Goal: Task Accomplishment & Management: Complete application form

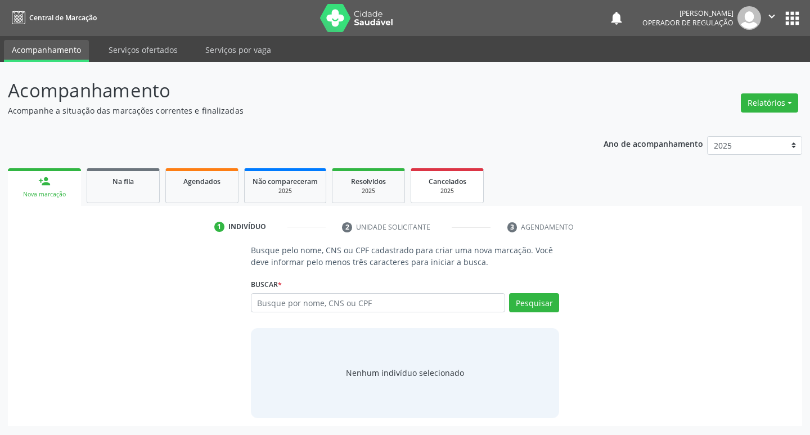
click at [451, 178] on span "Cancelados" at bounding box center [448, 182] width 38 height 10
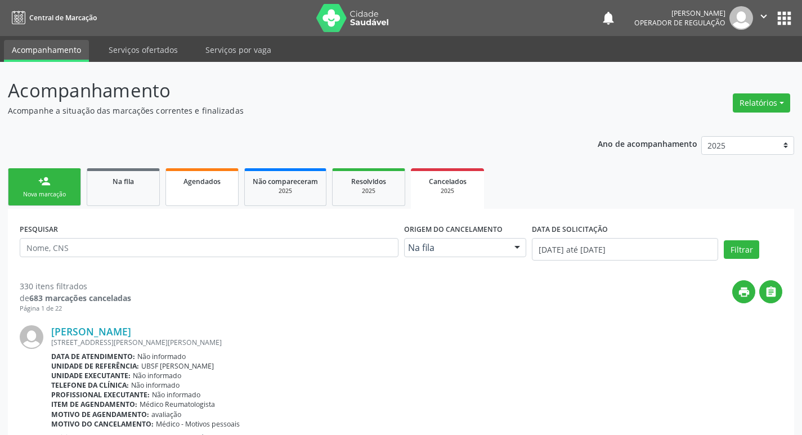
click at [227, 174] on link "Agendados" at bounding box center [201, 187] width 73 height 38
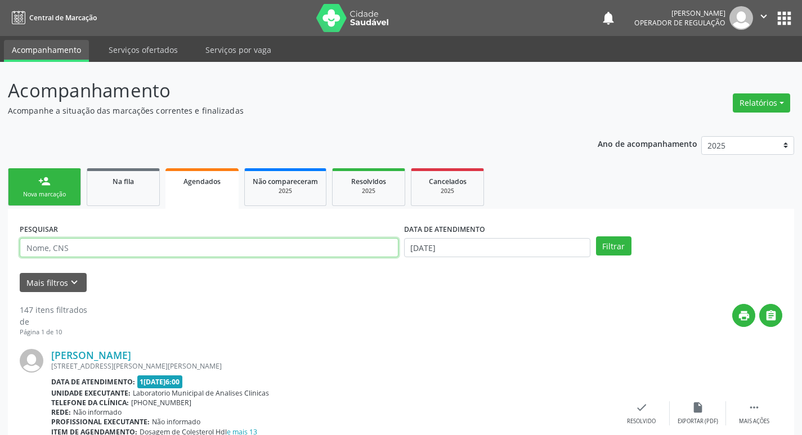
click at [187, 249] on input "text" at bounding box center [209, 247] width 379 height 19
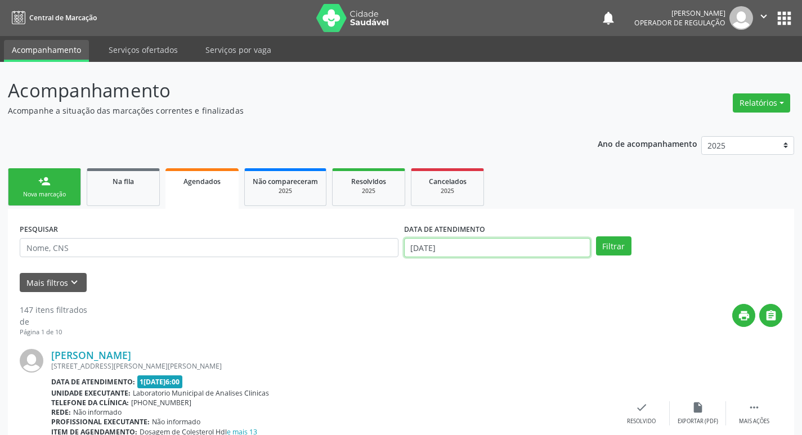
click at [538, 244] on input "[DATE]" at bounding box center [497, 247] width 186 height 19
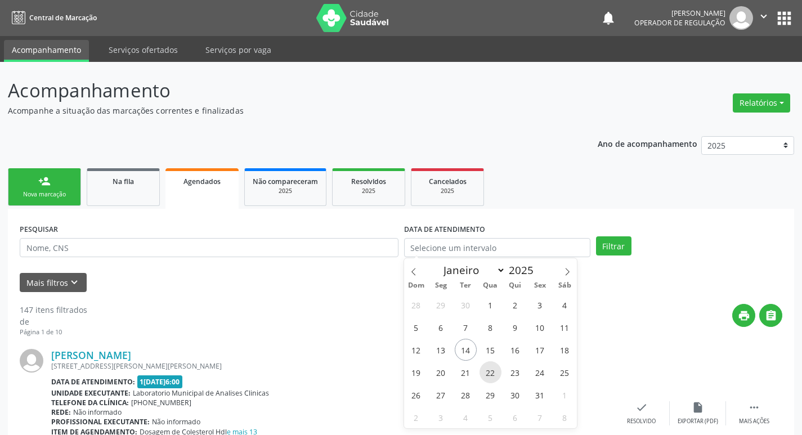
click at [491, 371] on span "22" at bounding box center [490, 372] width 22 height 22
type input "[DATE]"
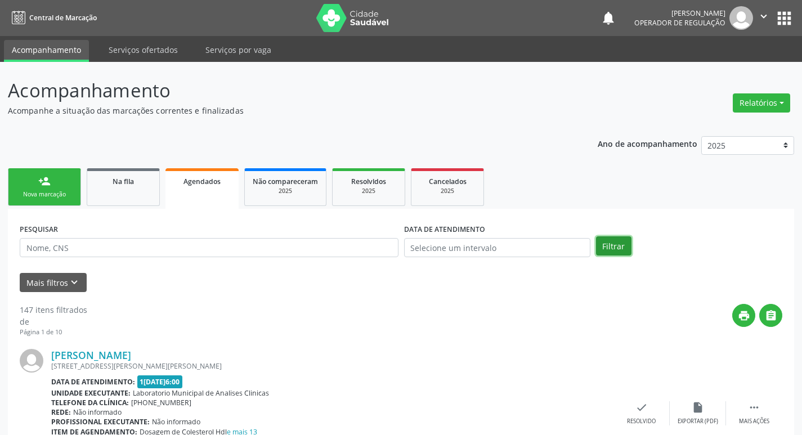
click at [613, 248] on button "Filtrar" at bounding box center [613, 245] width 35 height 19
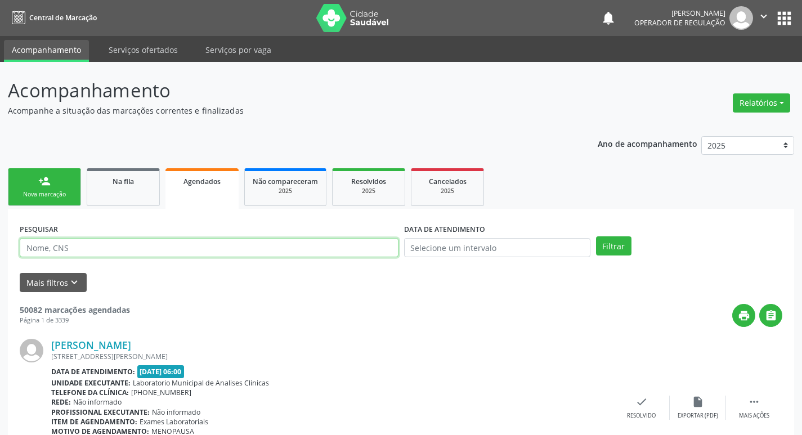
click at [188, 241] on input "text" at bounding box center [209, 247] width 379 height 19
click at [189, 241] on input "text" at bounding box center [209, 247] width 379 height 19
type input "e"
type input "ENDOCRINO"
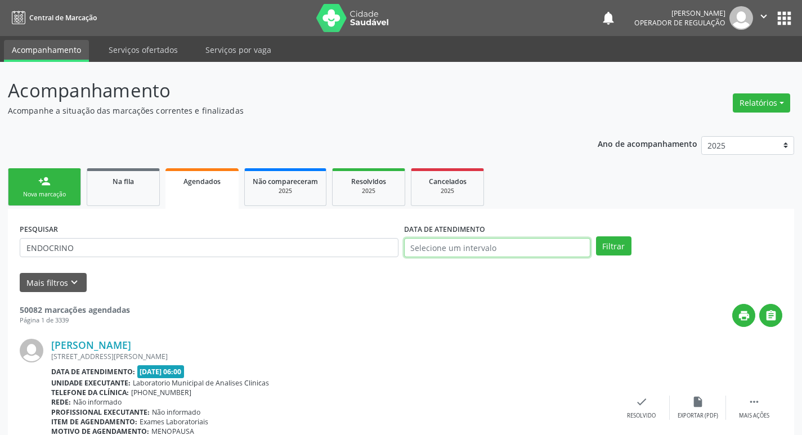
click at [526, 247] on input "text" at bounding box center [497, 247] width 186 height 19
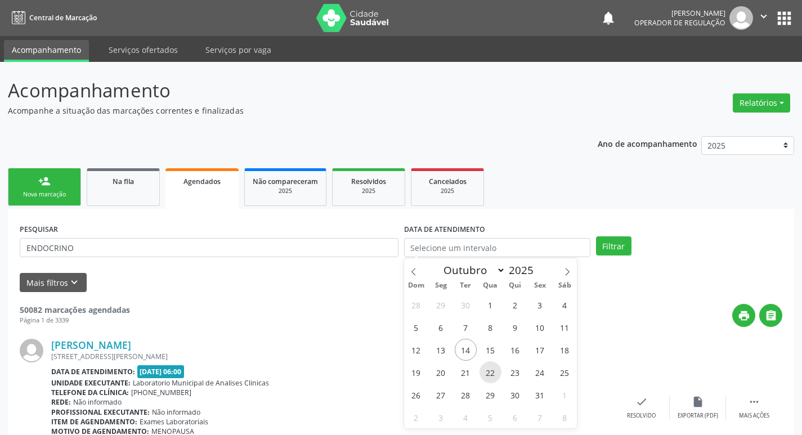
click at [492, 376] on span "22" at bounding box center [490, 372] width 22 height 22
type input "[DATE]"
click at [485, 373] on span "22" at bounding box center [490, 372] width 22 height 22
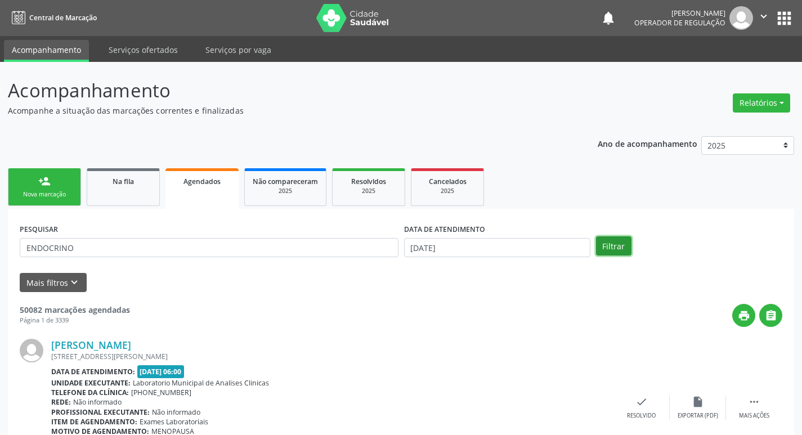
click at [614, 247] on button "Filtrar" at bounding box center [613, 245] width 35 height 19
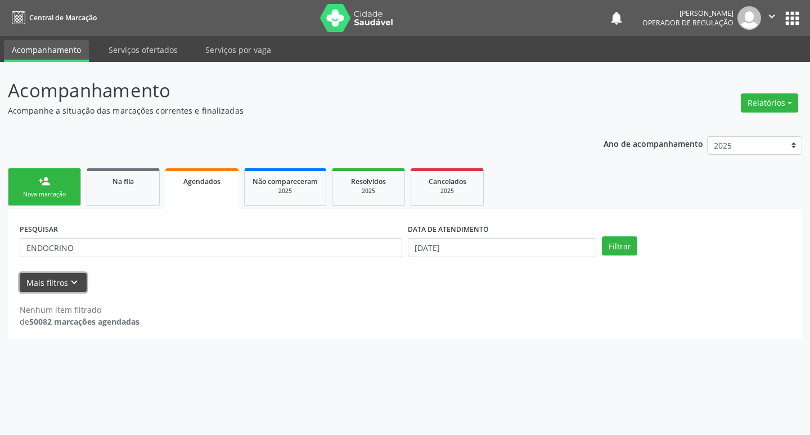
click at [65, 290] on button "Mais filtros keyboard_arrow_down" at bounding box center [53, 283] width 67 height 20
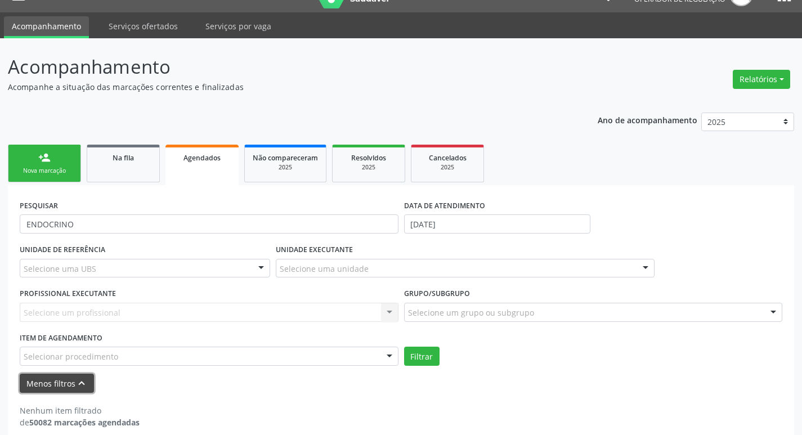
scroll to position [37, 0]
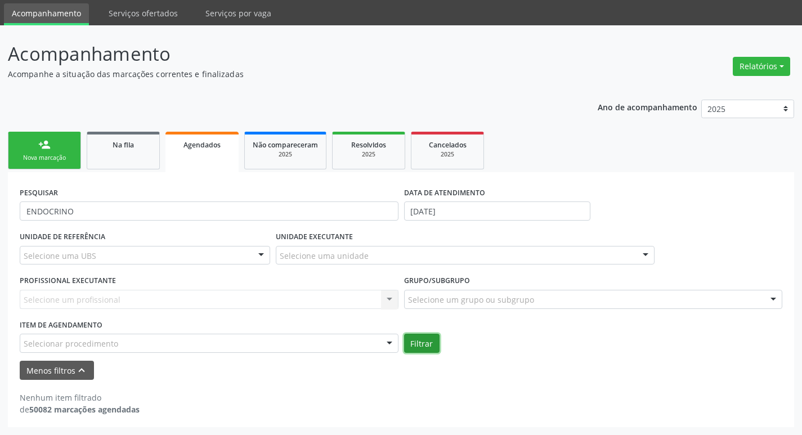
click at [428, 344] on button "Filtrar" at bounding box center [421, 343] width 35 height 19
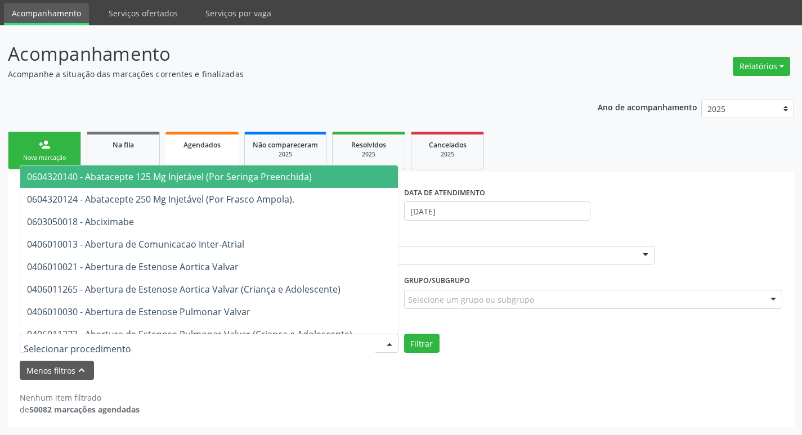
click at [392, 343] on div at bounding box center [389, 343] width 17 height 19
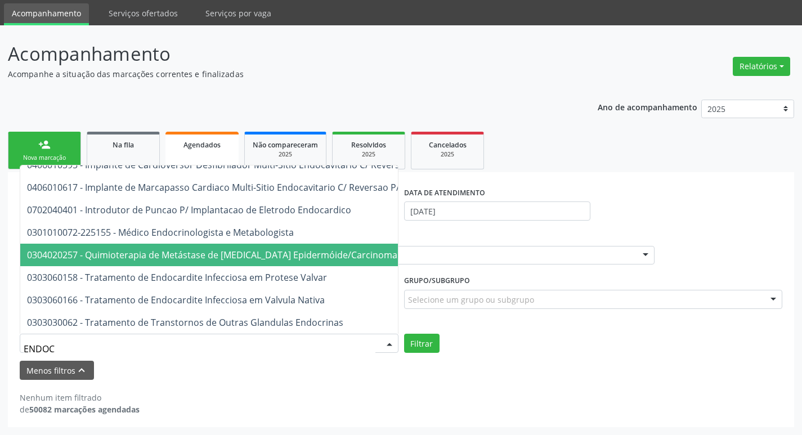
scroll to position [88, 0]
type input "ENDOCR"
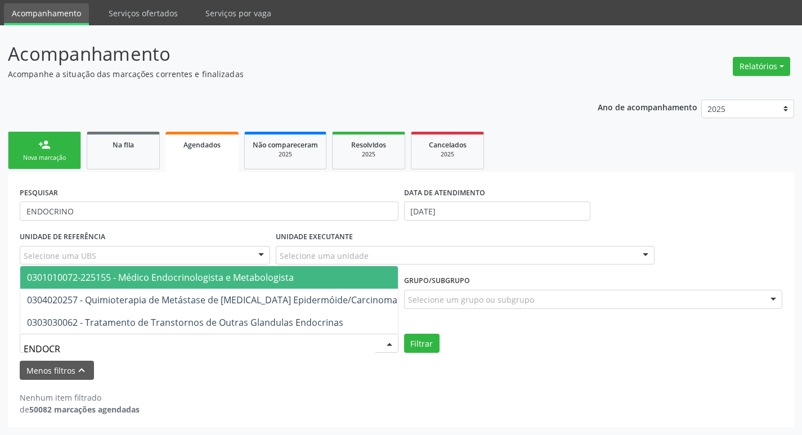
click at [311, 268] on span "0301010072-225155 - Médico Endocrinologista e Metabologista" at bounding box center [303, 277] width 566 height 23
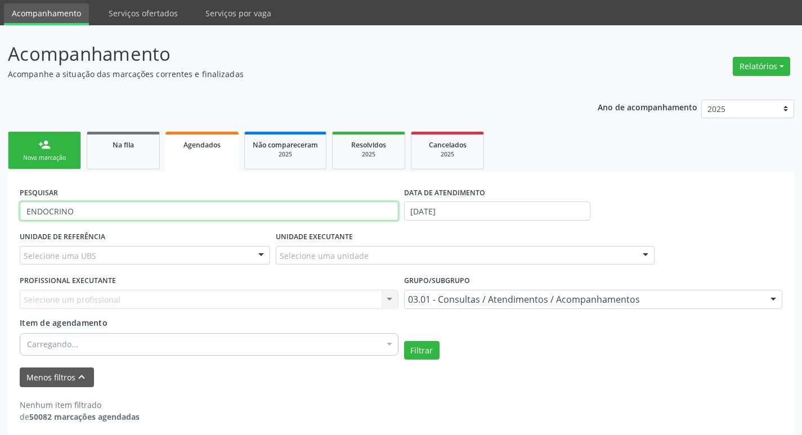
click at [211, 217] on input "ENDOCRINO" at bounding box center [209, 210] width 379 height 19
drag, startPoint x: 211, startPoint y: 217, endPoint x: 0, endPoint y: 219, distance: 211.0
click at [0, 219] on div "Acompanhamento Acompanhe a situação das marcações correntes e finalizadas Relat…" at bounding box center [401, 233] width 802 height 417
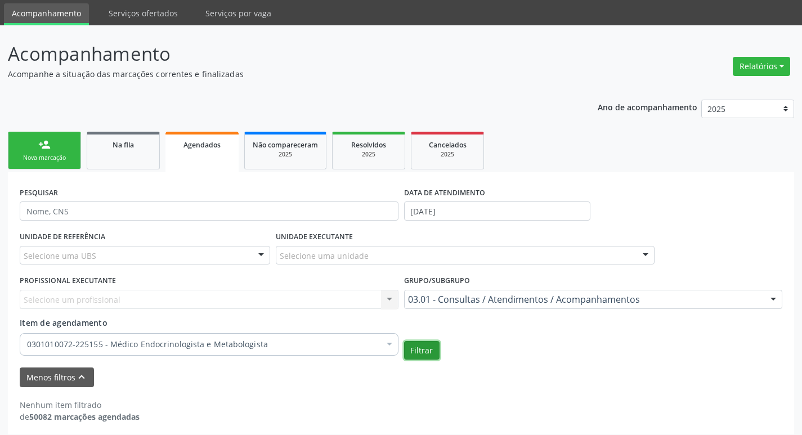
click at [428, 351] on button "Filtrar" at bounding box center [421, 350] width 35 height 19
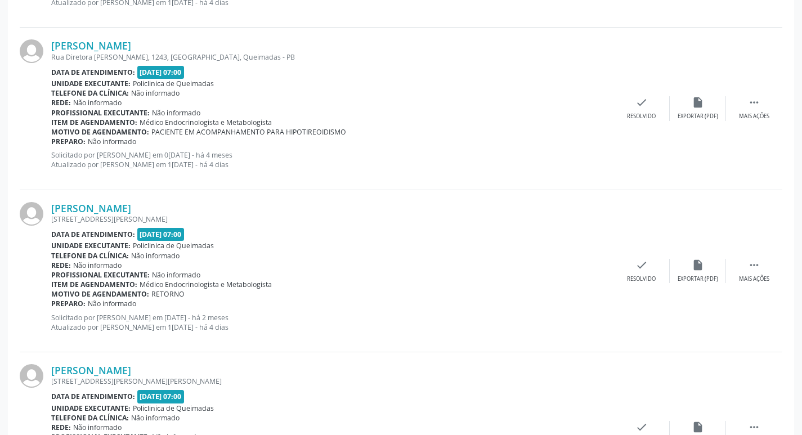
scroll to position [2518, 0]
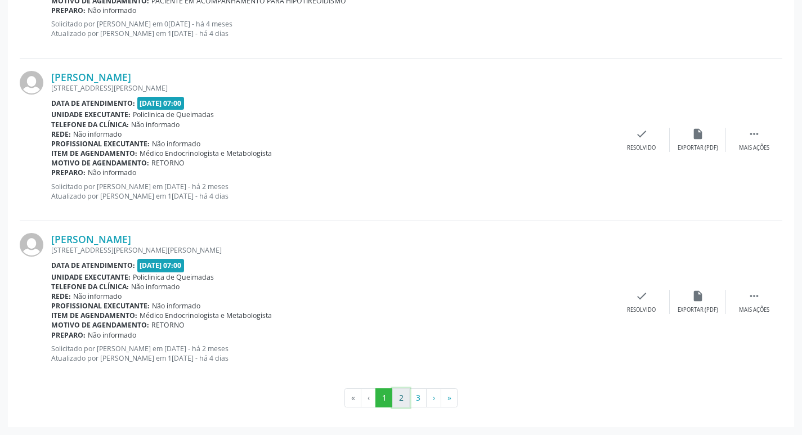
click at [401, 395] on button "2" at bounding box center [400, 397] width 17 height 19
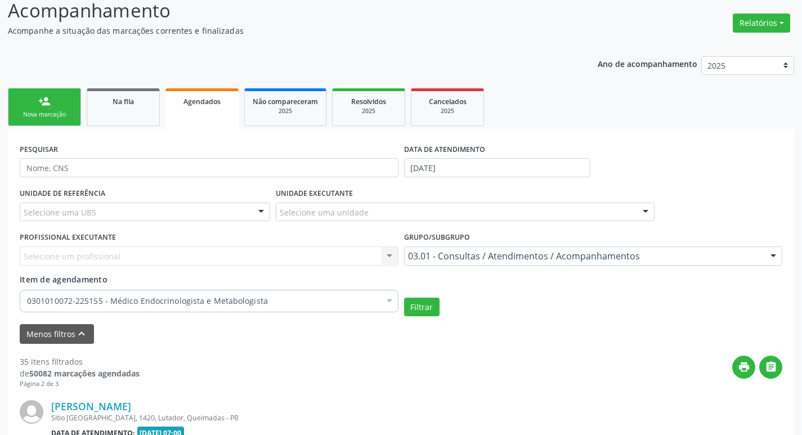
scroll to position [2460, 0]
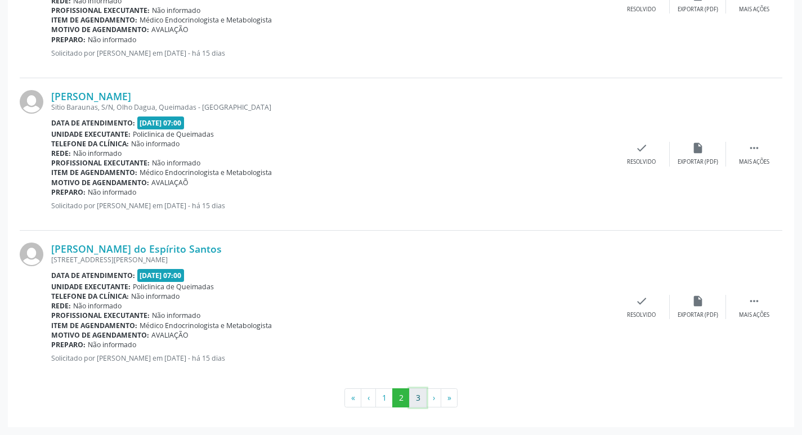
click at [419, 397] on button "3" at bounding box center [417, 397] width 17 height 19
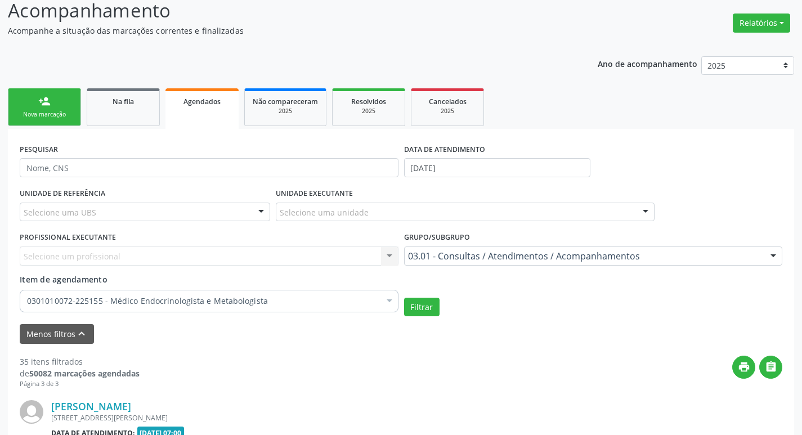
scroll to position [847, 0]
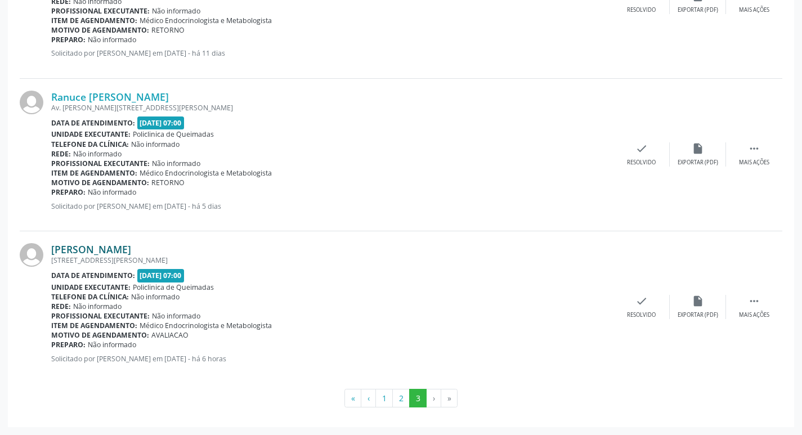
click at [131, 249] on link "[PERSON_NAME]" at bounding box center [91, 249] width 80 height 12
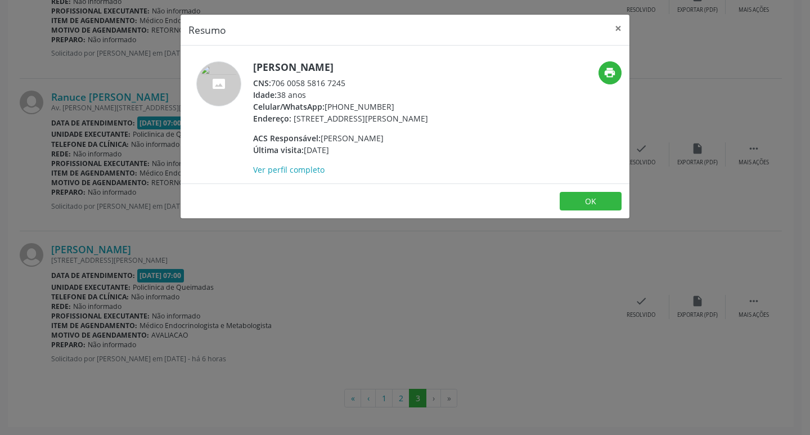
drag, startPoint x: 273, startPoint y: 81, endPoint x: 355, endPoint y: 81, distance: 81.6
click at [355, 81] on div "CNS: 706 0058 5816 7245" at bounding box center [340, 83] width 175 height 12
copy div "706 0058 5816 7245"
click at [612, 29] on button "×" at bounding box center [618, 29] width 23 height 28
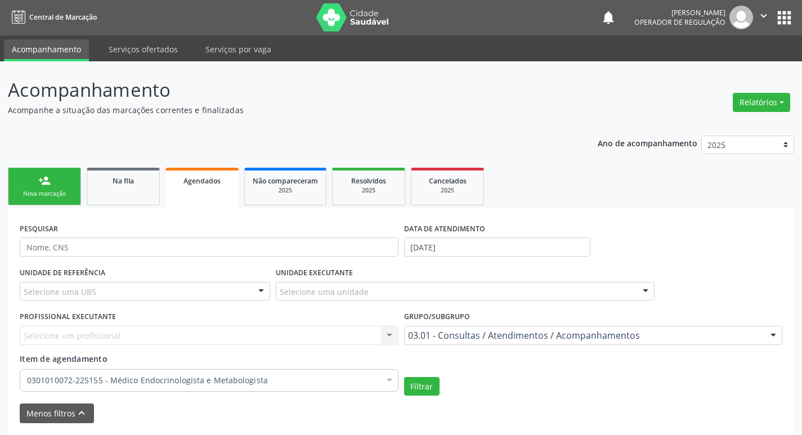
scroll to position [0, 0]
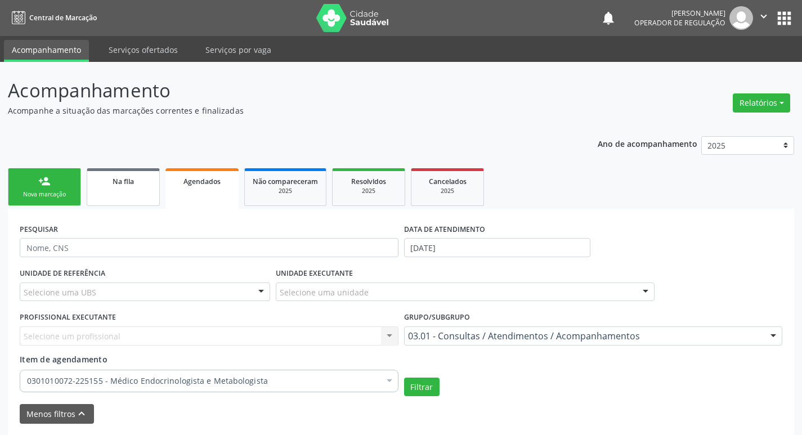
click at [123, 187] on link "Na fila" at bounding box center [123, 187] width 73 height 38
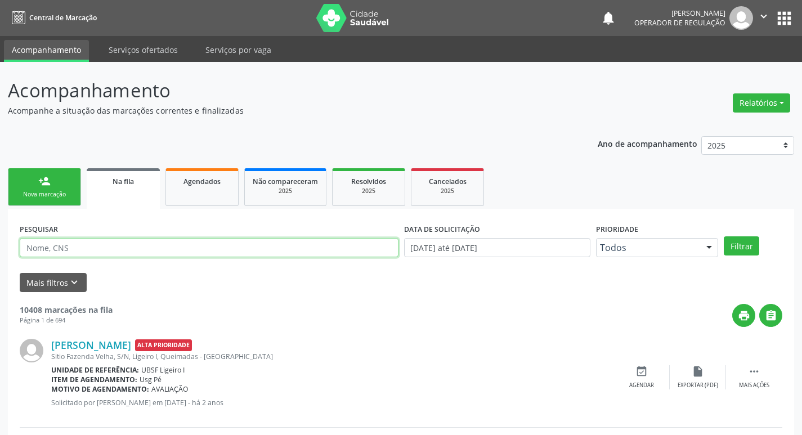
click at [151, 247] on input "text" at bounding box center [209, 247] width 379 height 19
paste input "706 0058 5816 7245"
type input "706 0058 5816 7245"
click at [724, 236] on button "Filtrar" at bounding box center [741, 245] width 35 height 19
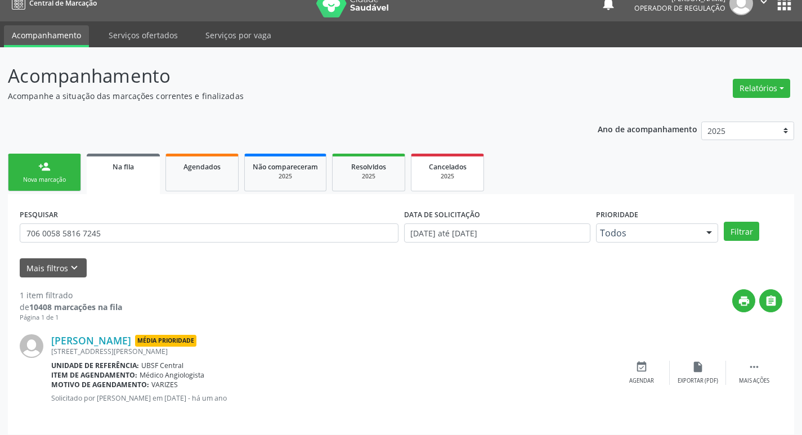
scroll to position [22, 0]
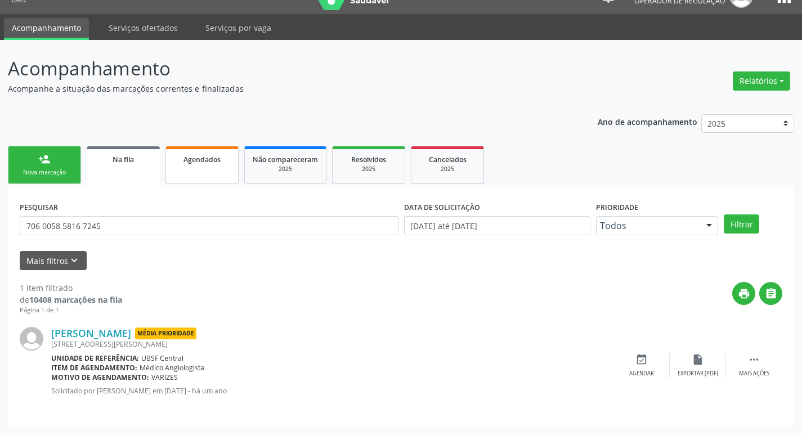
click at [219, 152] on link "Agendados" at bounding box center [201, 165] width 73 height 38
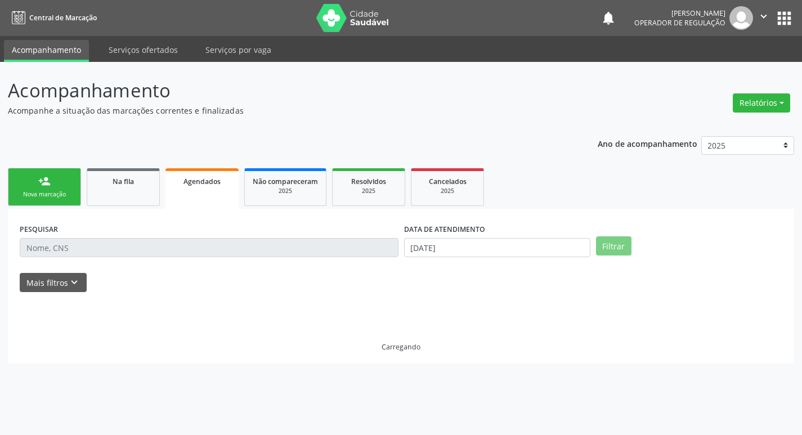
scroll to position [0, 0]
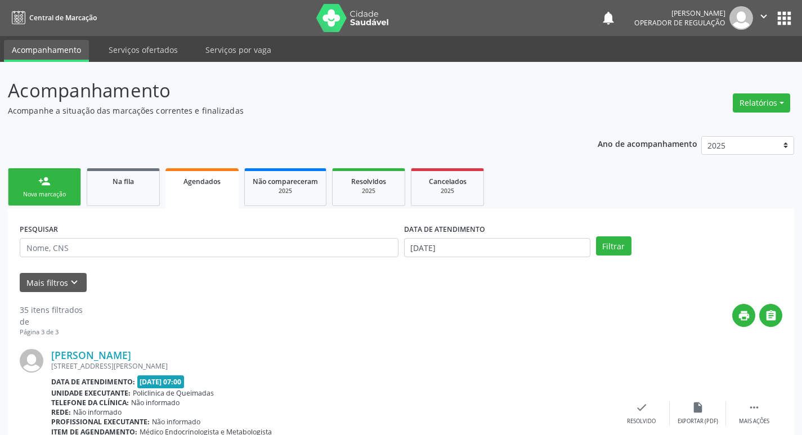
click at [218, 259] on div "PESQUISAR" at bounding box center [209, 243] width 384 height 44
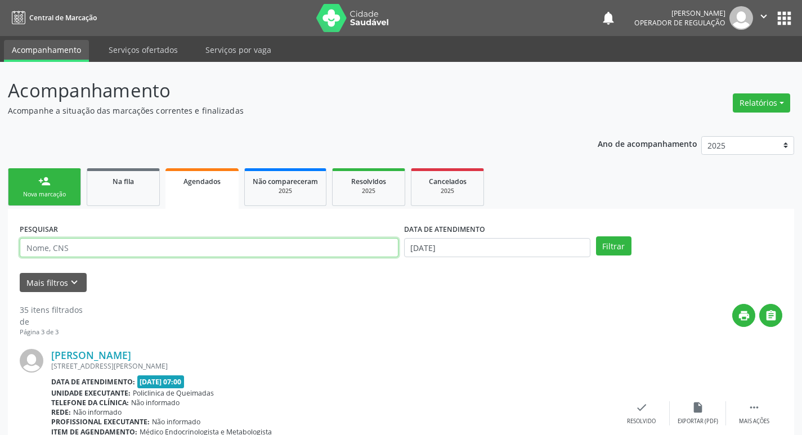
click at [217, 252] on input "text" at bounding box center [209, 247] width 379 height 19
paste input "706 0058 5816 7245"
type input "706 0058 5816 7245"
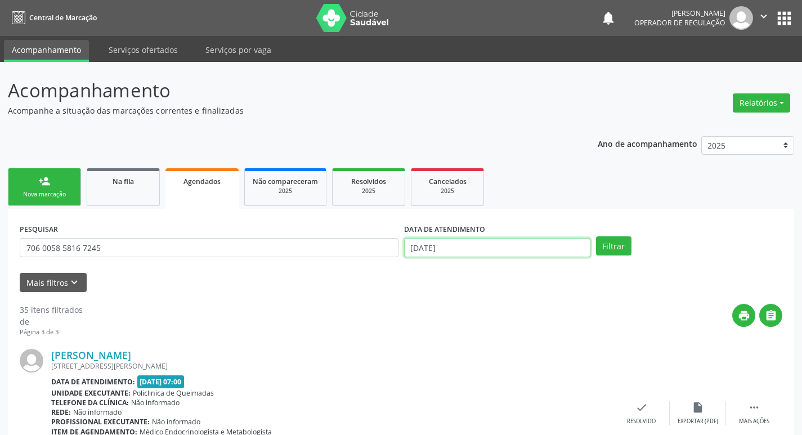
click at [499, 248] on input "[DATE]" at bounding box center [497, 247] width 186 height 19
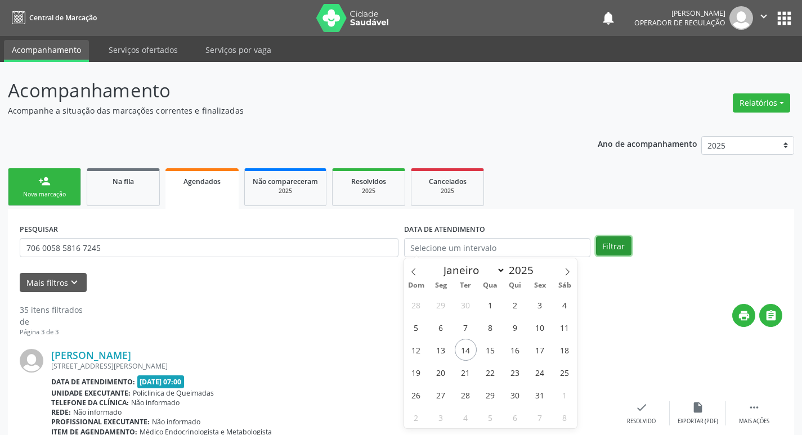
click at [627, 246] on button "Filtrar" at bounding box center [613, 245] width 35 height 19
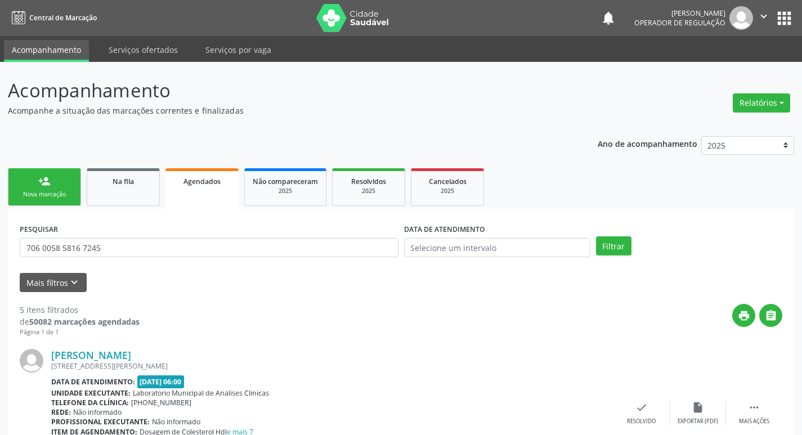
click at [33, 193] on div "Nova marcação" at bounding box center [44, 194] width 56 height 8
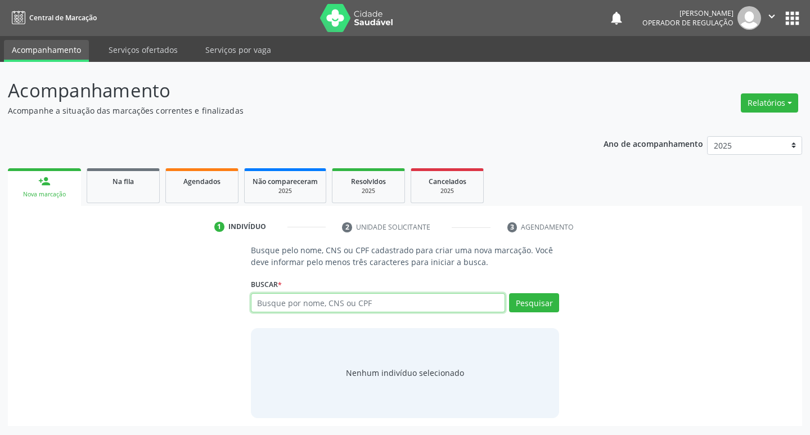
click at [306, 296] on input "text" at bounding box center [378, 302] width 255 height 19
type input "708003831783721"
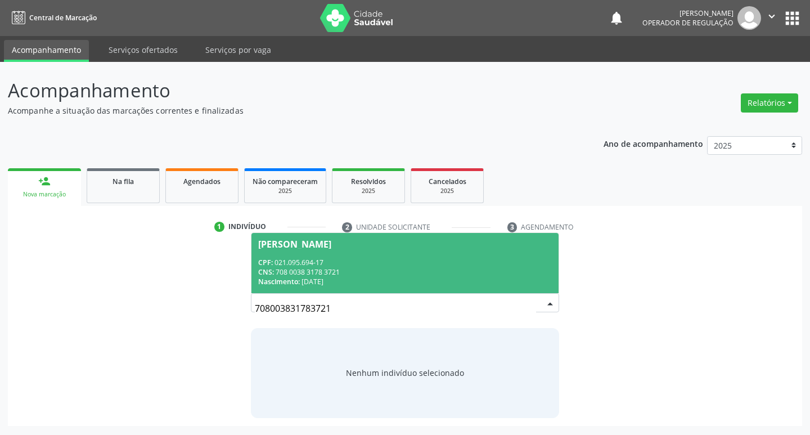
click at [380, 254] on span "[PERSON_NAME] CPF: 021.095.694-17 CNS: 708 0038 3178 3721 Nascimento: [DATE]" at bounding box center [406, 263] width 308 height 60
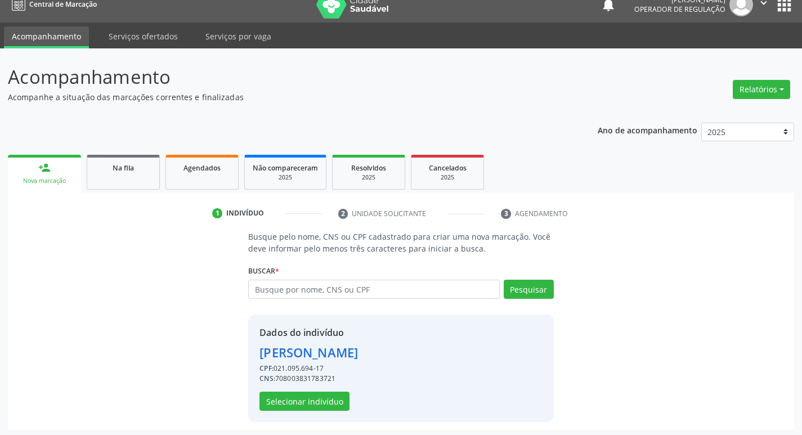
scroll to position [16, 0]
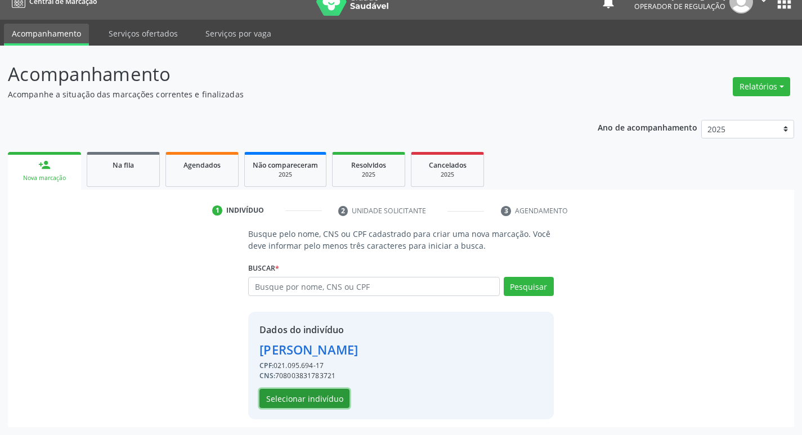
click at [311, 401] on button "Selecionar indivíduo" at bounding box center [304, 398] width 90 height 19
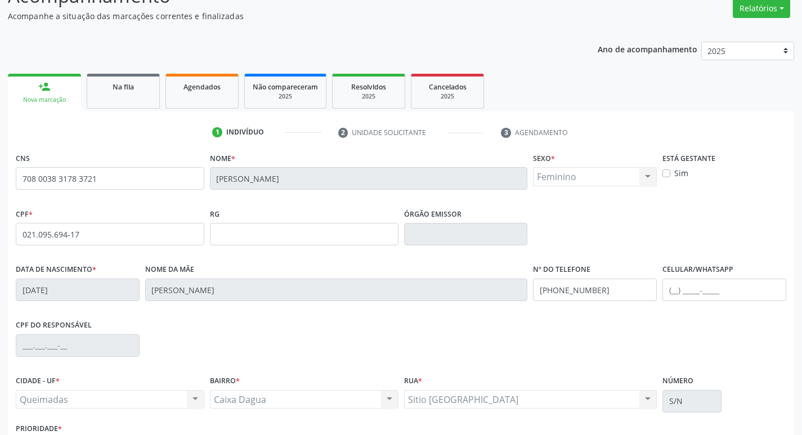
scroll to position [175, 0]
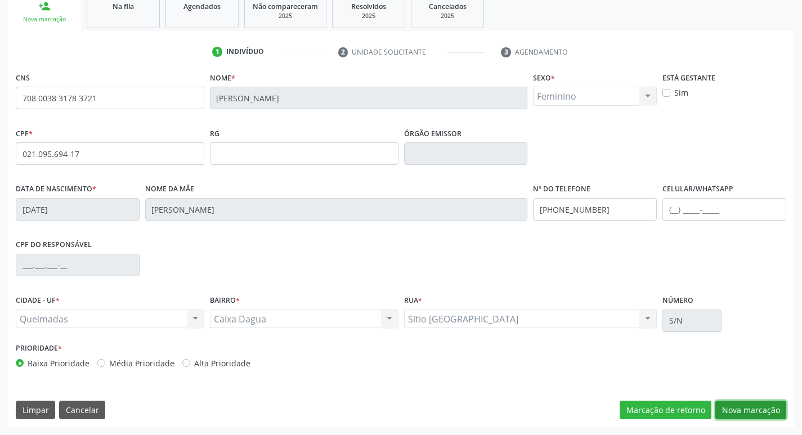
click at [722, 403] on button "Nova marcação" at bounding box center [750, 410] width 71 height 19
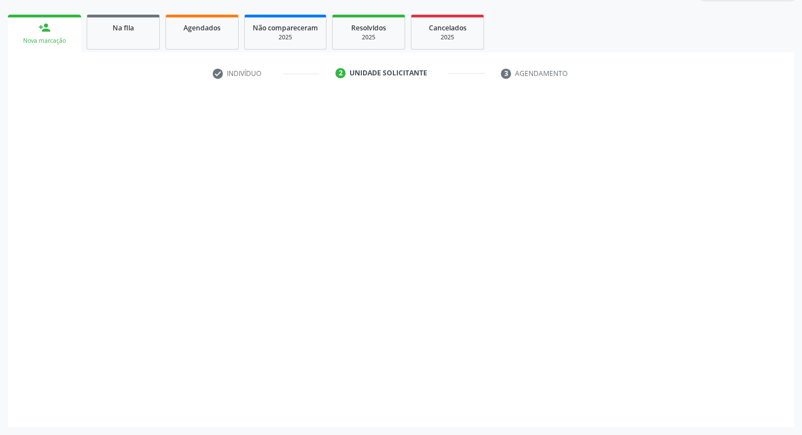
scroll to position [154, 0]
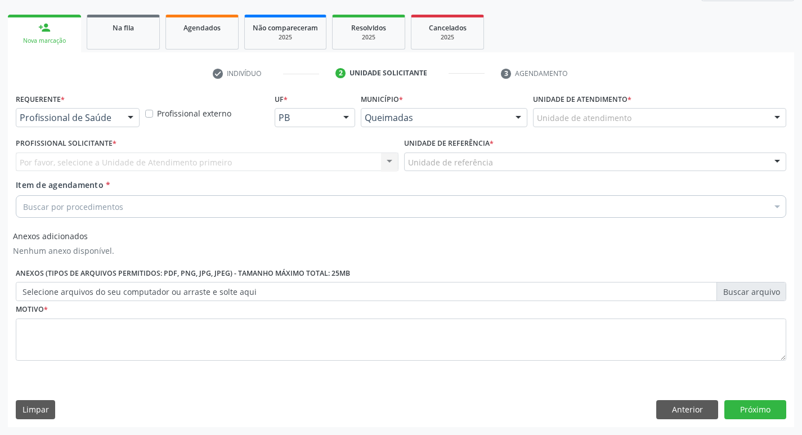
click at [98, 124] on div "Profissional de Saúde" at bounding box center [78, 117] width 124 height 19
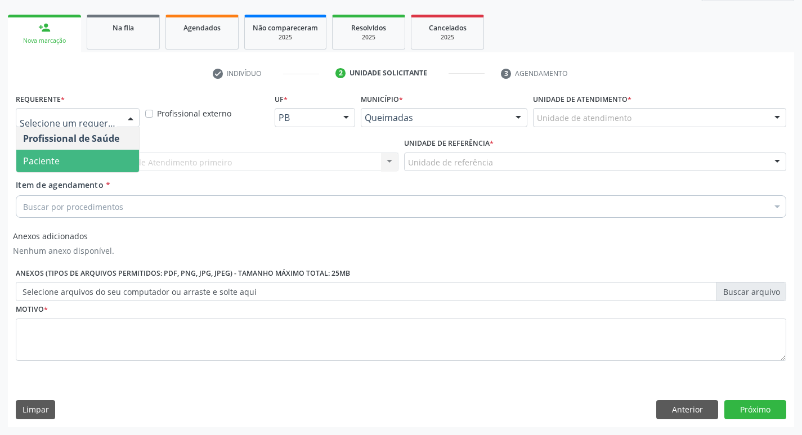
click at [91, 158] on span "Paciente" at bounding box center [77, 161] width 123 height 23
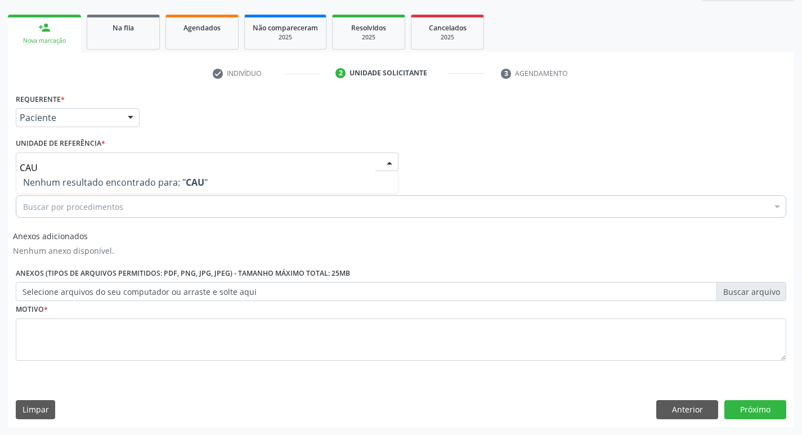
type input "CA"
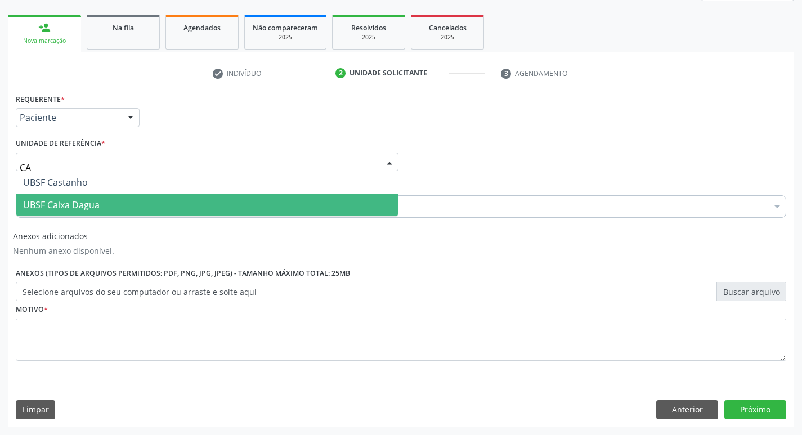
click at [95, 202] on span "UBSF Caixa Dagua" at bounding box center [61, 205] width 77 height 12
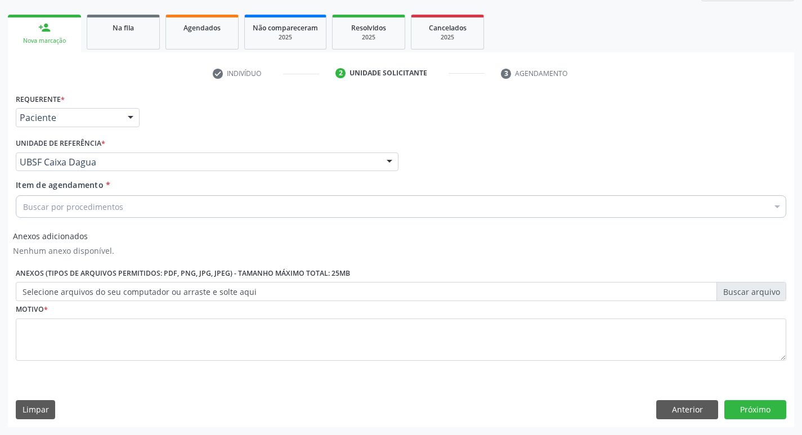
click at [121, 208] on div "Buscar por procedimentos" at bounding box center [401, 206] width 770 height 23
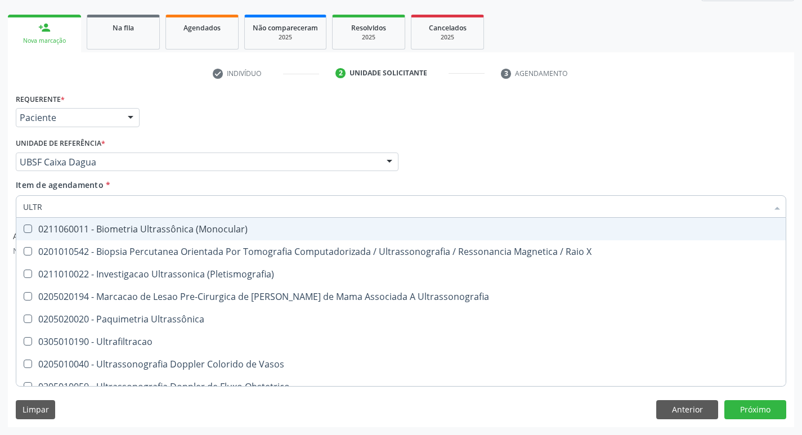
type input "ULTRA"
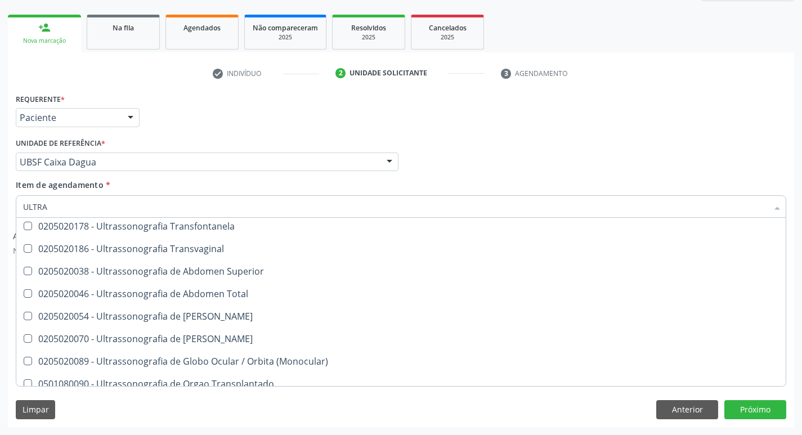
scroll to position [338, 0]
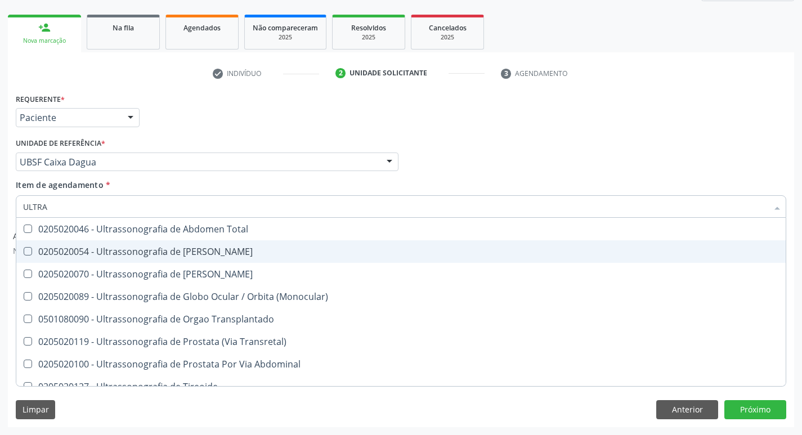
click at [195, 252] on div "0205020054 - Ultrassonografia de [PERSON_NAME]" at bounding box center [401, 251] width 756 height 9
checkbox Urinario "true"
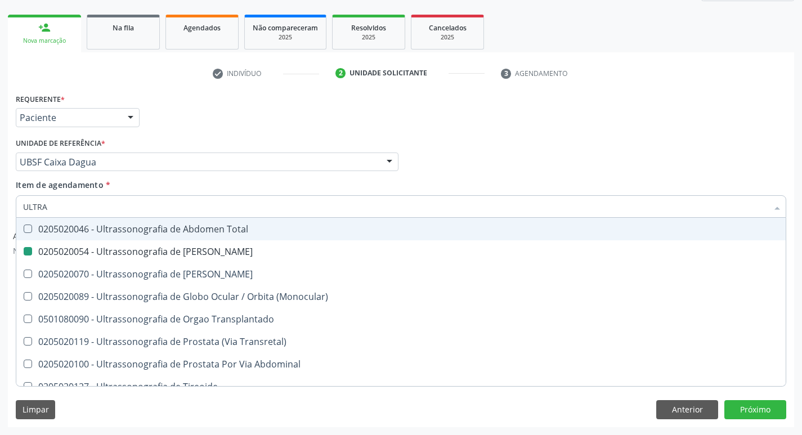
click at [324, 93] on div "Requerente * Paciente Profissional de Saúde Paciente Nenhum resultado encontrad…" at bounding box center [401, 113] width 776 height 44
checkbox X "true"
checkbox Urinario "false"
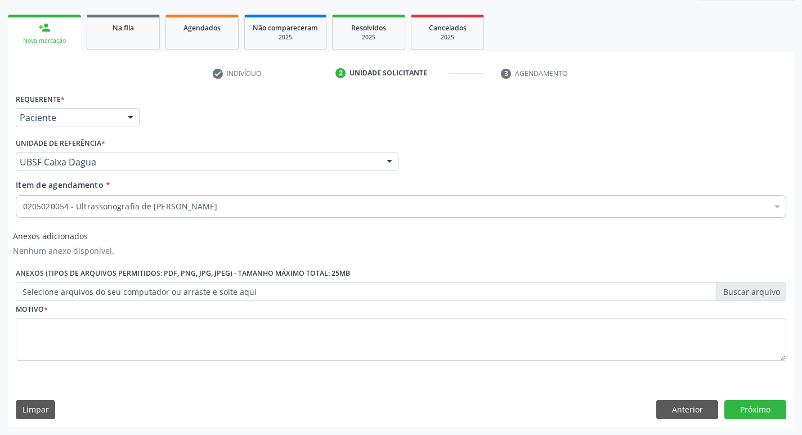
scroll to position [0, 0]
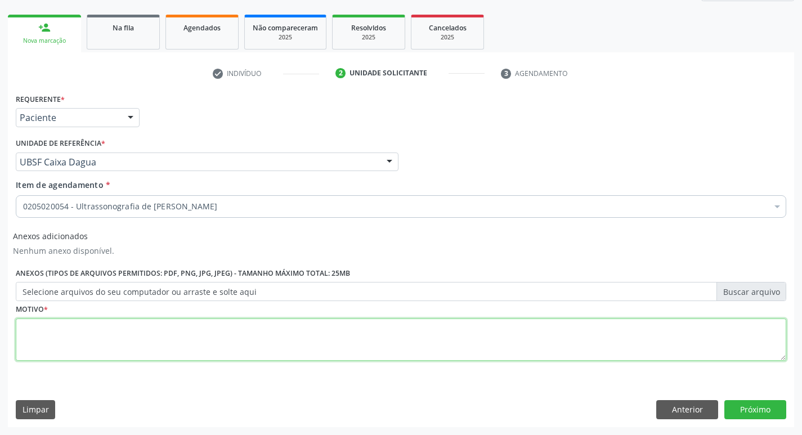
click at [135, 347] on textarea at bounding box center [401, 339] width 770 height 43
type textarea "D"
type textarea "AVALIAÇÃO"
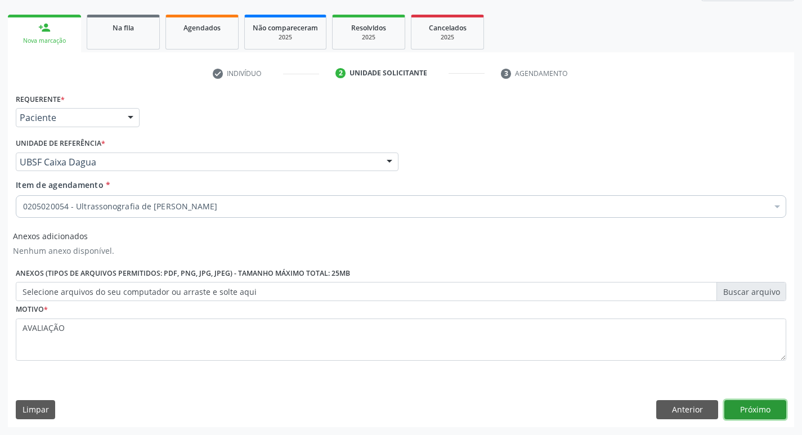
click at [762, 401] on button "Próximo" at bounding box center [755, 409] width 62 height 19
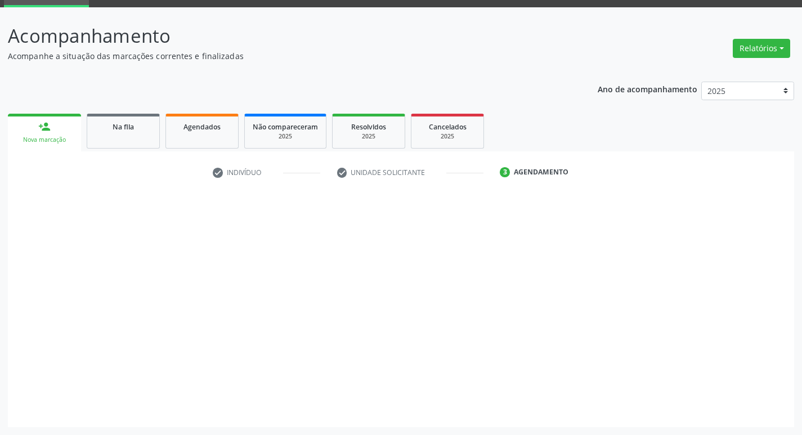
scroll to position [55, 0]
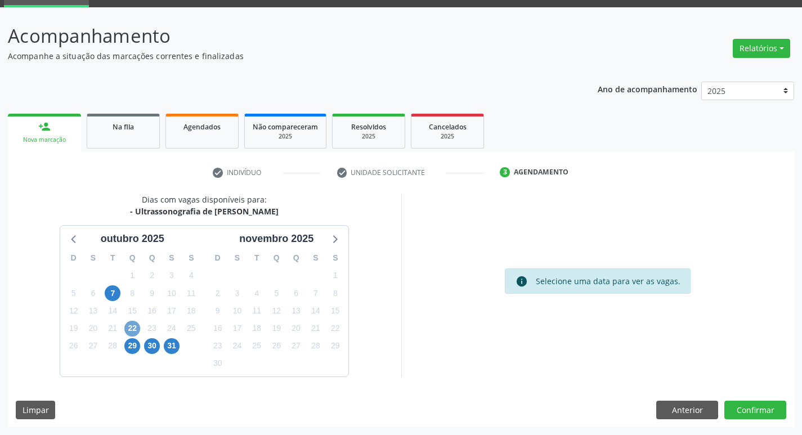
click at [134, 324] on span "22" at bounding box center [132, 329] width 16 height 16
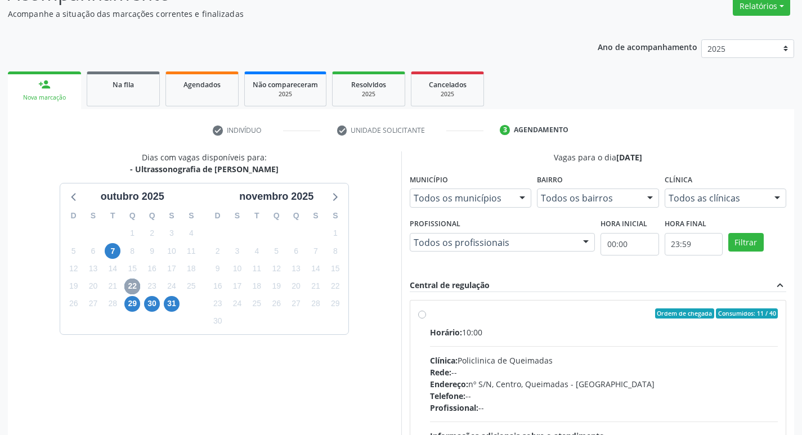
scroll to position [217, 0]
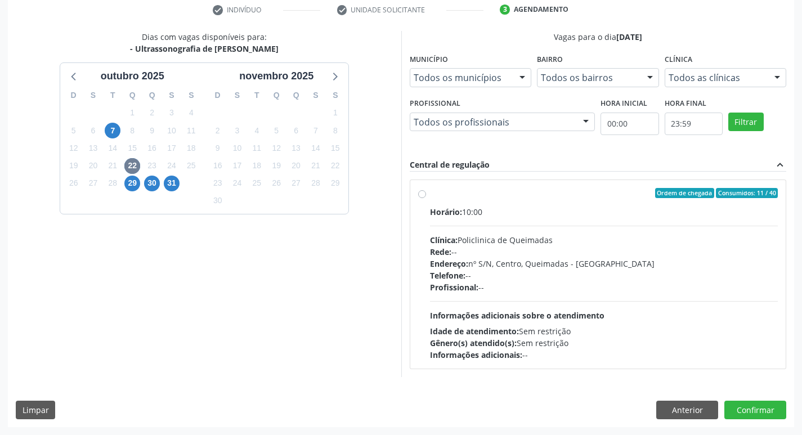
click at [475, 225] on div "Horário: 10:00 Clínica: Policlinica de Queimadas Rede: -- Endereço: nº S/N, Cen…" at bounding box center [604, 283] width 348 height 155
click at [426, 198] on input "Ordem de chegada Consumidos: 11 / 40 Horário: 10:00 Clínica: Policlinica de Que…" at bounding box center [422, 193] width 8 height 10
radio input "true"
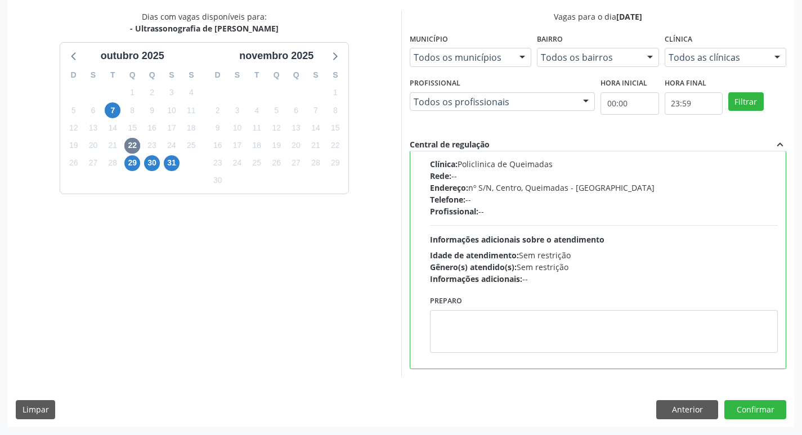
scroll to position [0, 0]
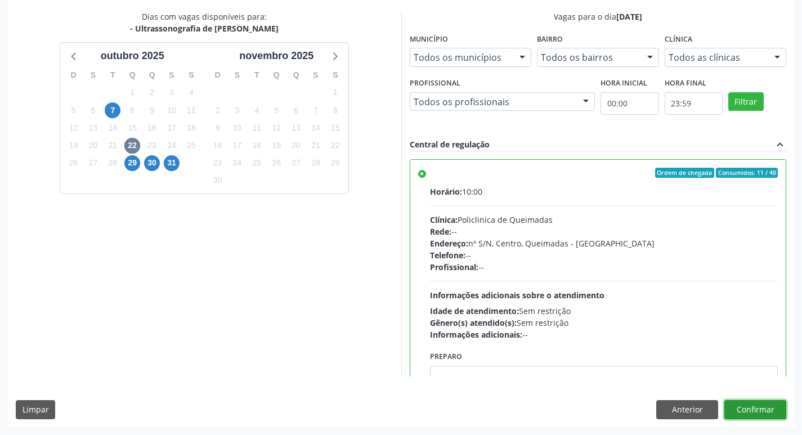
click at [741, 403] on button "Confirmar" at bounding box center [755, 409] width 62 height 19
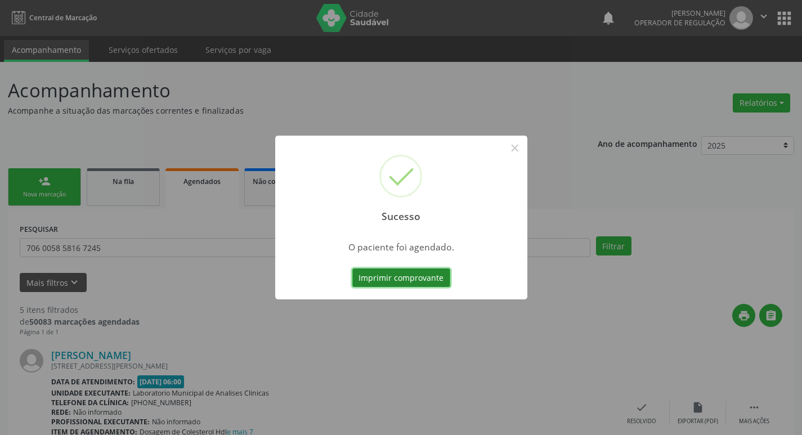
click at [391, 281] on button "Imprimir comprovante" at bounding box center [401, 277] width 98 height 19
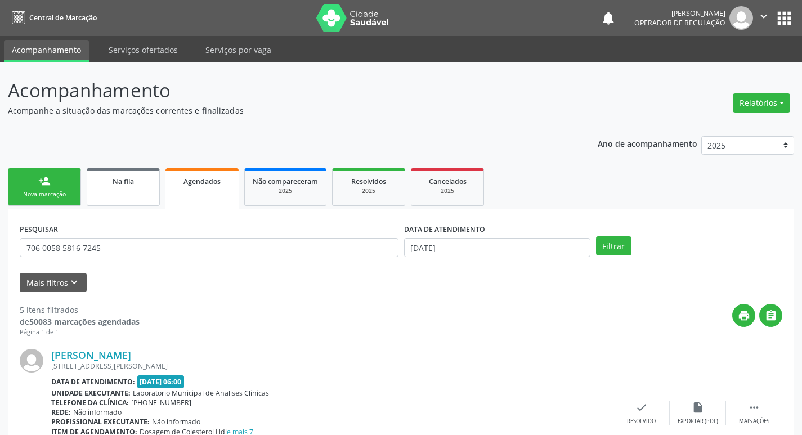
click at [111, 194] on link "Na fila" at bounding box center [123, 187] width 73 height 38
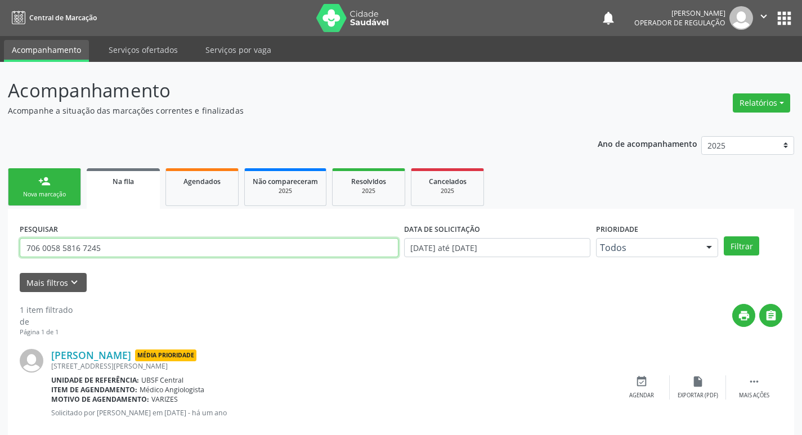
click at [115, 253] on input "706 0058 5816 7245" at bounding box center [209, 247] width 379 height 19
type input "706 0058 5816"
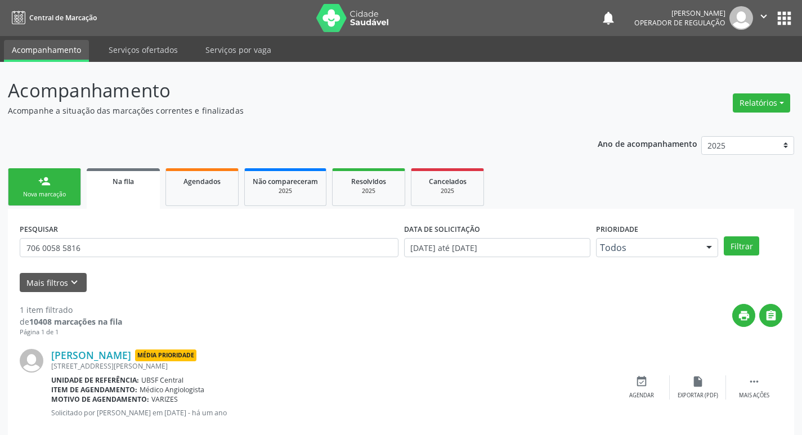
click at [44, 174] on link "person_add Nova marcação" at bounding box center [44, 187] width 73 height 38
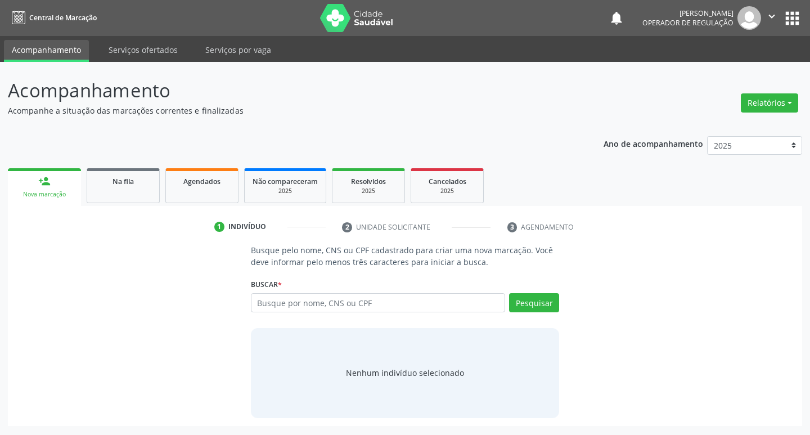
click at [399, 290] on div "Buscar * Busque por nome, CNS ou CPF Nenhum resultado encontrado para: " " Digi…" at bounding box center [405, 298] width 309 height 44
click at [406, 294] on input "text" at bounding box center [378, 302] width 255 height 19
type input "708400712929165"
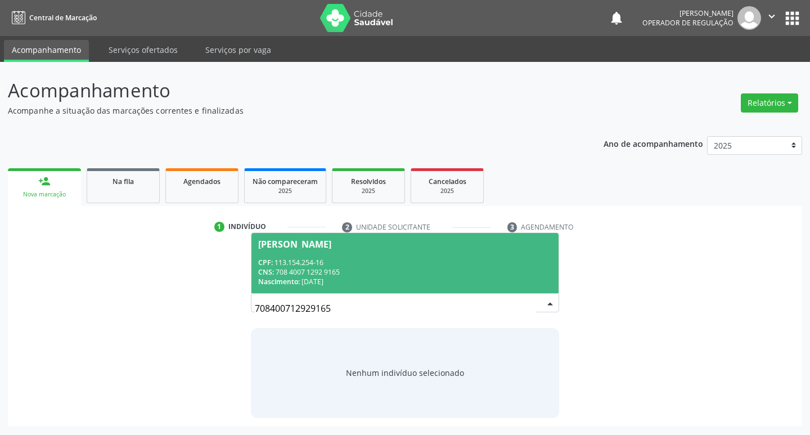
click at [331, 245] on div "[PERSON_NAME]" at bounding box center [294, 244] width 73 height 9
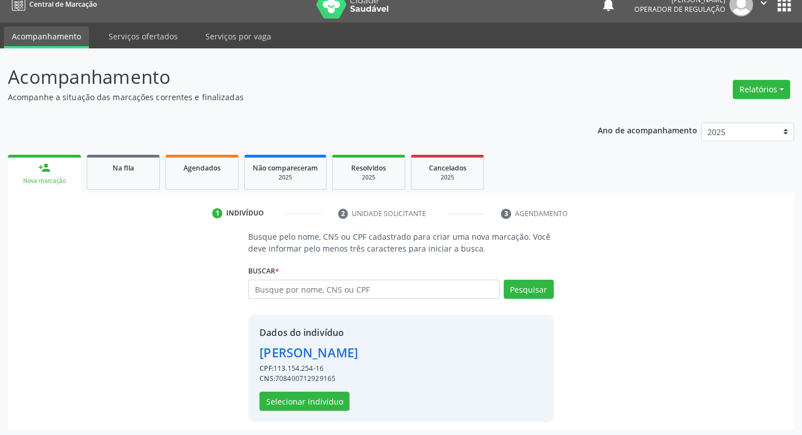
scroll to position [16, 0]
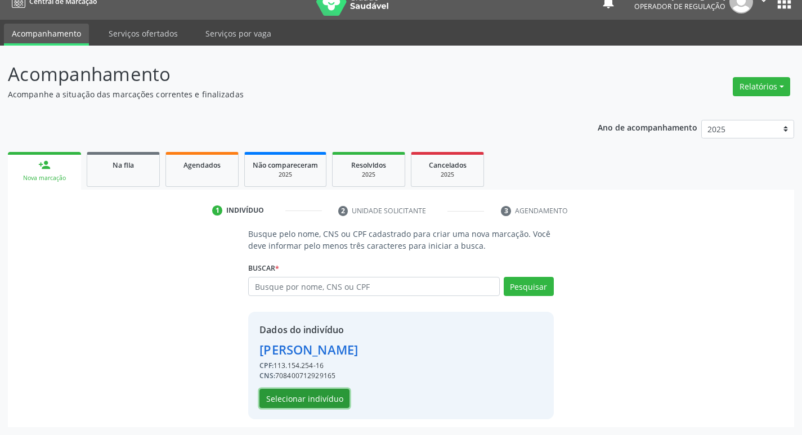
click at [304, 407] on button "Selecionar indivíduo" at bounding box center [304, 398] width 90 height 19
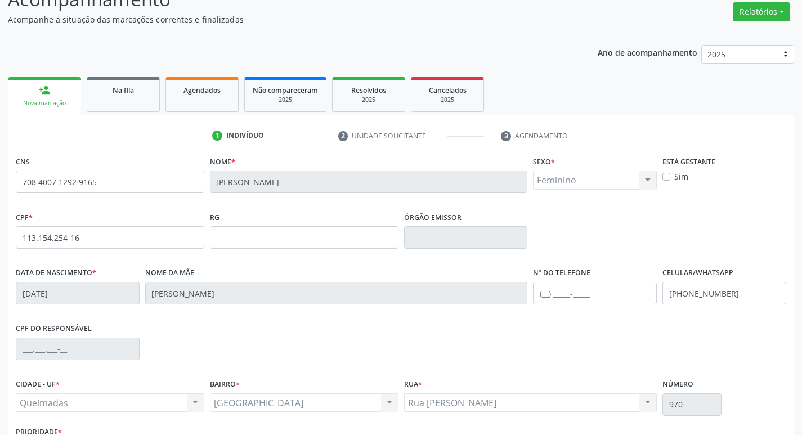
scroll to position [175, 0]
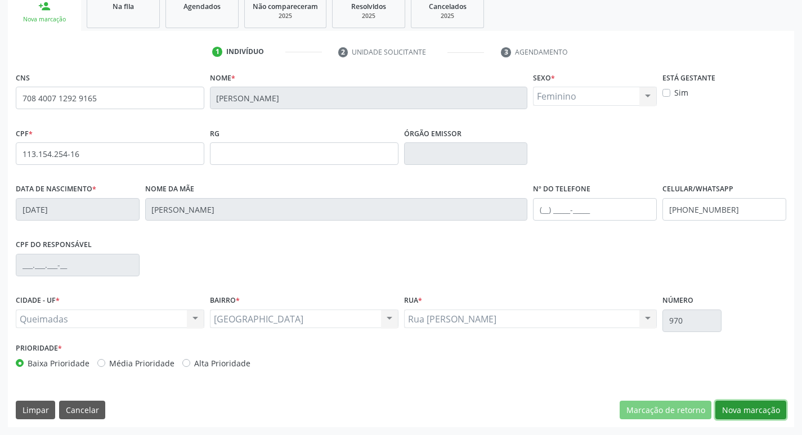
click at [724, 405] on button "Nova marcação" at bounding box center [750, 410] width 71 height 19
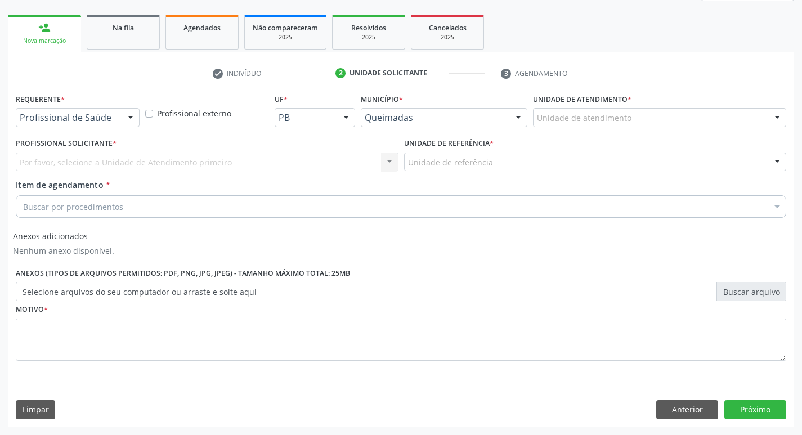
scroll to position [154, 0]
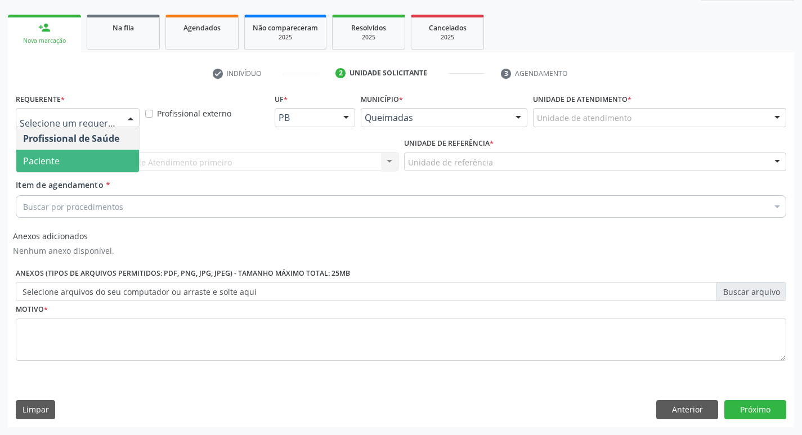
click at [50, 158] on span "Paciente" at bounding box center [41, 161] width 37 height 12
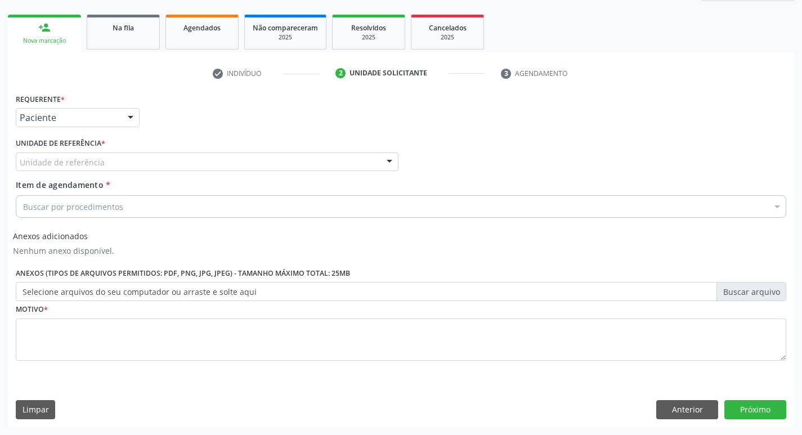
click at [104, 153] on div "Unidade de referência" at bounding box center [207, 161] width 383 height 19
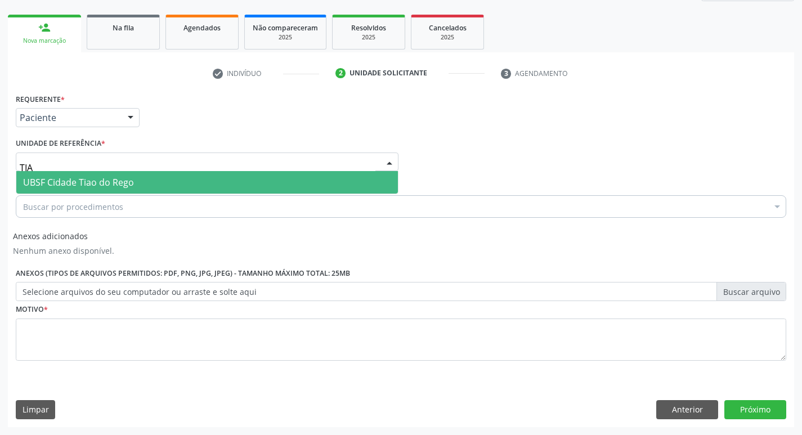
type input "TIAO"
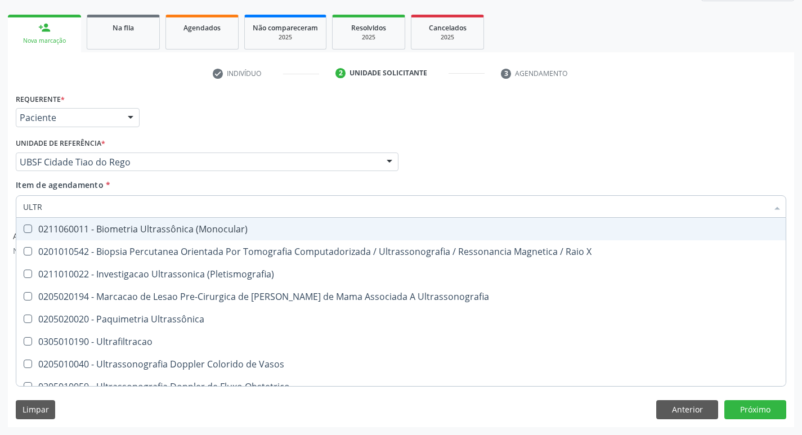
type input "ULTRA"
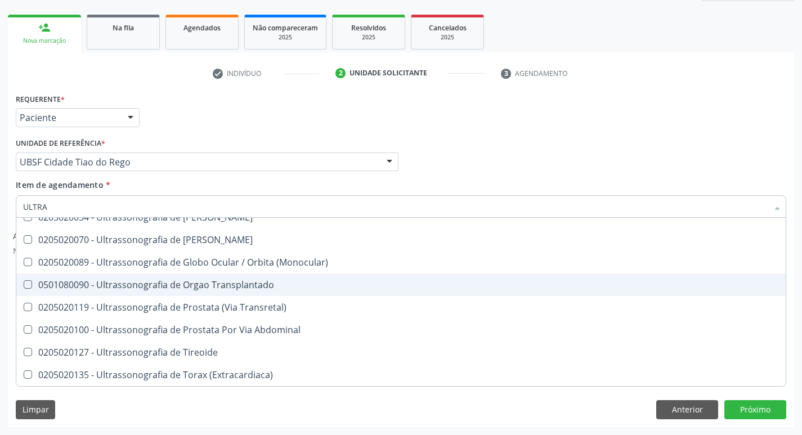
scroll to position [316, 0]
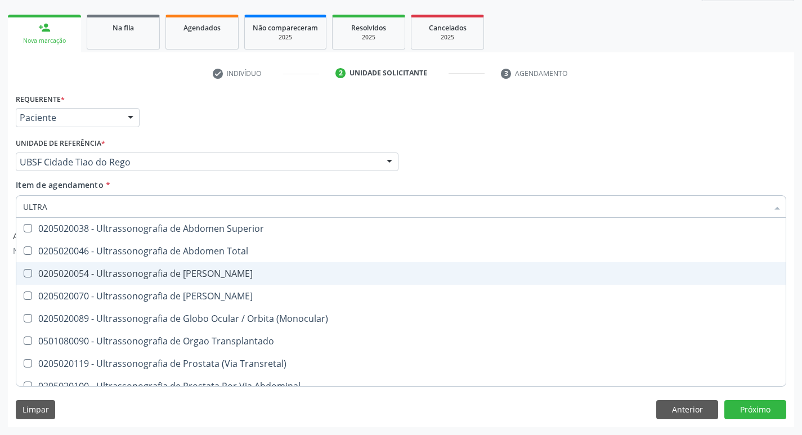
click at [257, 267] on span "0205020054 - Ultrassonografia de [PERSON_NAME]" at bounding box center [400, 273] width 769 height 23
checkbox Urinario "true"
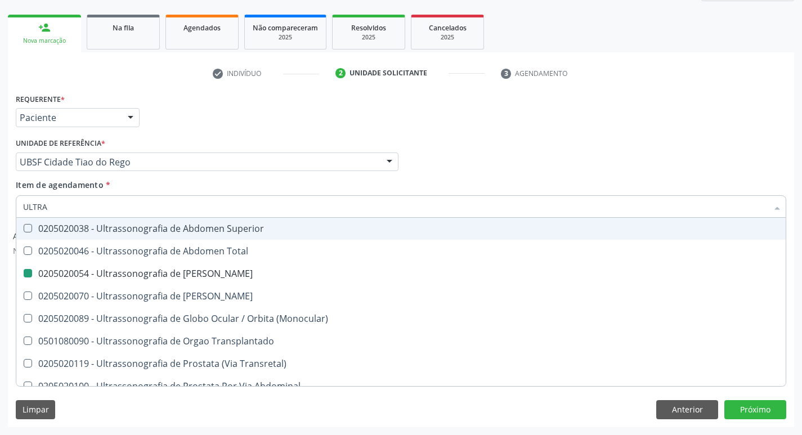
click at [337, 101] on div "Requerente * Paciente Profissional de Saúde Paciente Nenhum resultado encontrad…" at bounding box center [401, 113] width 776 height 44
checkbox X "true"
checkbox Urinario "false"
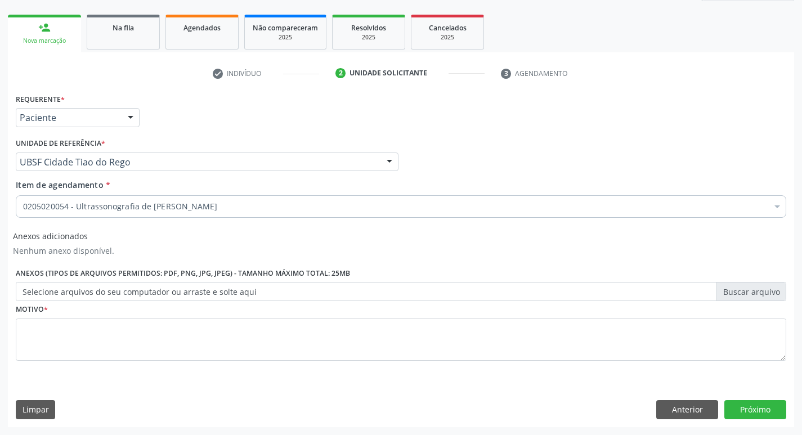
scroll to position [0, 0]
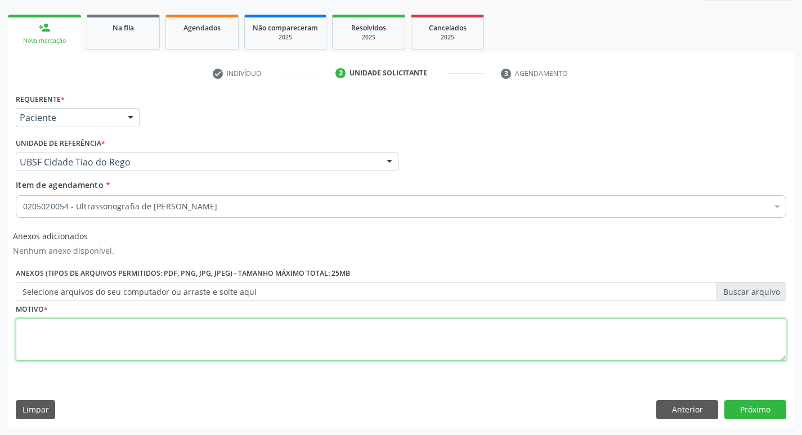
click at [92, 331] on textarea at bounding box center [401, 339] width 770 height 43
type textarea "NEFROLITIASE"
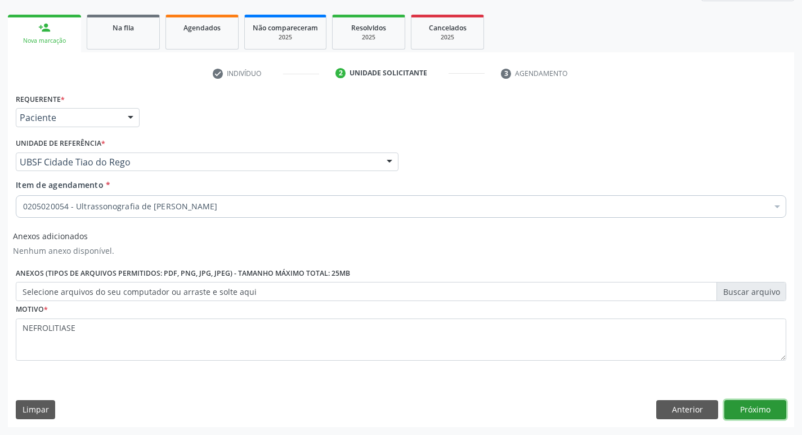
click at [738, 403] on button "Próximo" at bounding box center [755, 409] width 62 height 19
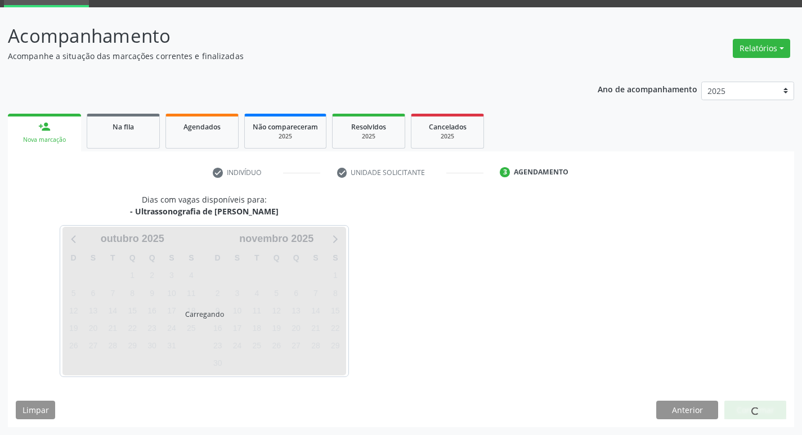
scroll to position [55, 0]
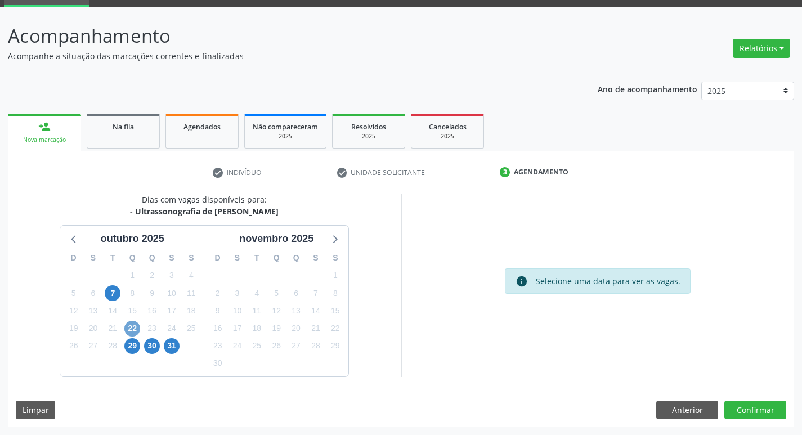
click at [132, 325] on span "22" at bounding box center [132, 329] width 16 height 16
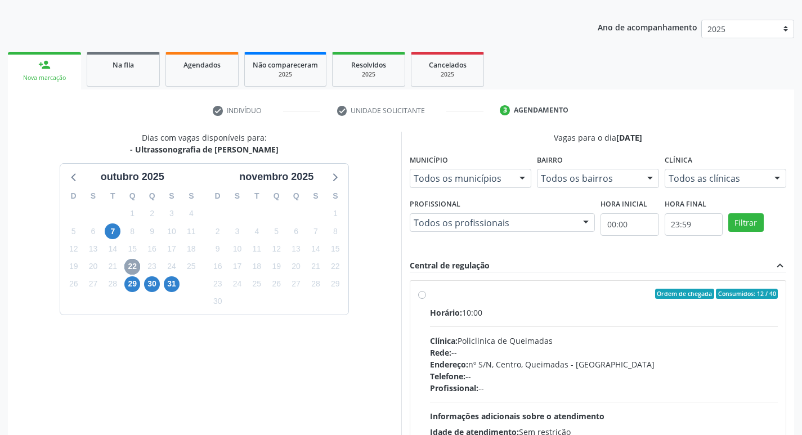
scroll to position [217, 0]
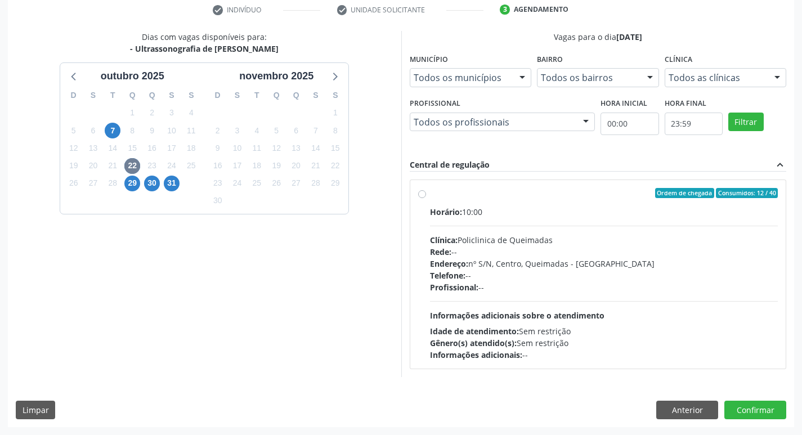
click at [671, 271] on div "Telefone: --" at bounding box center [604, 276] width 348 height 12
click at [426, 198] on input "Ordem de chegada Consumidos: 12 / 40 Horário: 10:00 Clínica: Policlinica de Que…" at bounding box center [422, 193] width 8 height 10
radio input "true"
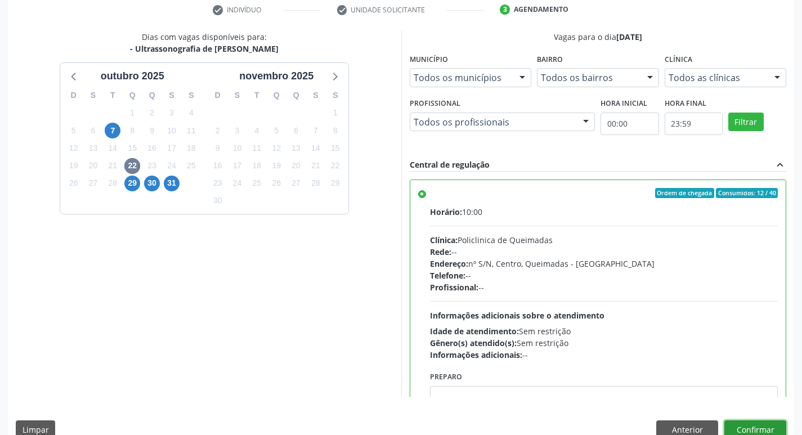
click at [753, 425] on button "Confirmar" at bounding box center [755, 429] width 62 height 19
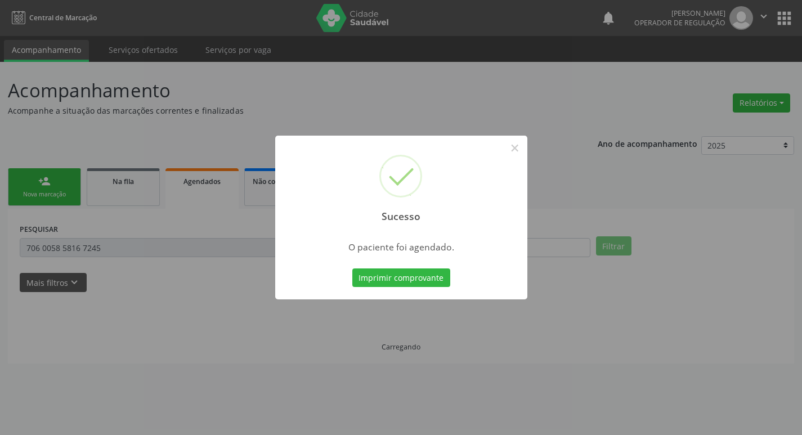
scroll to position [0, 0]
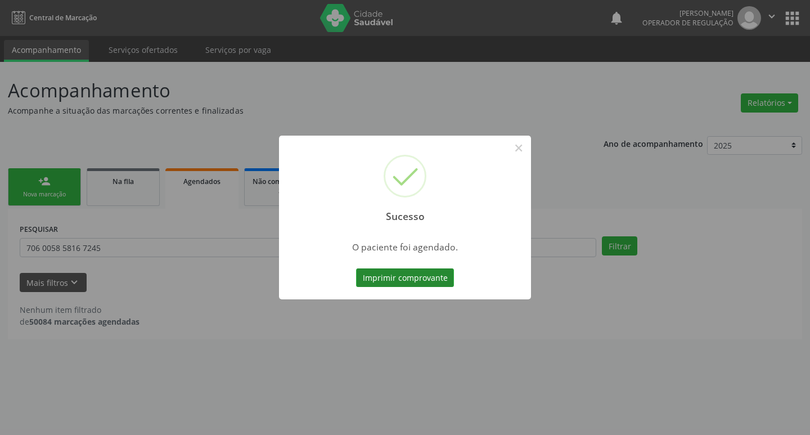
click at [385, 276] on button "Imprimir comprovante" at bounding box center [405, 277] width 98 height 19
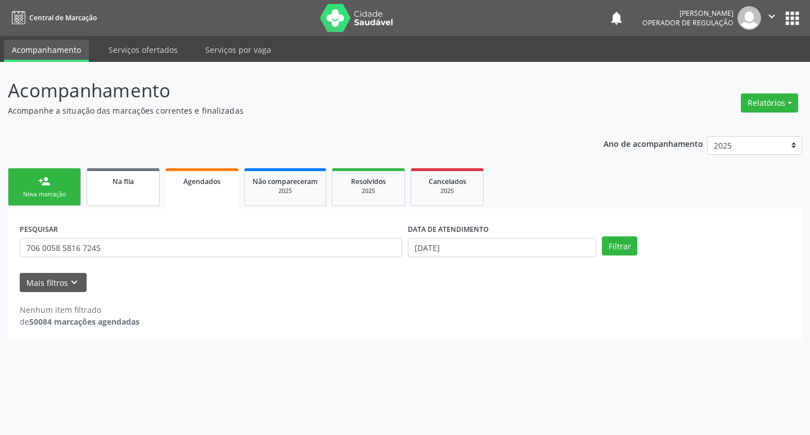
click at [120, 176] on div "Na fila" at bounding box center [123, 181] width 56 height 12
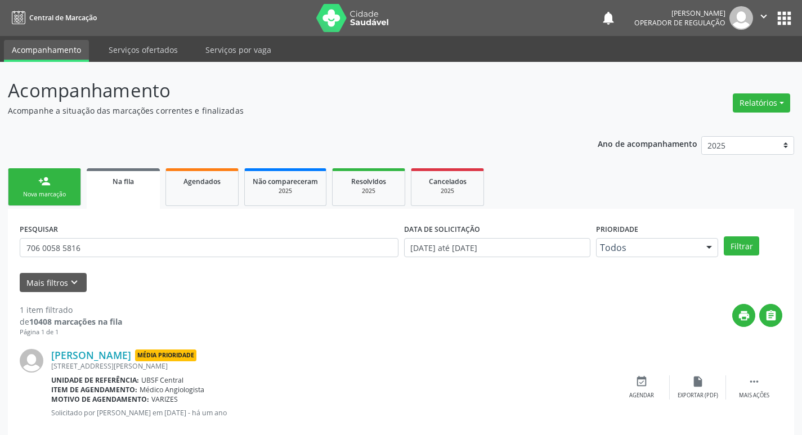
click at [48, 189] on link "person_add Nova marcação" at bounding box center [44, 187] width 73 height 38
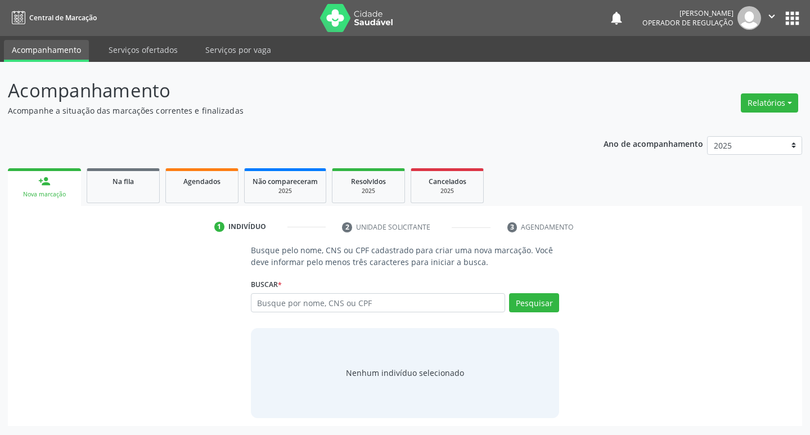
click at [456, 285] on div "Buscar * Busque por nome, CNS ou CPF Nenhum resultado encontrado para: " " Digi…" at bounding box center [405, 298] width 309 height 44
click at [460, 291] on div "Buscar * Busque por nome, CNS ou CPF Nenhum resultado encontrado para: " " Digi…" at bounding box center [405, 298] width 309 height 44
drag, startPoint x: 510, startPoint y: 315, endPoint x: 500, endPoint y: 309, distance: 10.8
click at [505, 312] on div "Busque por nome, CNS ou CPF Nenhum resultado encontrado para: " " Digite nome, …" at bounding box center [405, 306] width 309 height 27
click at [491, 306] on input "text" at bounding box center [378, 302] width 255 height 19
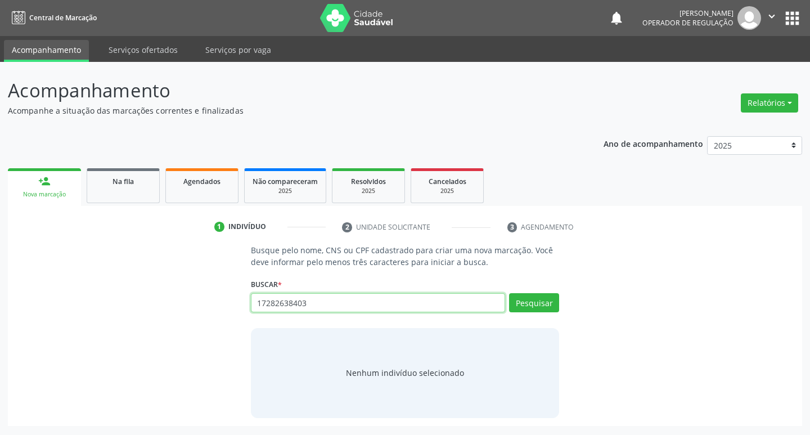
type input "17282638403"
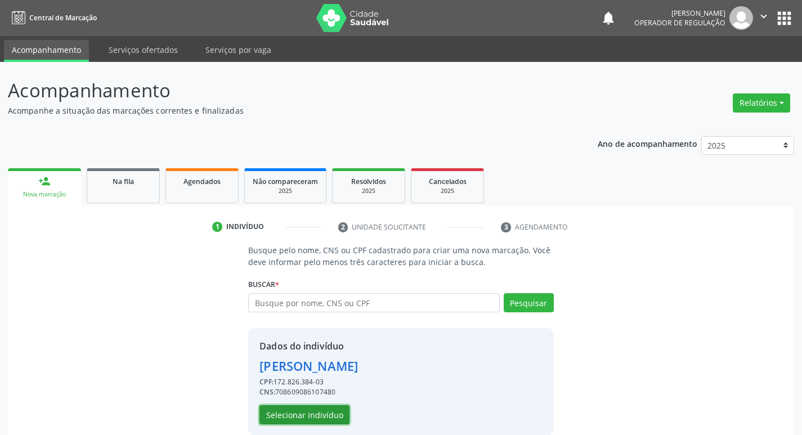
click at [284, 411] on button "Selecionar indivíduo" at bounding box center [304, 414] width 90 height 19
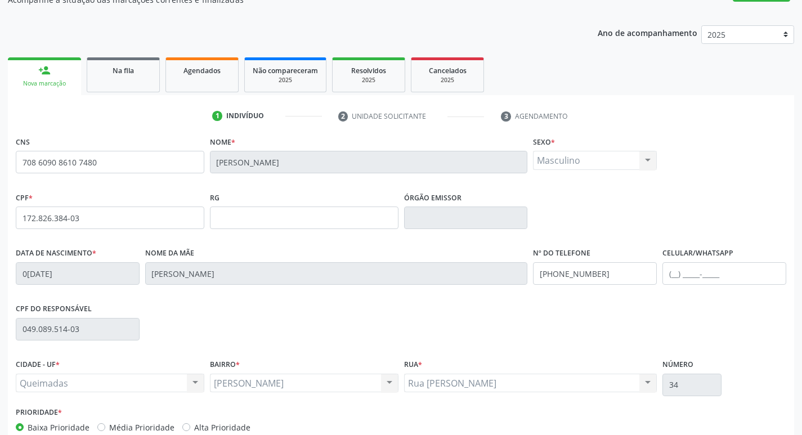
scroll to position [175, 0]
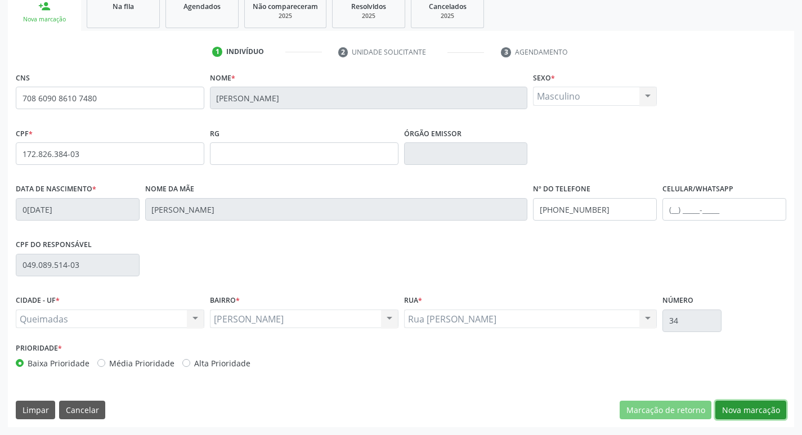
click at [724, 406] on button "Nova marcação" at bounding box center [750, 410] width 71 height 19
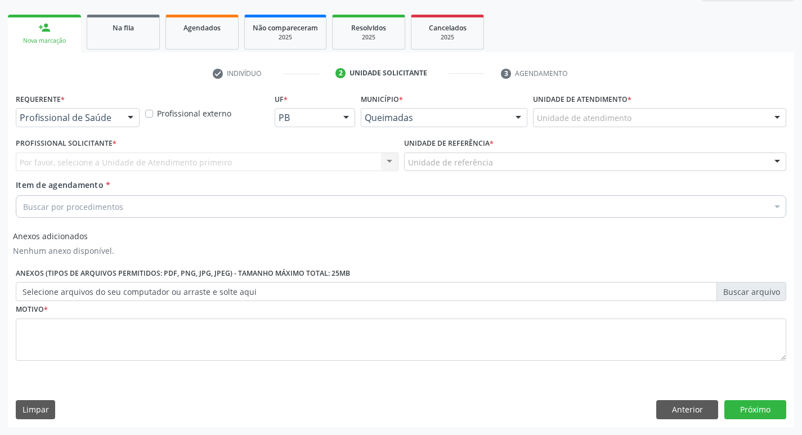
scroll to position [154, 0]
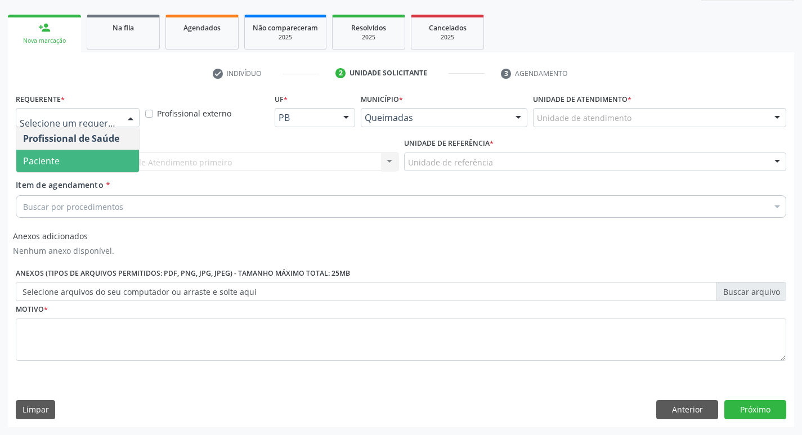
click at [64, 156] on span "Paciente" at bounding box center [77, 161] width 123 height 23
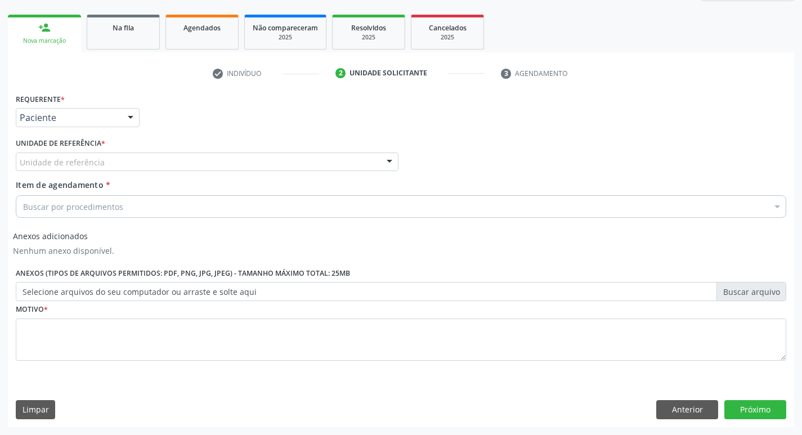
click at [61, 168] on div "Unidade de referência" at bounding box center [207, 161] width 383 height 19
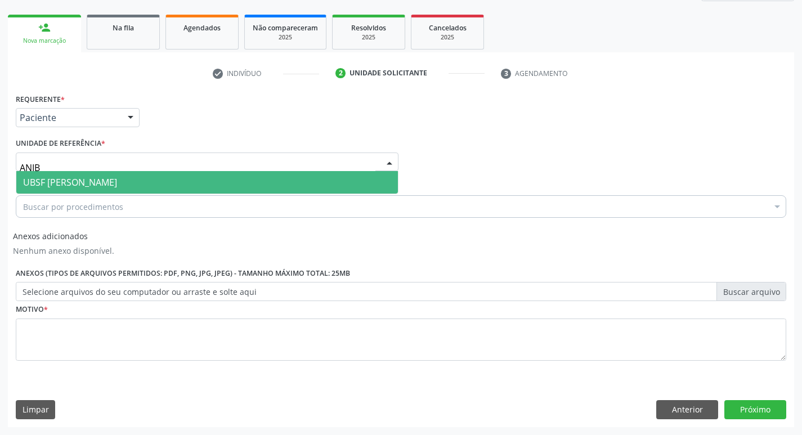
type input "ANIBA"
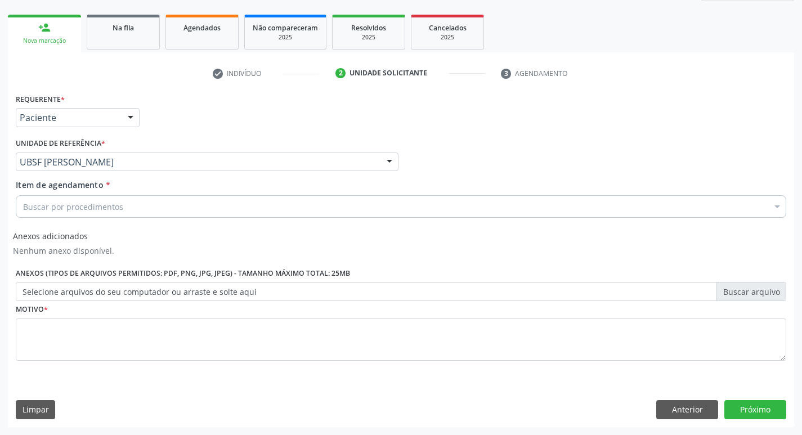
click at [80, 193] on div "Item de agendamento * Buscar por procedimentos Selecionar todos 0604320140 - Ab…" at bounding box center [401, 196] width 770 height 35
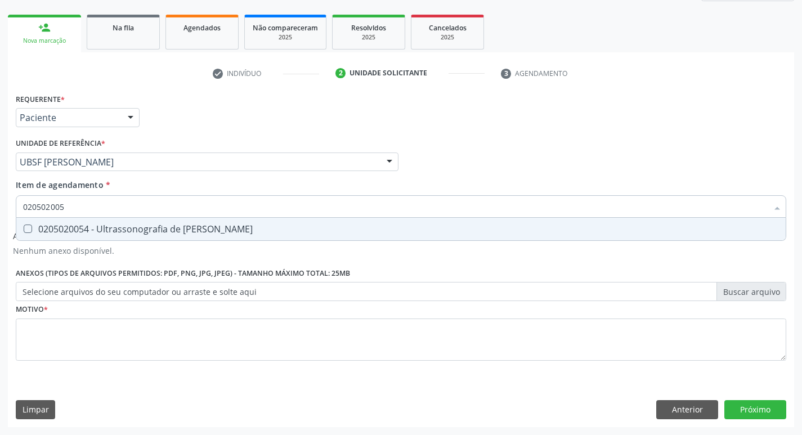
type input "0205020054"
click at [67, 226] on div "0205020054 - Ultrassonografia de [PERSON_NAME]" at bounding box center [401, 229] width 756 height 9
checkbox Urinario "true"
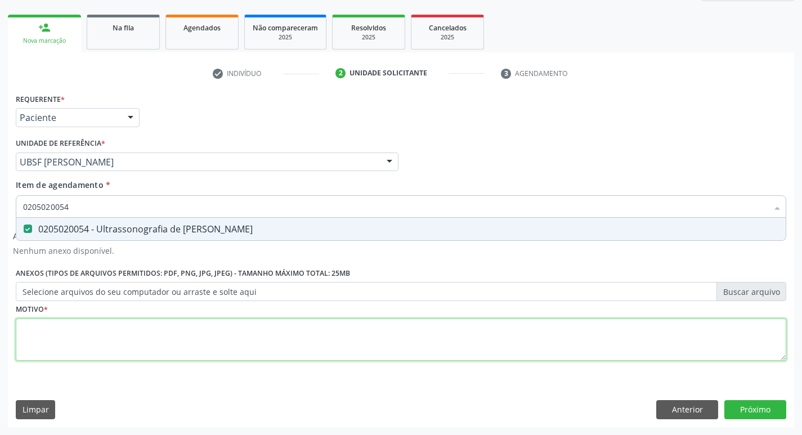
click at [70, 342] on div "Requerente * Paciente Profissional de Saúde Paciente Nenhum resultado encontrad…" at bounding box center [401, 234] width 770 height 286
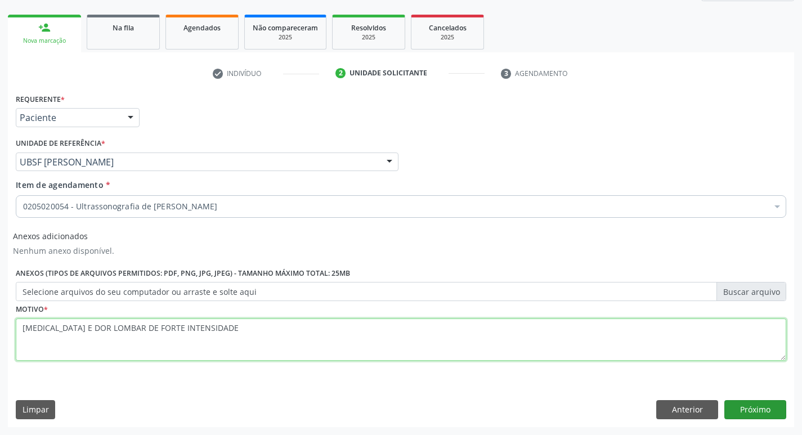
type textarea "[MEDICAL_DATA] E DOR LOMBAR DE FORTE INTENSIDADE"
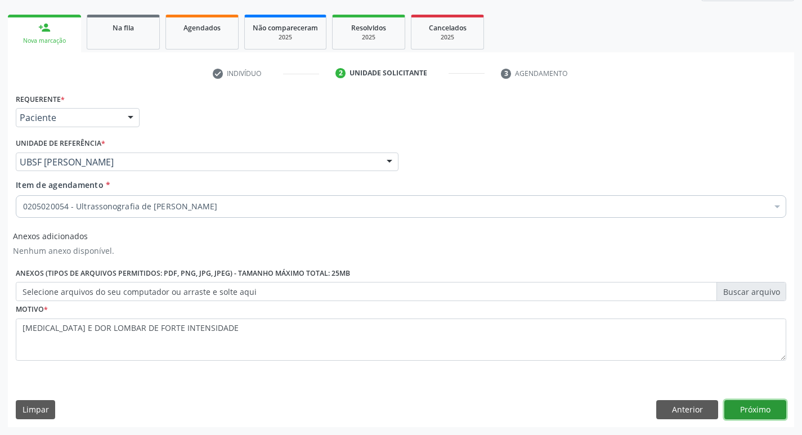
click at [738, 406] on button "Próximo" at bounding box center [755, 409] width 62 height 19
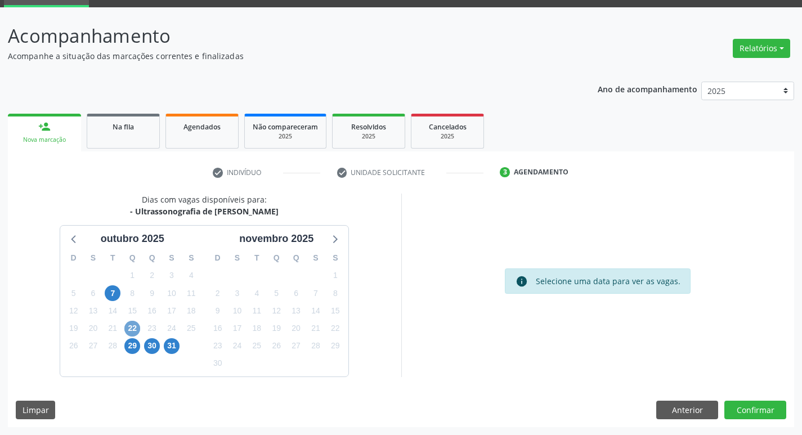
click at [131, 322] on span "22" at bounding box center [132, 329] width 16 height 16
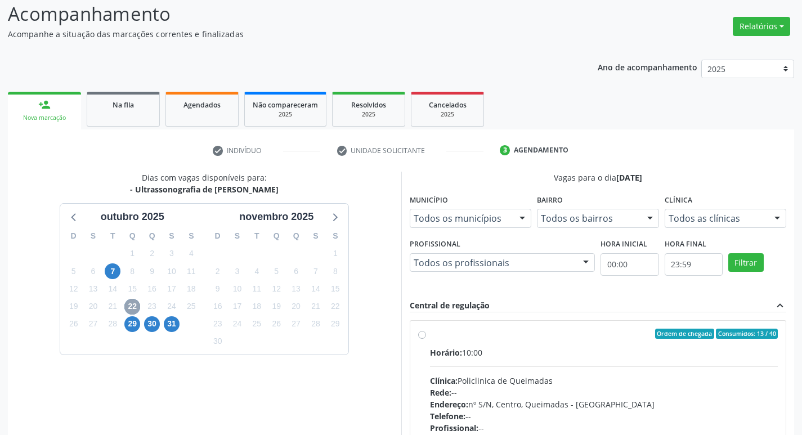
scroll to position [111, 0]
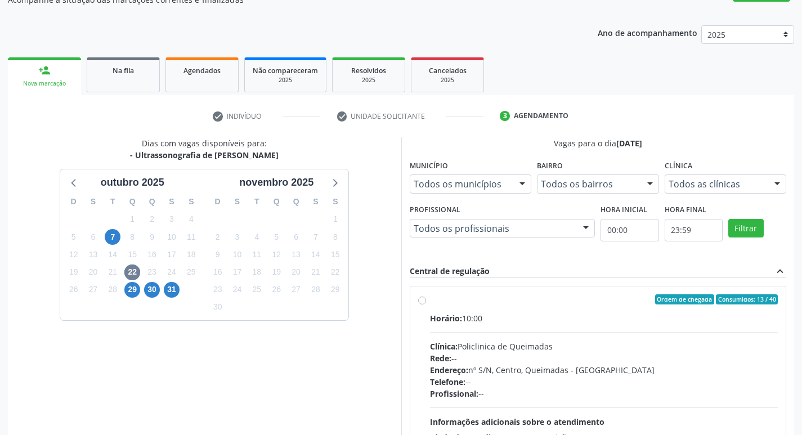
click at [653, 348] on div "Clínica: Policlinica de Queimadas" at bounding box center [604, 346] width 348 height 12
click at [426, 304] on input "Ordem de chegada Consumidos: 13 / 40 Horário: 10:00 Clínica: Policlinica de Que…" at bounding box center [422, 299] width 8 height 10
radio input "true"
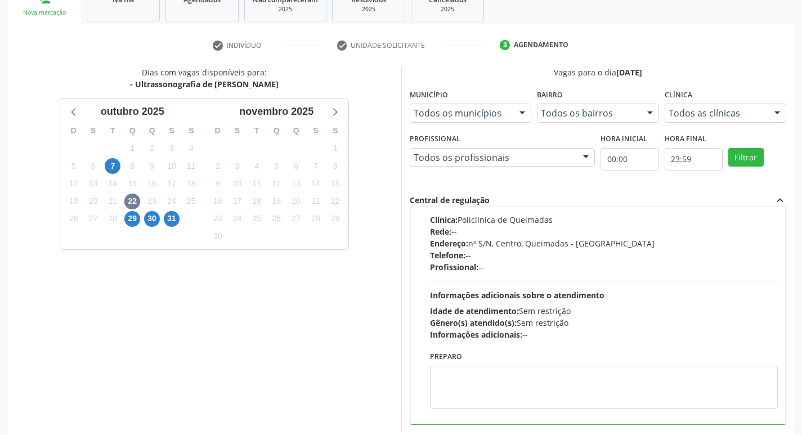
scroll to position [237, 0]
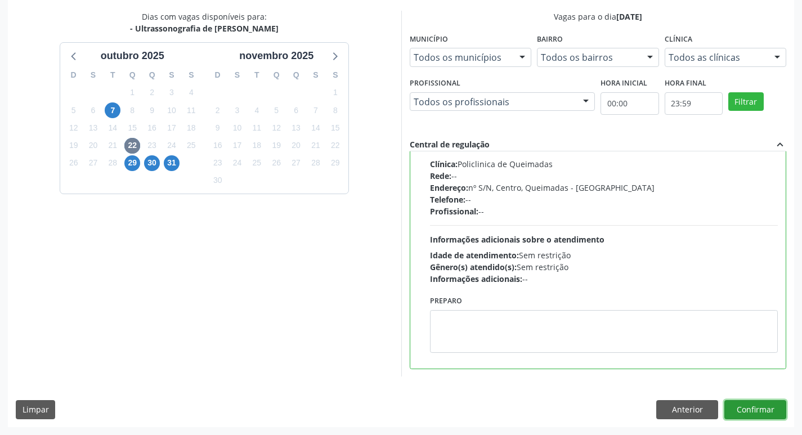
click at [759, 407] on button "Confirmar" at bounding box center [755, 409] width 62 height 19
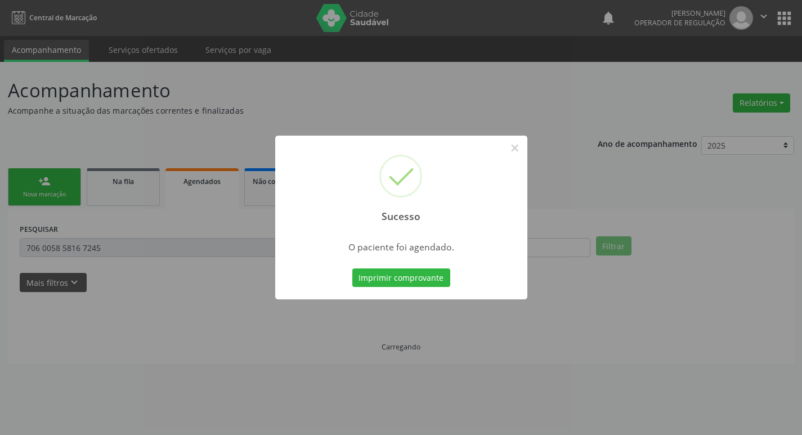
scroll to position [0, 0]
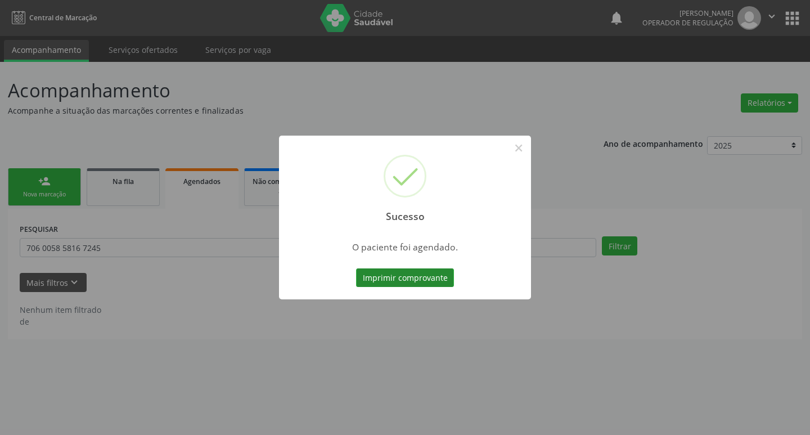
click at [384, 282] on button "Imprimir comprovante" at bounding box center [405, 277] width 98 height 19
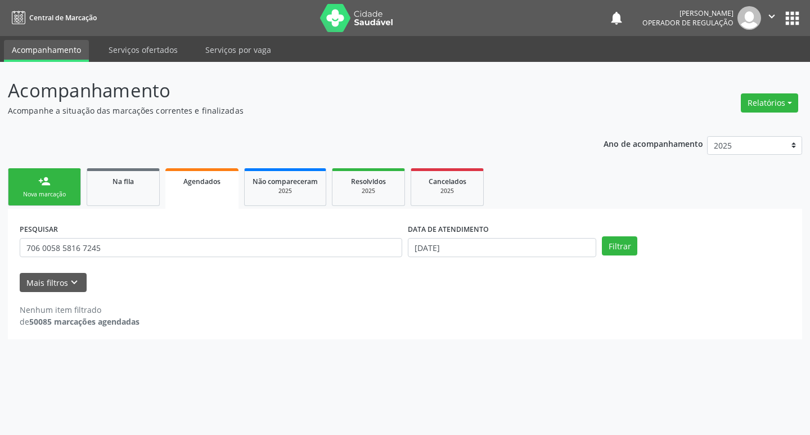
click at [50, 182] on div "person_add" at bounding box center [44, 181] width 12 height 12
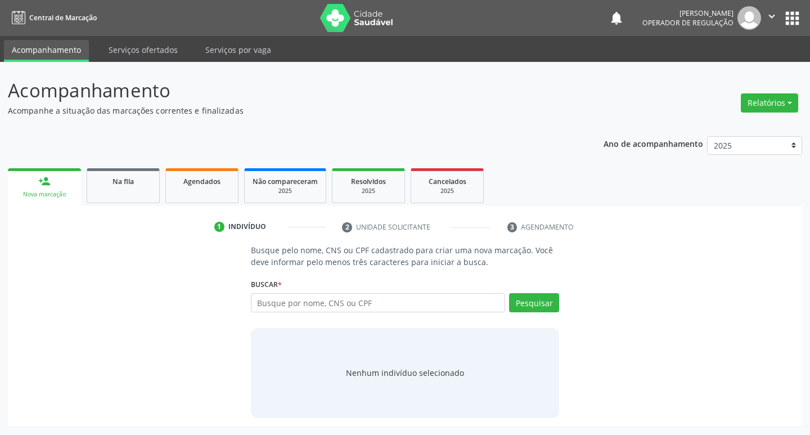
drag, startPoint x: 316, startPoint y: 317, endPoint x: 317, endPoint y: 310, distance: 6.8
click at [316, 312] on div "Busque por nome, CNS ou CPF Nenhum resultado encontrado para: " " Digite nome, …" at bounding box center [405, 306] width 309 height 27
click at [317, 310] on input "text" at bounding box center [378, 302] width 255 height 19
type input "708108531328933"
click at [551, 315] on div "Pesquisar" at bounding box center [532, 306] width 54 height 27
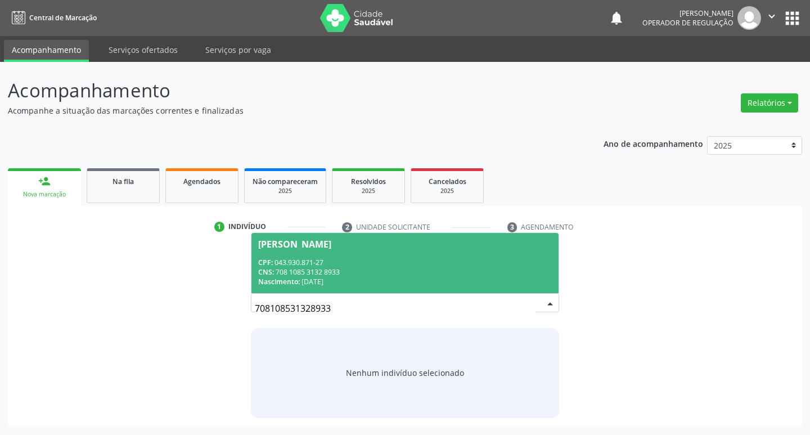
click at [375, 251] on span "[PERSON_NAME] CPF: 043.930.871-27 CNS: 708 1085 3132 8933 Nascimento: 2[DATE]" at bounding box center [406, 263] width 308 height 60
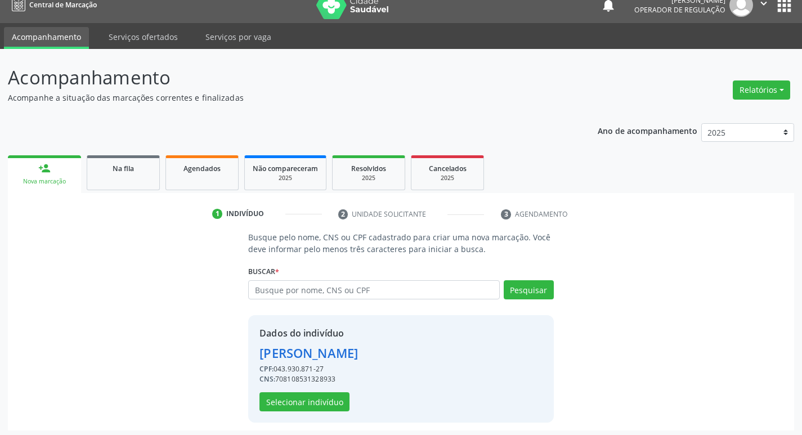
scroll to position [16, 0]
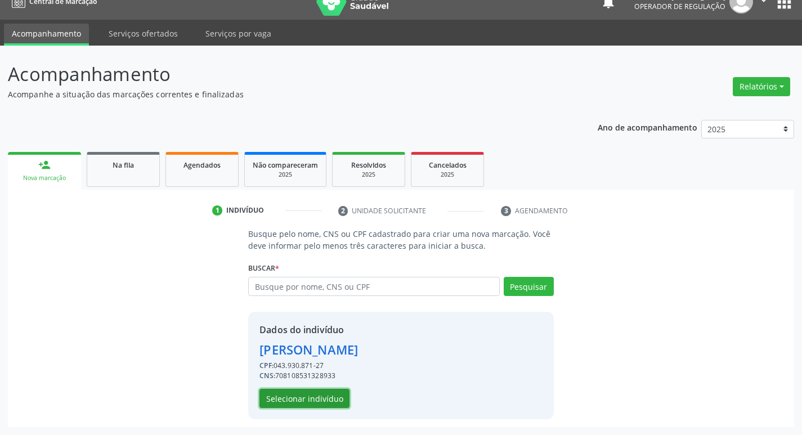
click at [313, 396] on button "Selecionar indivíduo" at bounding box center [304, 398] width 90 height 19
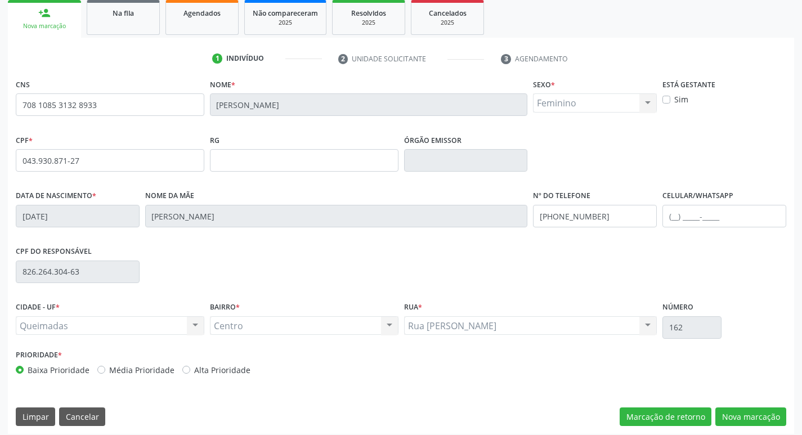
scroll to position [175, 0]
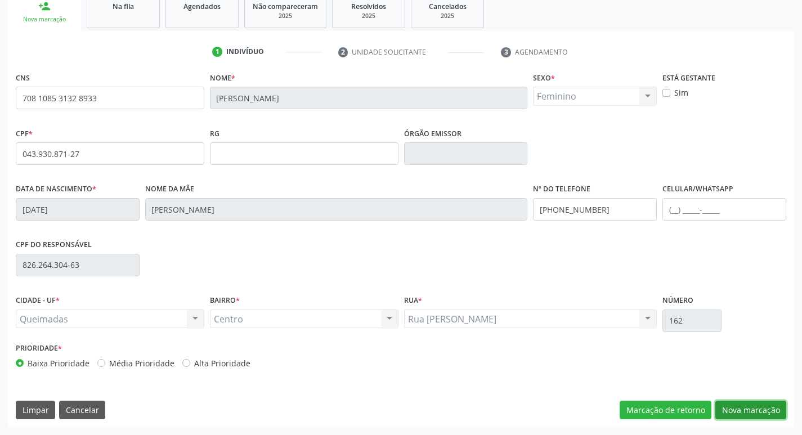
click at [729, 410] on button "Nova marcação" at bounding box center [750, 410] width 71 height 19
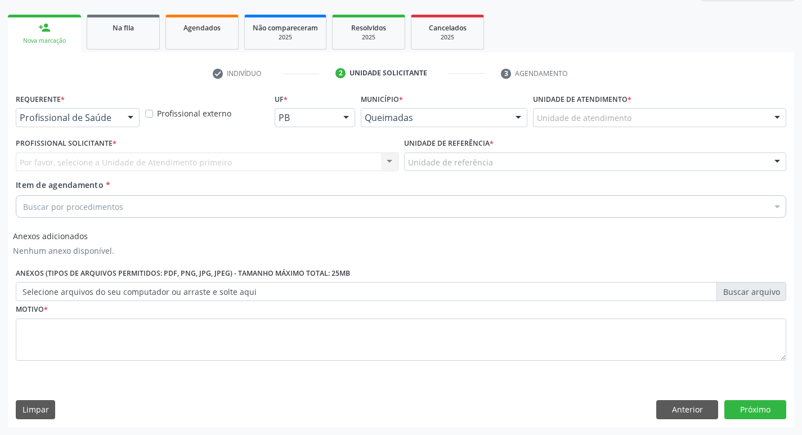
scroll to position [154, 0]
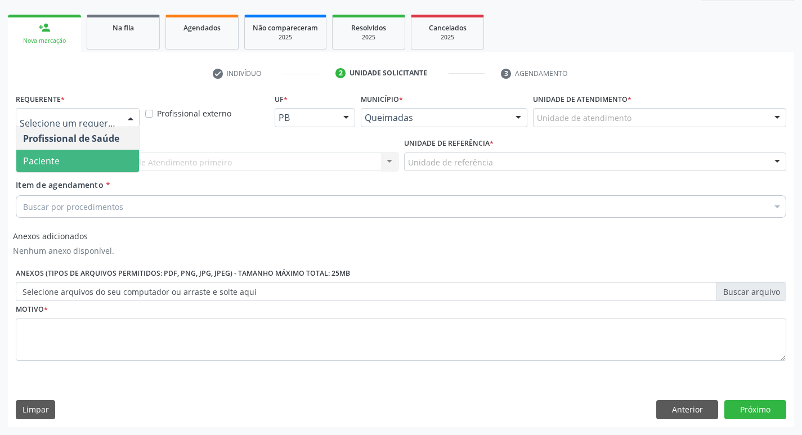
click at [39, 161] on span "Paciente" at bounding box center [41, 161] width 37 height 12
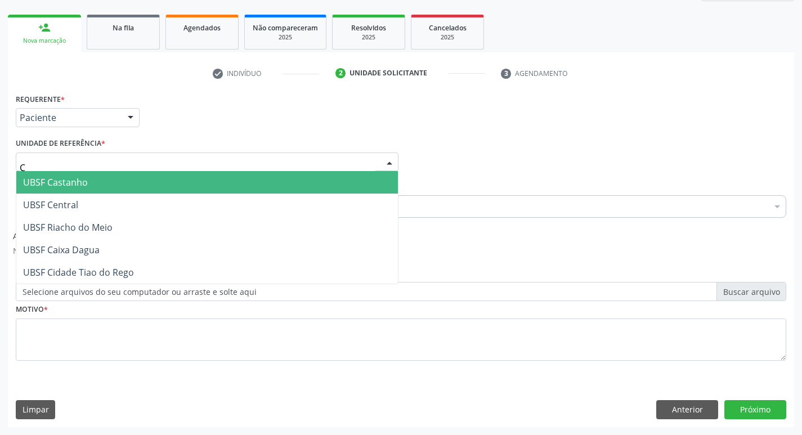
type input "CE"
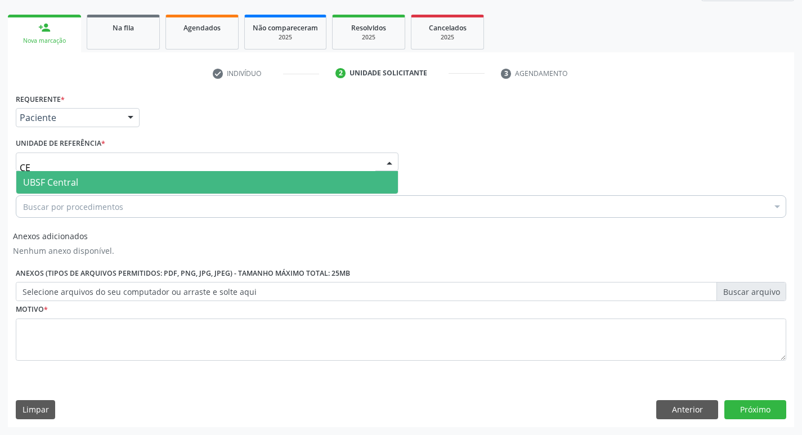
click at [36, 184] on span "UBSF Central" at bounding box center [50, 182] width 55 height 12
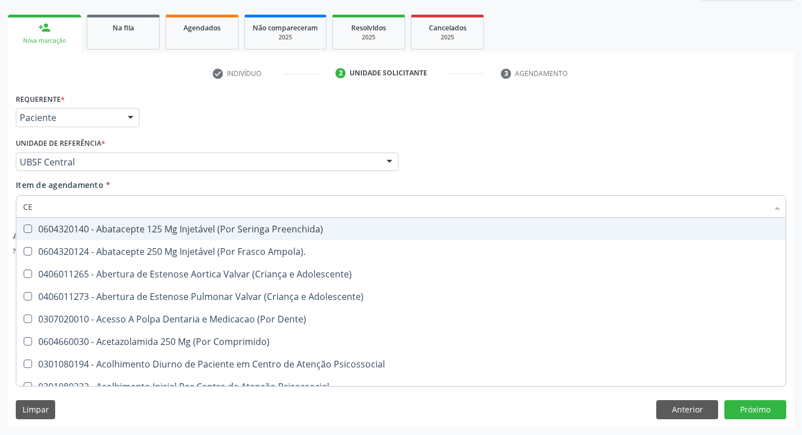
type input "C"
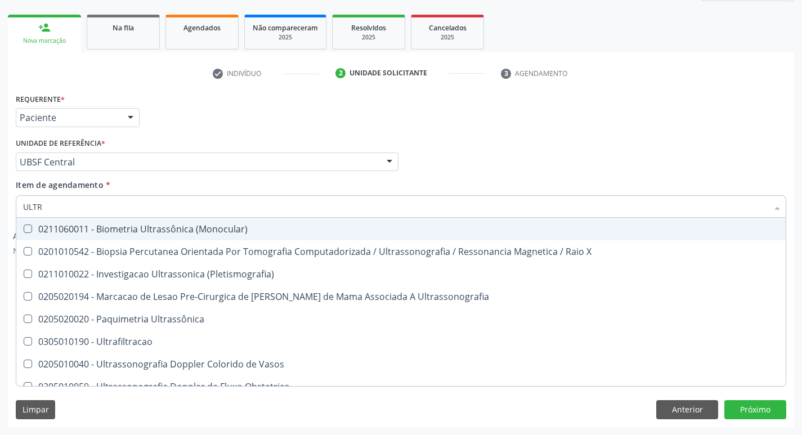
type input "ULTRA"
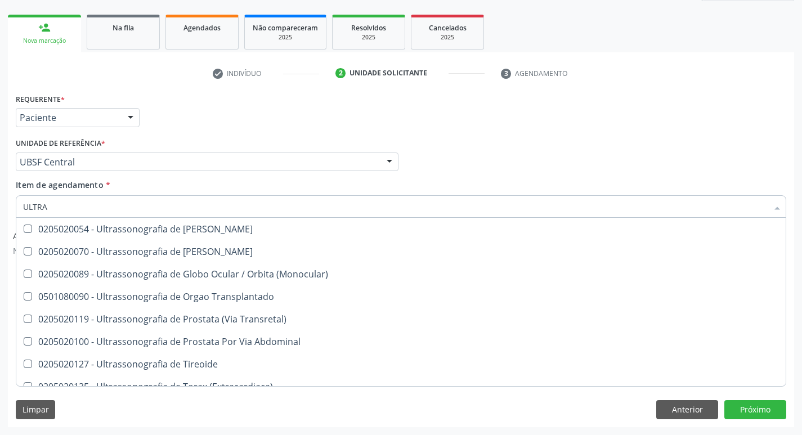
scroll to position [372, 0]
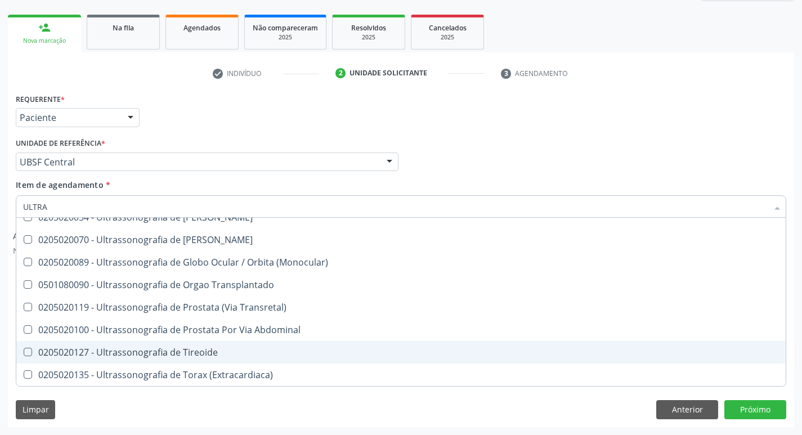
click at [224, 357] on span "0205020127 - Ultrassonografia de Tireoide" at bounding box center [400, 352] width 769 height 23
checkbox Tireoide "true"
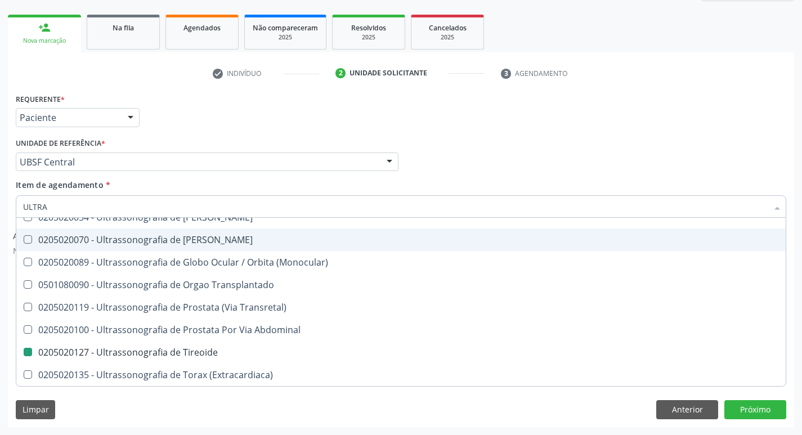
click at [434, 92] on div "Requerente * Paciente Profissional de Saúde Paciente Nenhum resultado encontrad…" at bounding box center [401, 113] width 776 height 44
checkbox X "true"
checkbox Tireoide "false"
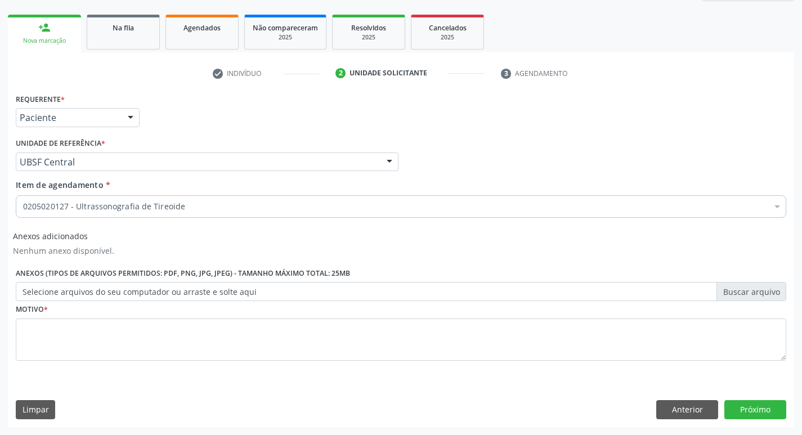
scroll to position [0, 0]
click at [141, 367] on fieldset "Motivo *" at bounding box center [401, 335] width 770 height 68
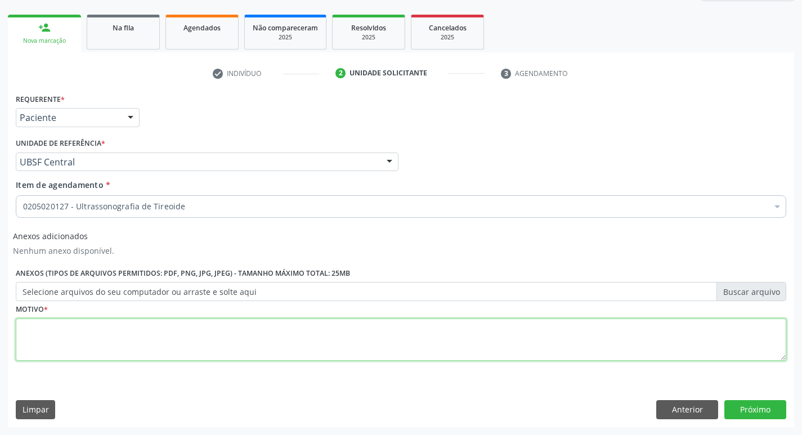
click at [140, 348] on textarea at bounding box center [401, 339] width 770 height 43
type textarea "AVALIAÇÃO"
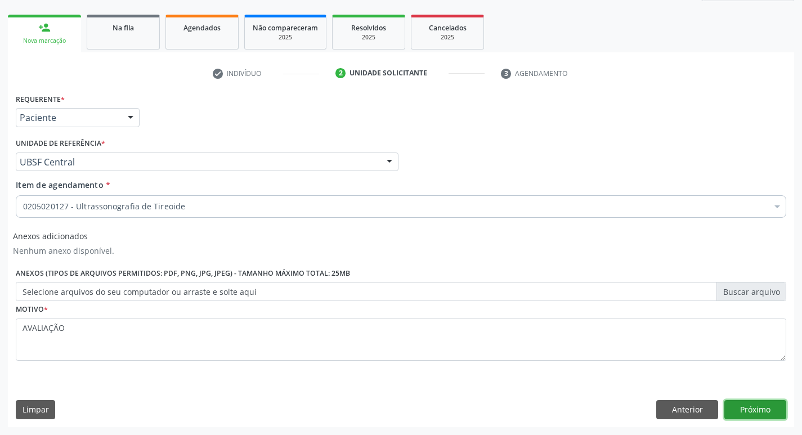
click at [769, 403] on button "Próximo" at bounding box center [755, 409] width 62 height 19
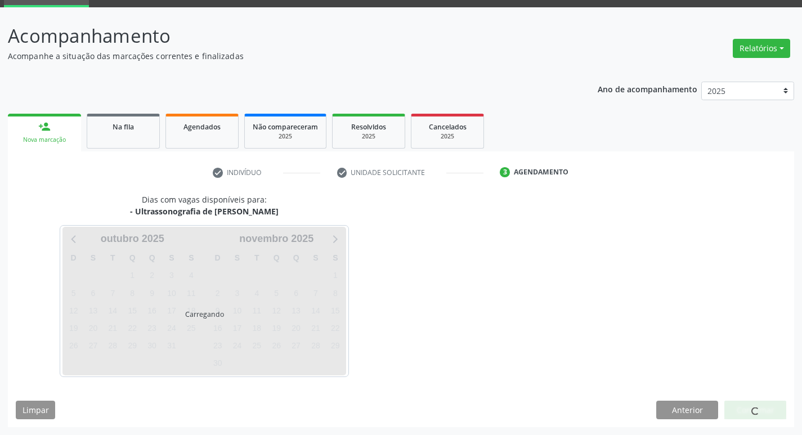
scroll to position [55, 0]
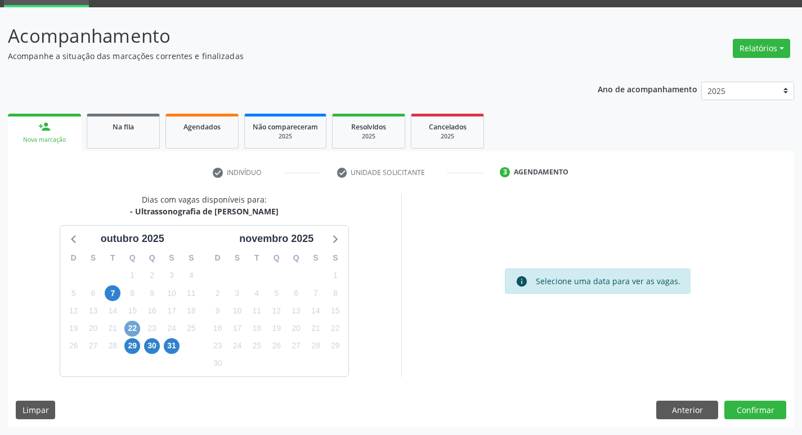
click at [133, 323] on span "22" at bounding box center [132, 329] width 16 height 16
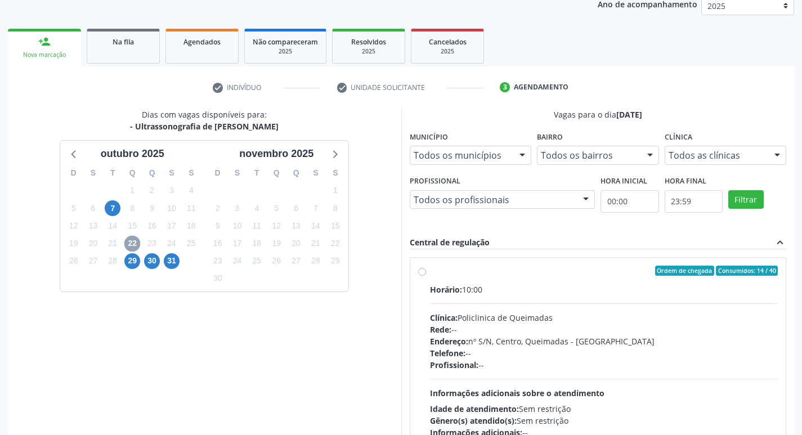
scroll to position [217, 0]
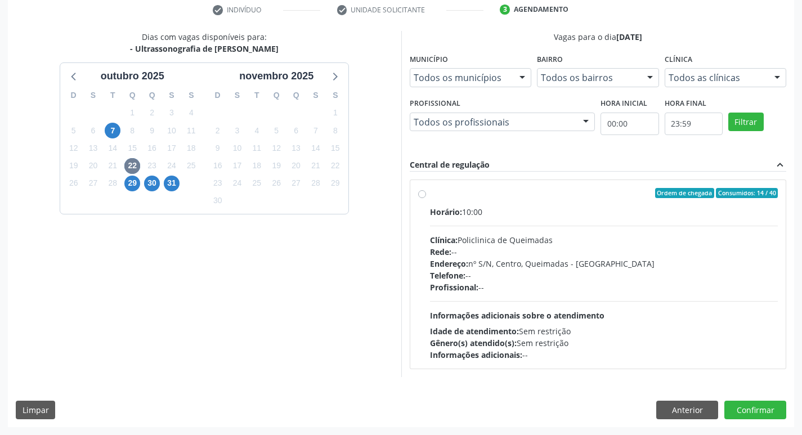
click at [606, 211] on div "Horário: 10:00" at bounding box center [604, 212] width 348 height 12
click at [426, 198] on input "Ordem de chegada Consumidos: 14 / 40 Horário: 10:00 Clínica: Policlinica de Que…" at bounding box center [422, 193] width 8 height 10
radio input "true"
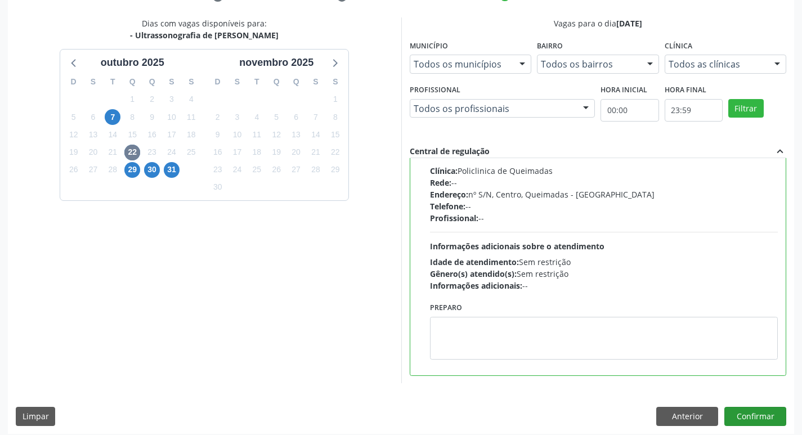
scroll to position [237, 0]
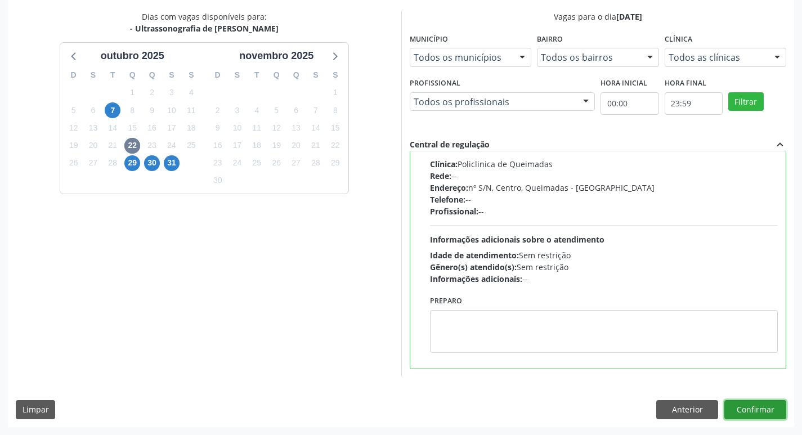
click at [746, 414] on button "Confirmar" at bounding box center [755, 409] width 62 height 19
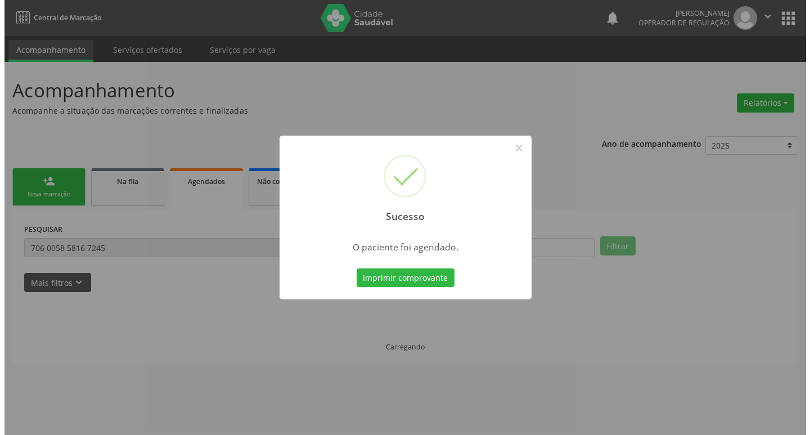
scroll to position [0, 0]
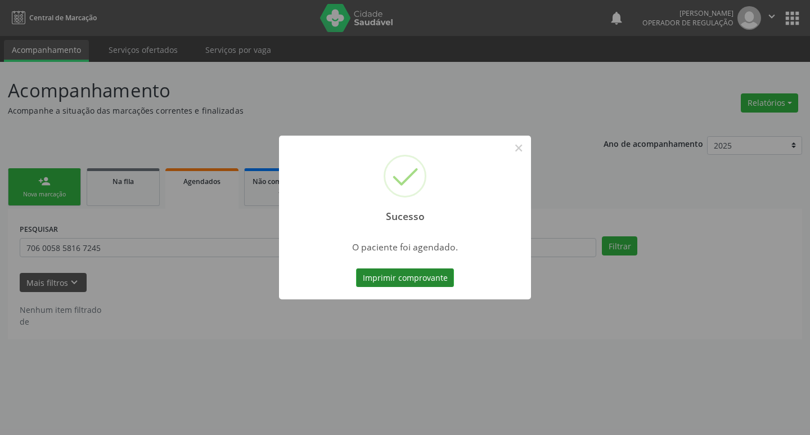
click at [427, 283] on button "Imprimir comprovante" at bounding box center [405, 277] width 98 height 19
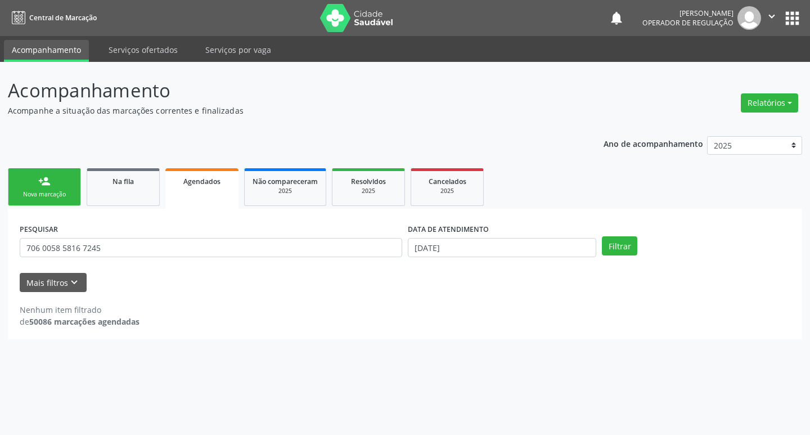
click at [59, 177] on link "person_add Nova marcação" at bounding box center [44, 187] width 73 height 38
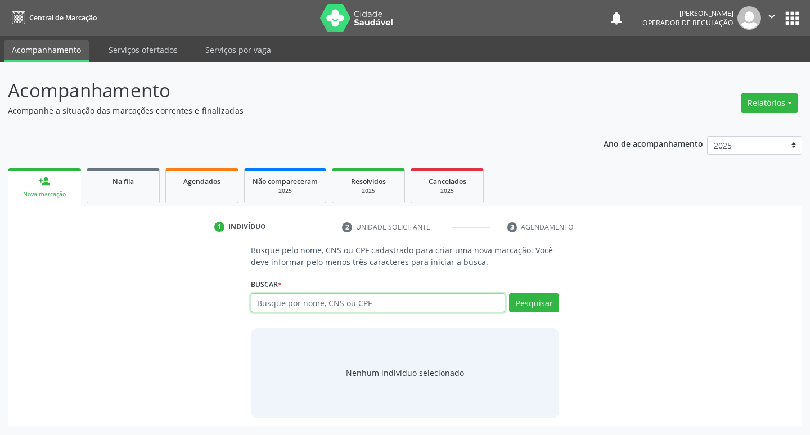
click at [310, 303] on input "text" at bounding box center [378, 302] width 255 height 19
type input "707608225644898"
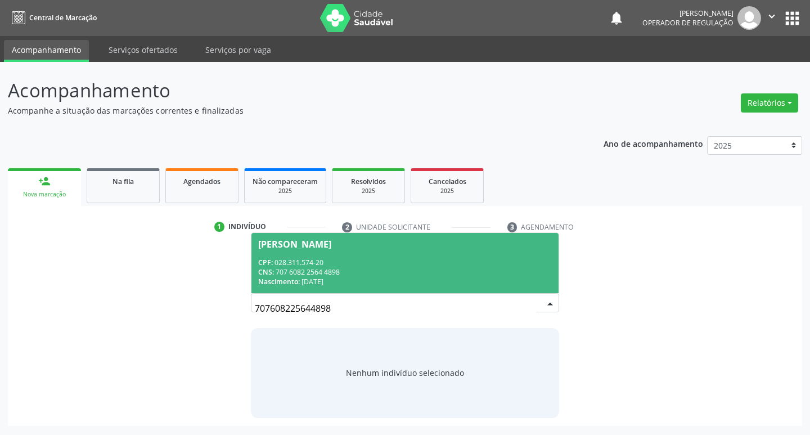
click at [423, 258] on div "CPF: 028.311.574-20" at bounding box center [405, 263] width 294 height 10
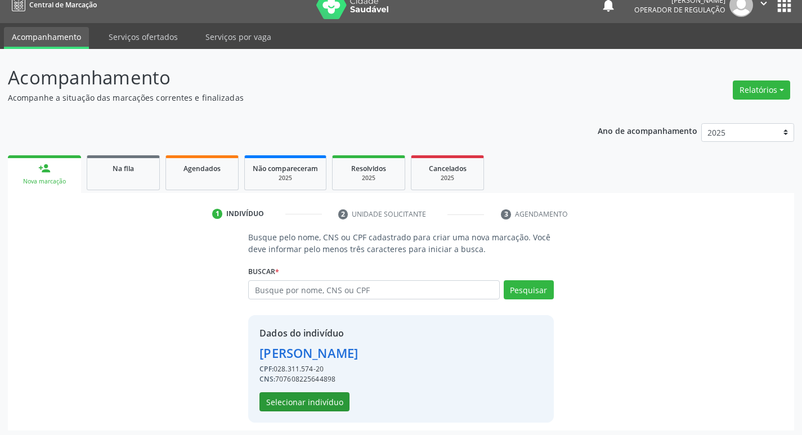
scroll to position [16, 0]
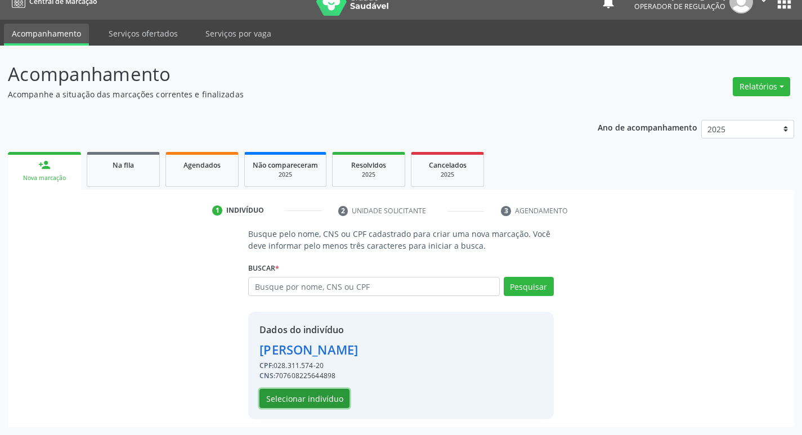
click at [315, 402] on button "Selecionar indivíduo" at bounding box center [304, 398] width 90 height 19
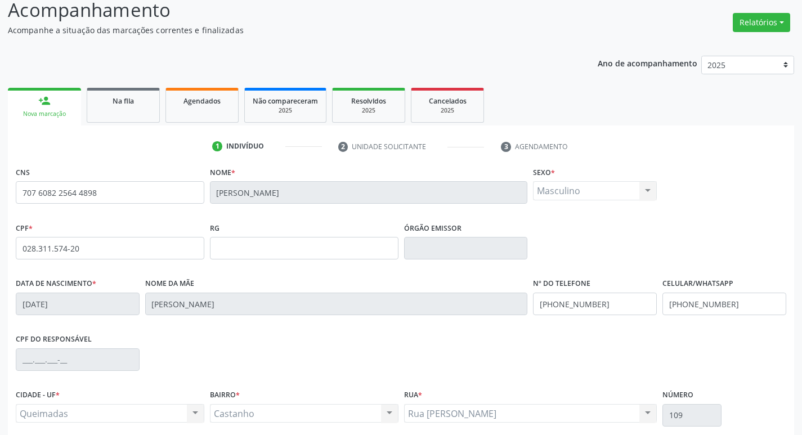
scroll to position [175, 0]
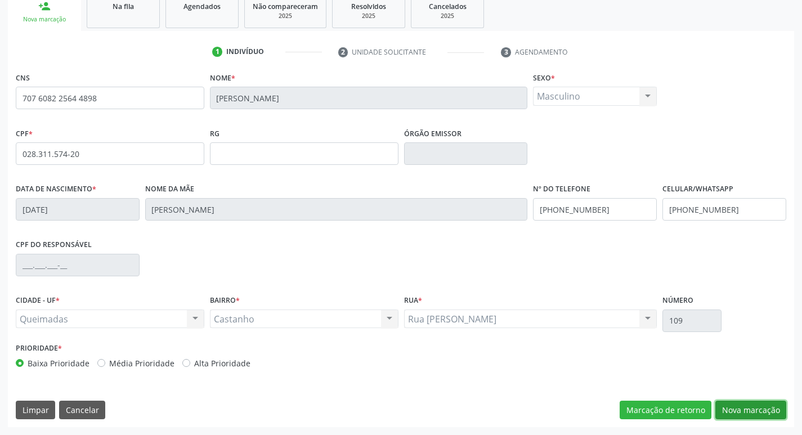
click at [733, 409] on button "Nova marcação" at bounding box center [750, 410] width 71 height 19
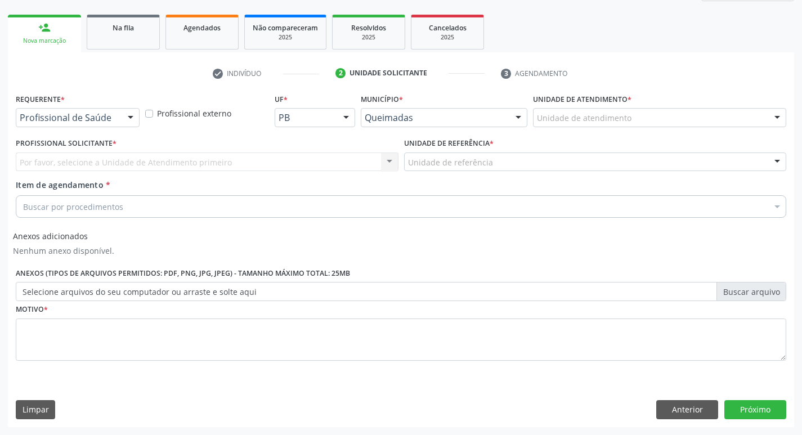
scroll to position [154, 0]
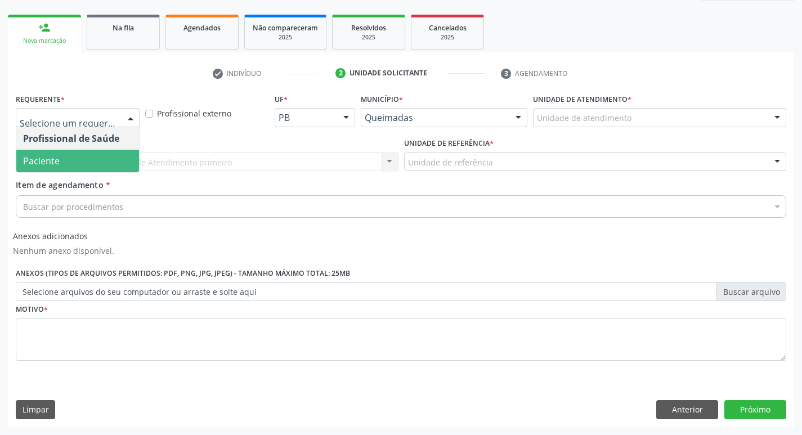
click at [84, 155] on span "Paciente" at bounding box center [77, 161] width 123 height 23
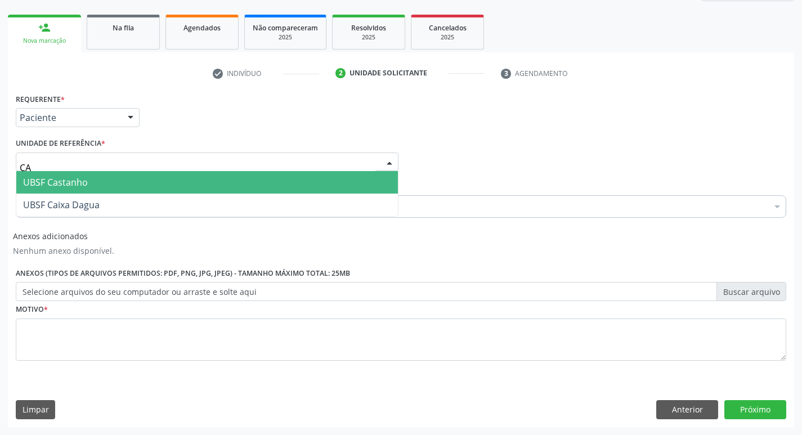
type input "CAS"
click at [79, 179] on span "UBSF Castanho" at bounding box center [55, 182] width 65 height 12
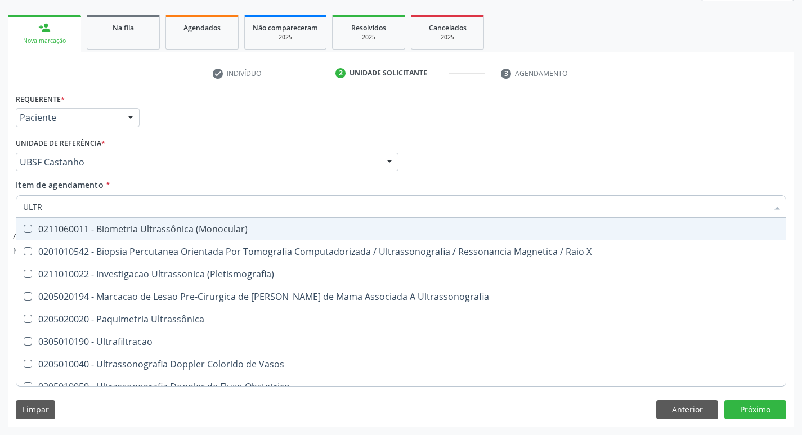
type input "ULTRA"
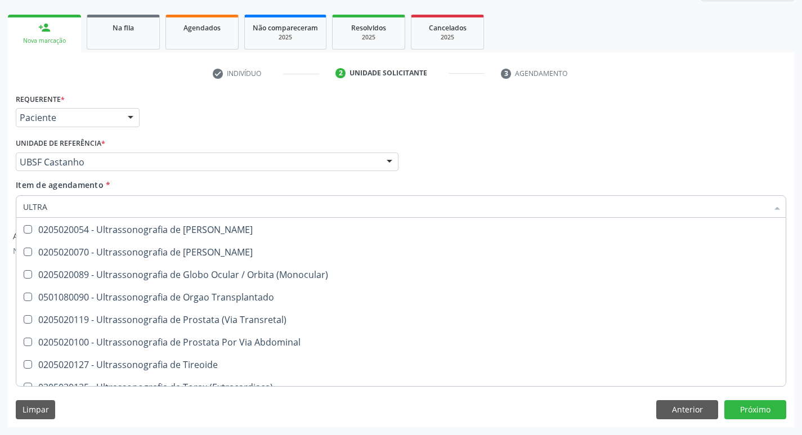
scroll to position [372, 0]
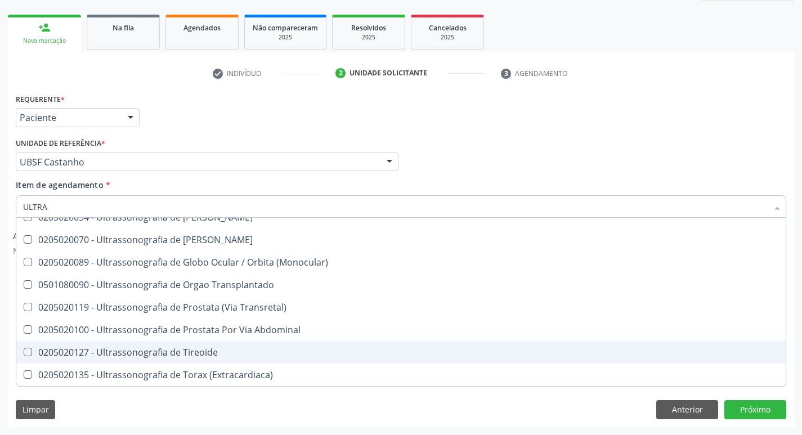
click at [144, 351] on div "0205020127 - Ultrassonografia de Tireoide" at bounding box center [401, 352] width 756 height 9
checkbox Tireoide "true"
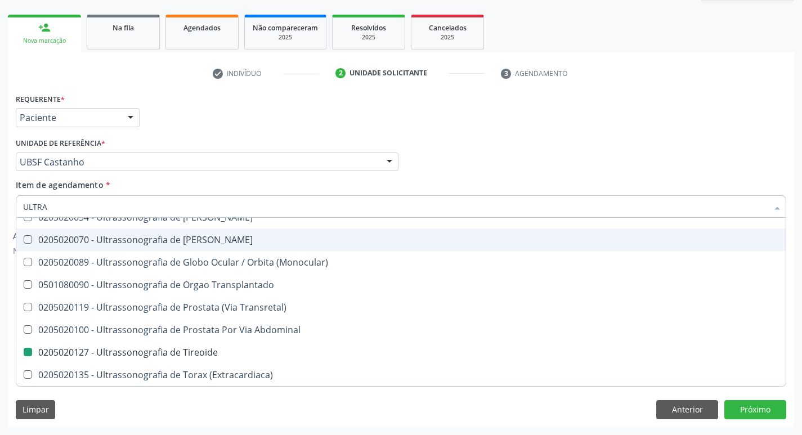
click at [176, 136] on div "Unidade de referência * UBSF Castanho UBSF Ligeiro II UBSF Saulo Leal Ernesto d…" at bounding box center [207, 153] width 383 height 36
checkbox X "true"
checkbox Tireoide "false"
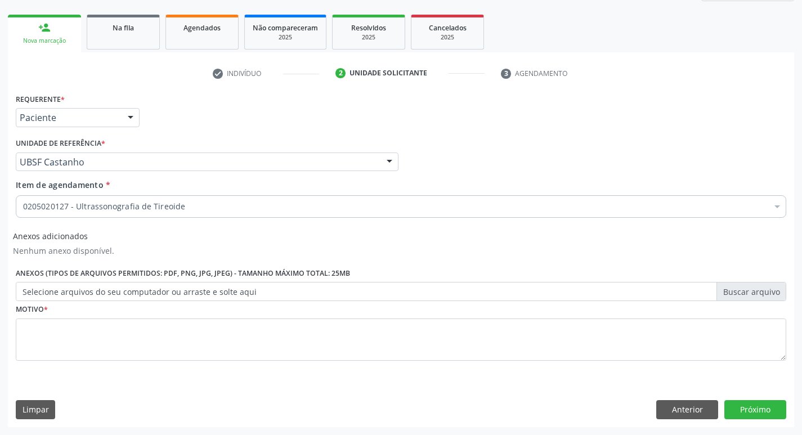
scroll to position [0, 0]
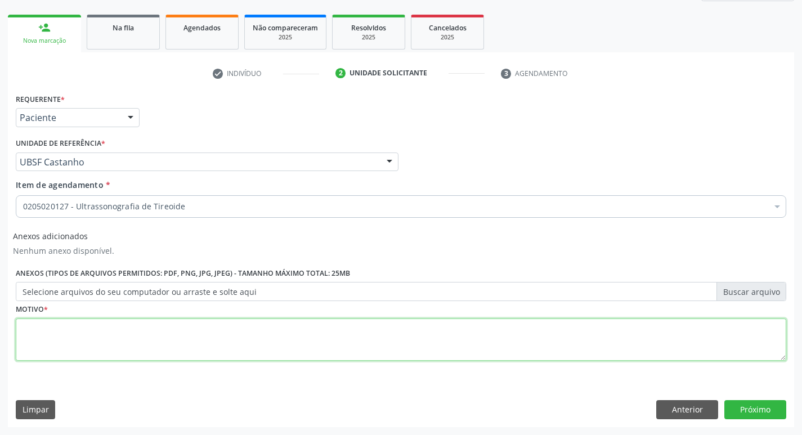
click at [47, 344] on textarea at bounding box center [401, 339] width 770 height 43
click at [38, 323] on textarea "AVAALIAÇÃO" at bounding box center [401, 339] width 770 height 43
type textarea "AVALIAÇÃO"
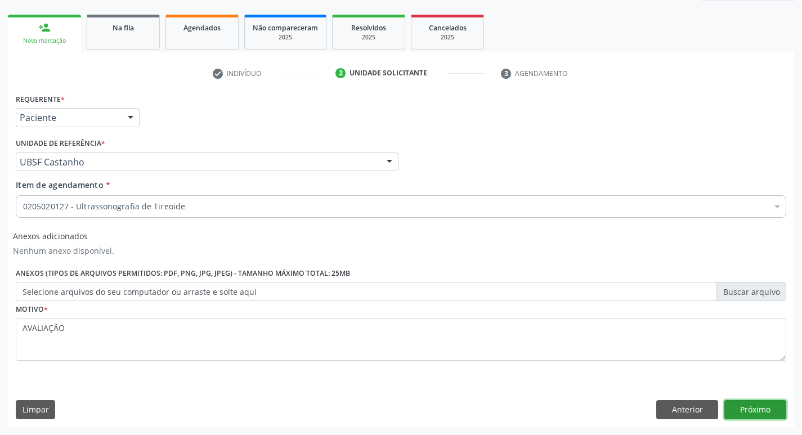
click at [750, 402] on button "Próximo" at bounding box center [755, 409] width 62 height 19
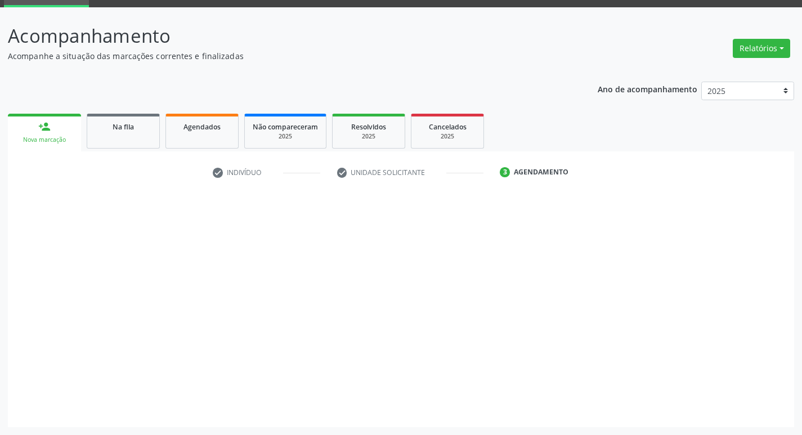
scroll to position [55, 0]
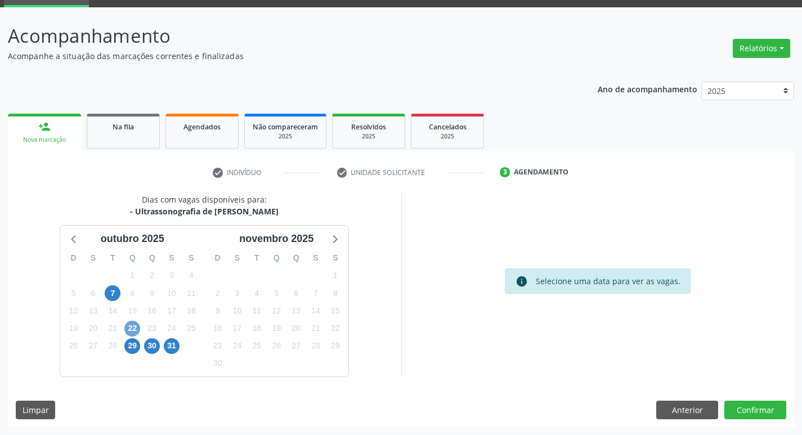
click at [137, 326] on span "22" at bounding box center [132, 329] width 16 height 16
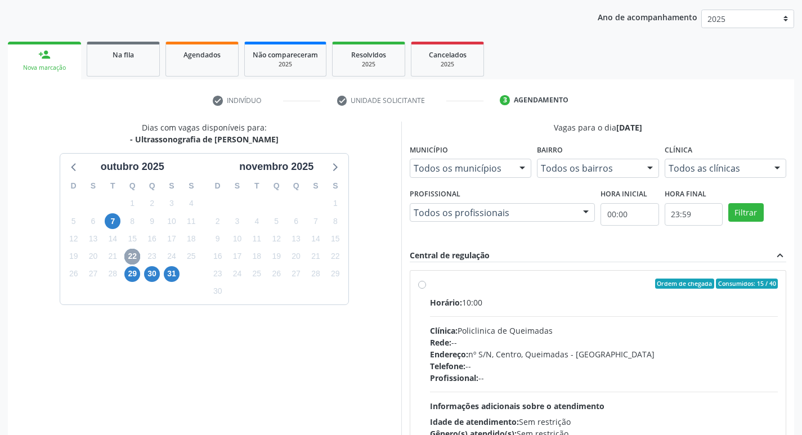
scroll to position [217, 0]
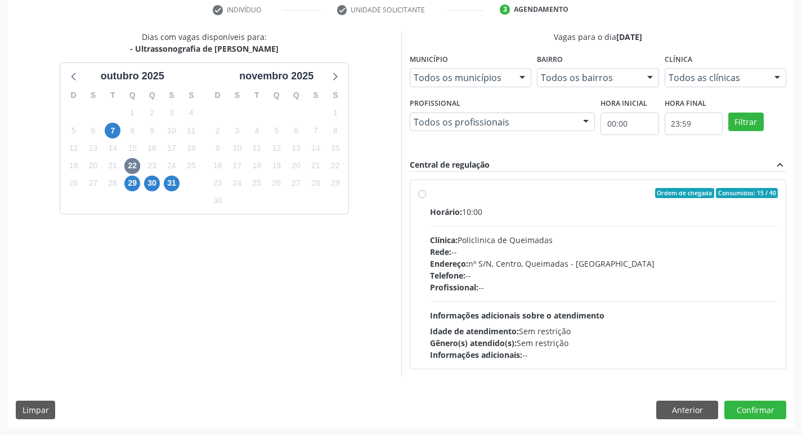
click at [683, 227] on div "Horário: 10:00 Clínica: Policlinica de Queimadas Rede: -- Endereço: nº S/N, Cen…" at bounding box center [604, 283] width 348 height 155
click at [426, 198] on input "Ordem de chegada Consumidos: 15 / 40 Horário: 10:00 Clínica: Policlinica de Que…" at bounding box center [422, 193] width 8 height 10
radio input "true"
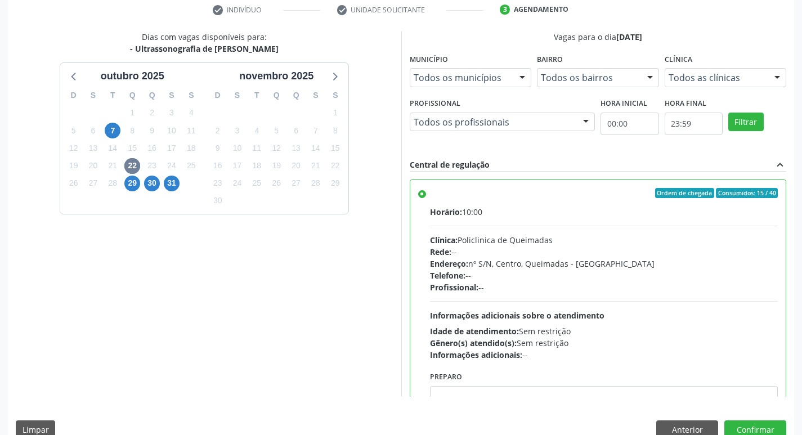
click at [746, 419] on div "Dias com vagas disponíveis para: - Ultrassonografia de Tireoide outubro 2025 D …" at bounding box center [401, 239] width 786 height 416
click at [747, 425] on button "Confirmar" at bounding box center [755, 429] width 62 height 19
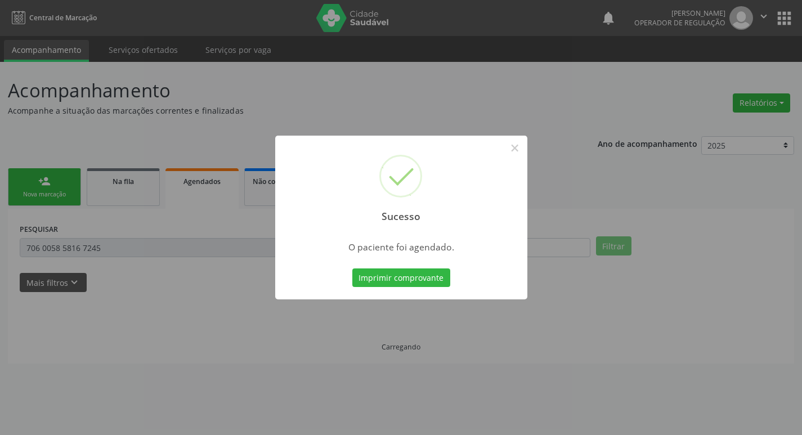
scroll to position [0, 0]
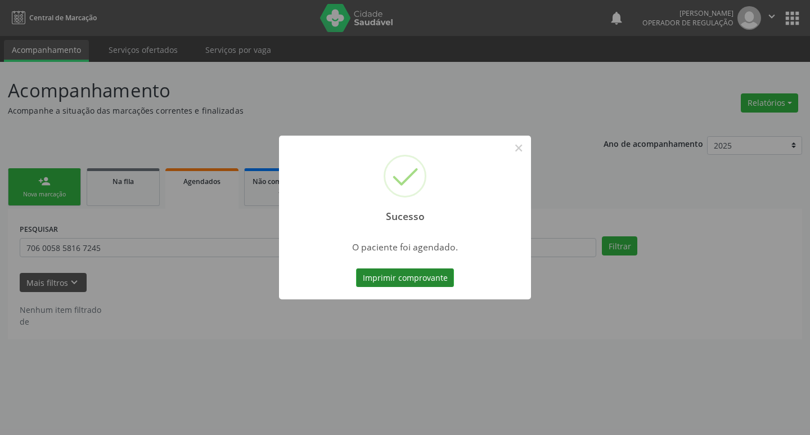
click at [433, 277] on button "Imprimir comprovante" at bounding box center [405, 277] width 98 height 19
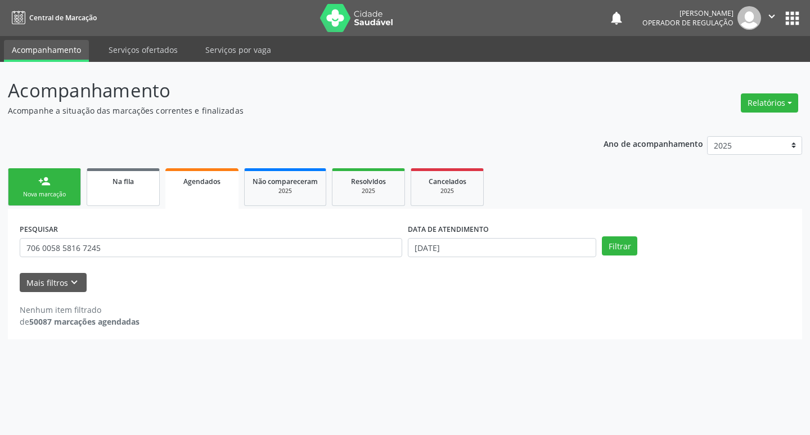
click at [100, 178] on div "Na fila" at bounding box center [123, 181] width 56 height 12
click at [44, 199] on div "Nova marcação" at bounding box center [44, 194] width 56 height 8
click at [52, 198] on div "Nova marcação" at bounding box center [44, 194] width 56 height 8
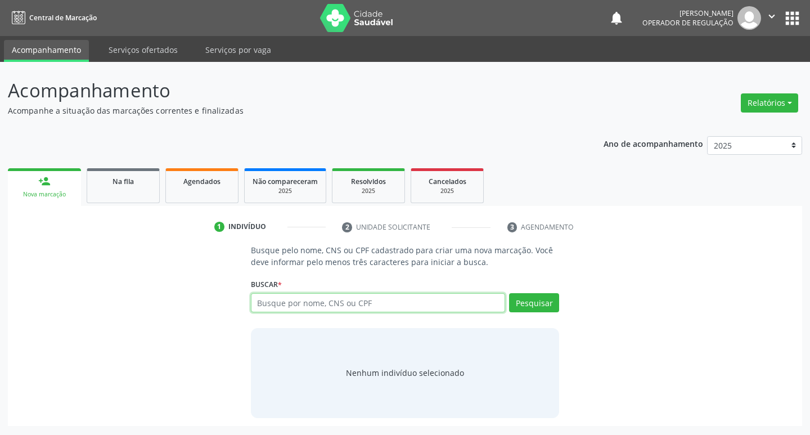
click at [321, 302] on input "text" at bounding box center [378, 302] width 255 height 19
click at [352, 307] on input "text" at bounding box center [378, 302] width 255 height 19
type input "700401554734550"
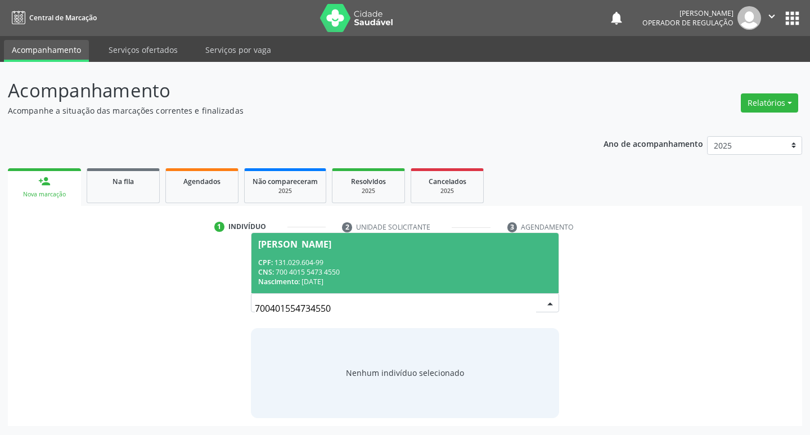
click at [428, 248] on span "Luiz Gustavo Gomes Pereira CPF: 131.029.604-99 CNS: 700 4015 5473 4550 Nascimen…" at bounding box center [406, 263] width 308 height 60
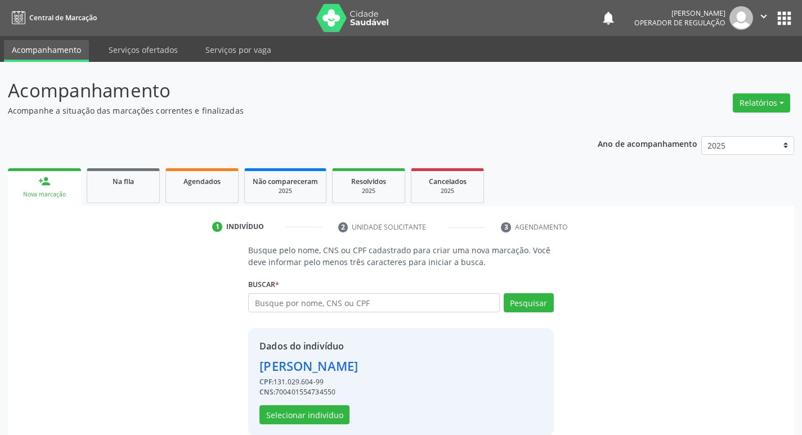
scroll to position [16, 0]
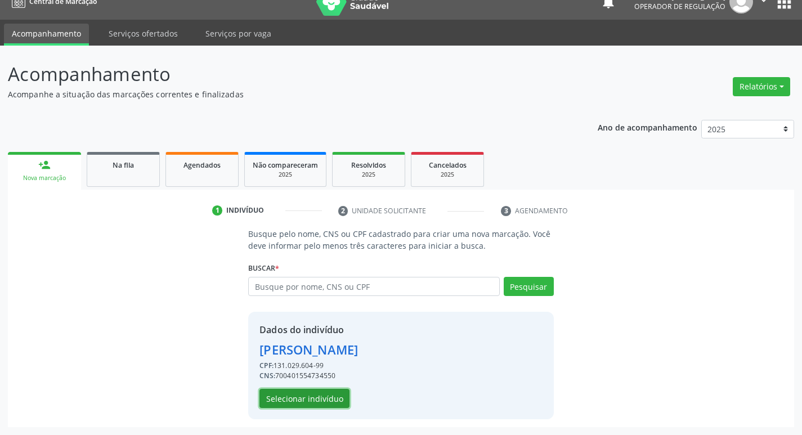
click at [276, 401] on button "Selecionar indivíduo" at bounding box center [304, 398] width 90 height 19
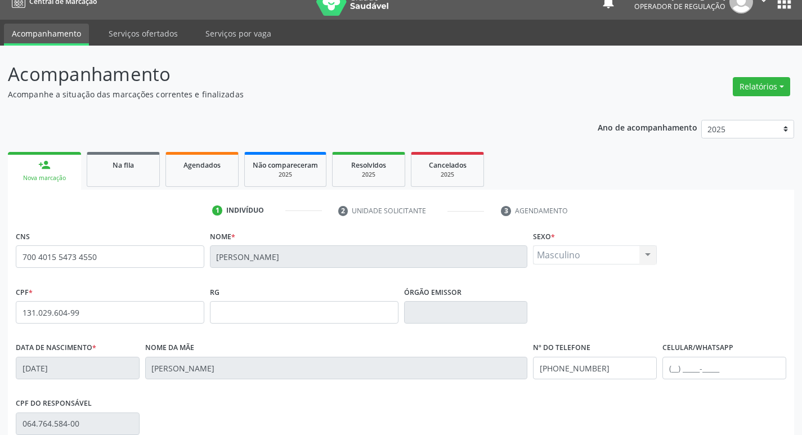
scroll to position [175, 0]
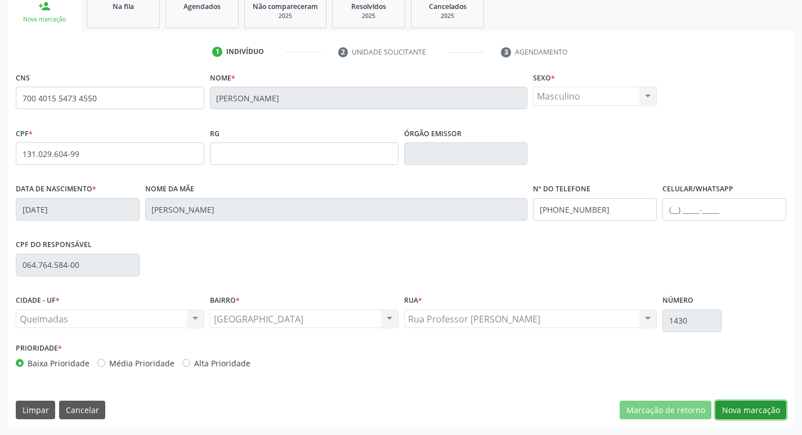
click at [754, 416] on button "Nova marcação" at bounding box center [750, 410] width 71 height 19
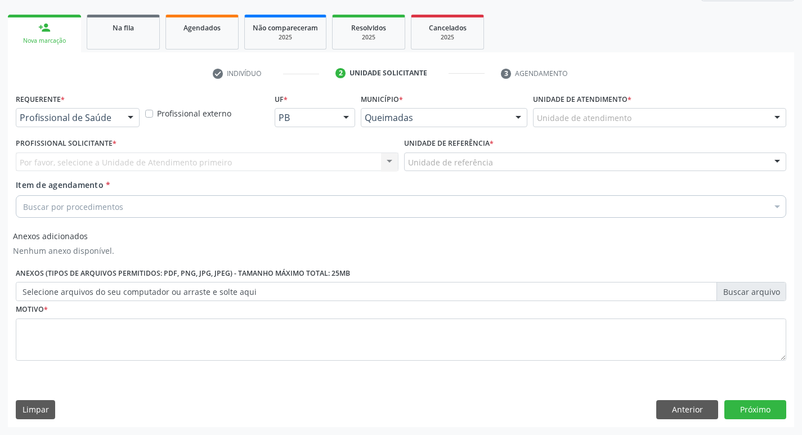
scroll to position [154, 0]
click at [78, 125] on div "Profissional de Saúde" at bounding box center [78, 117] width 124 height 19
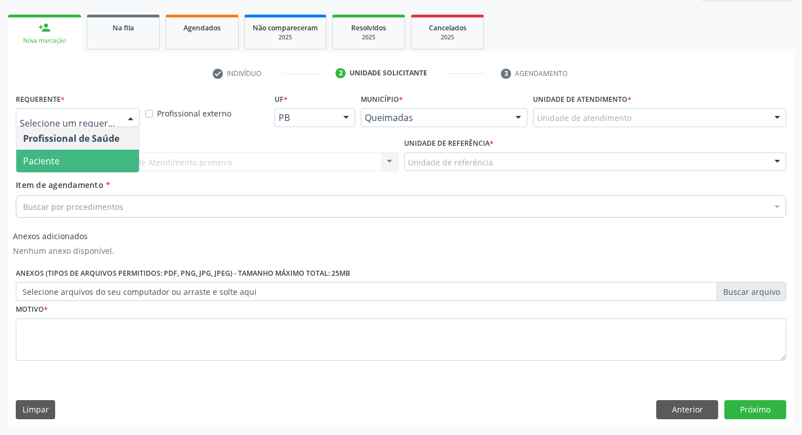
click at [72, 158] on span "Paciente" at bounding box center [77, 161] width 123 height 23
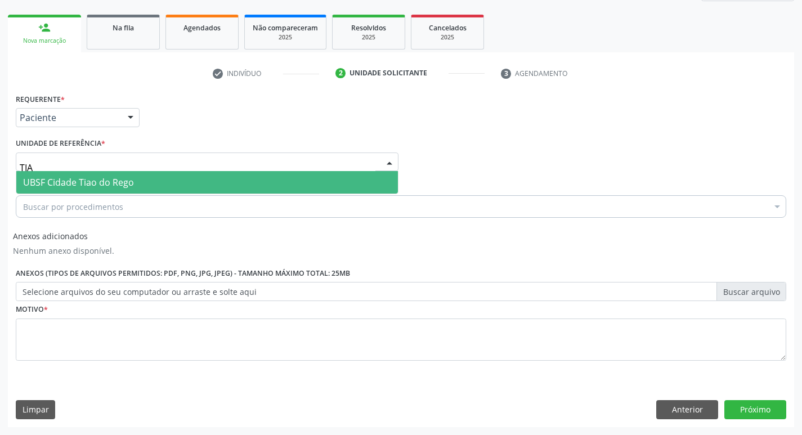
type input "TIAO"
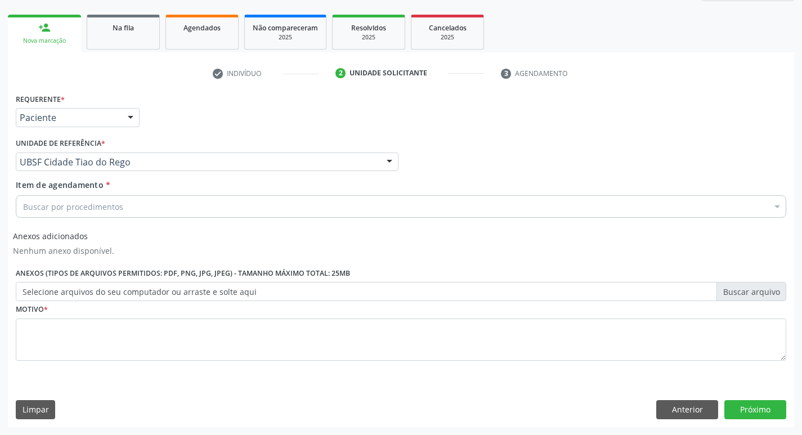
click at [80, 213] on div "Buscar por procedimentos" at bounding box center [401, 206] width 770 height 23
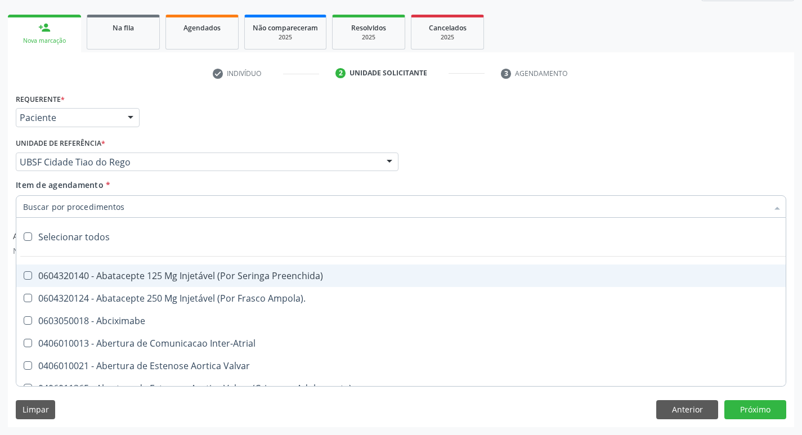
click at [79, 206] on input "Item de agendamento *" at bounding box center [395, 206] width 744 height 23
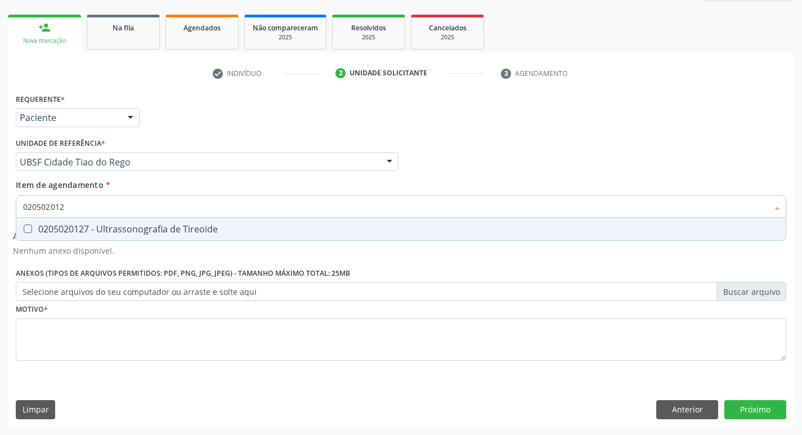
type input "0205020127"
click at [81, 225] on div "0205020127 - Ultrassonografia de Tireoide" at bounding box center [401, 229] width 756 height 9
checkbox Tireoide "true"
click at [175, 361] on div "Requerente * Paciente Profissional de Saúde Paciente Nenhum resultado encontrad…" at bounding box center [401, 234] width 770 height 286
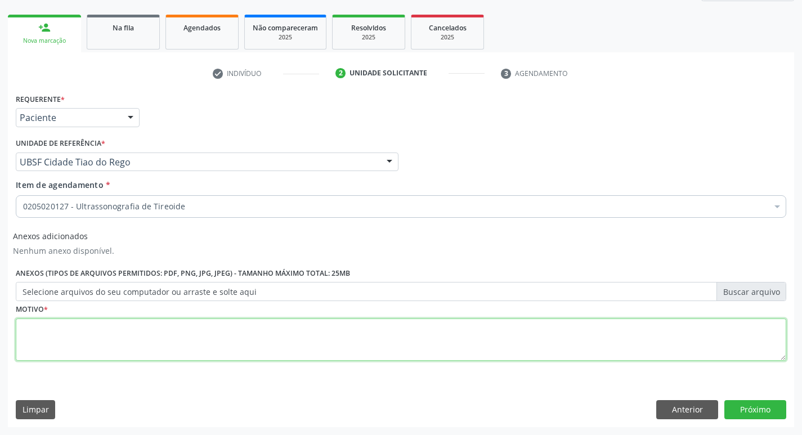
click at [173, 355] on textarea at bounding box center [401, 339] width 770 height 43
type textarea "NODULO TIREOIDEANO"
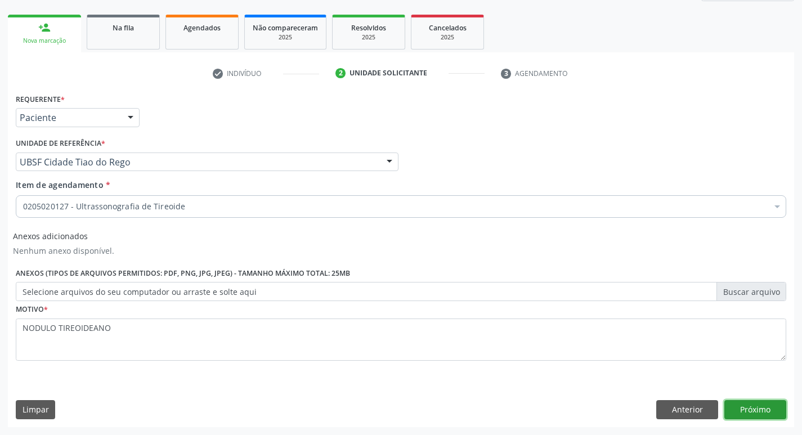
click at [751, 402] on button "Próximo" at bounding box center [755, 409] width 62 height 19
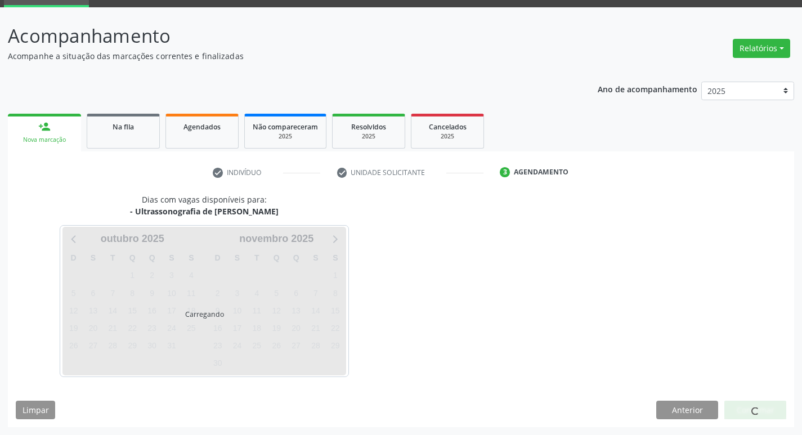
scroll to position [55, 0]
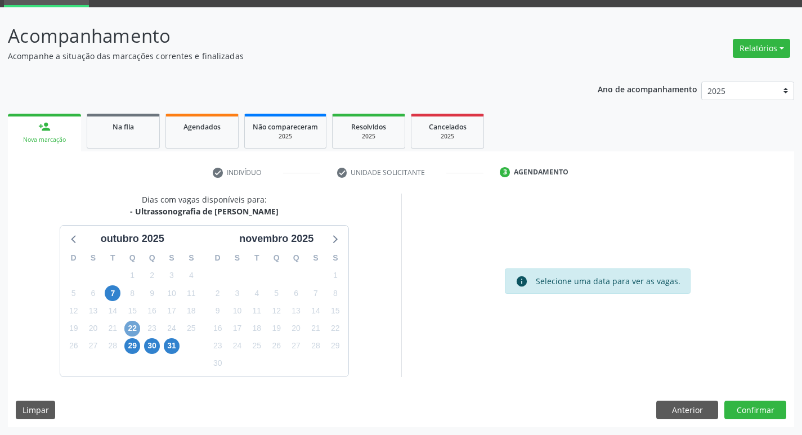
click at [127, 329] on span "22" at bounding box center [132, 329] width 16 height 16
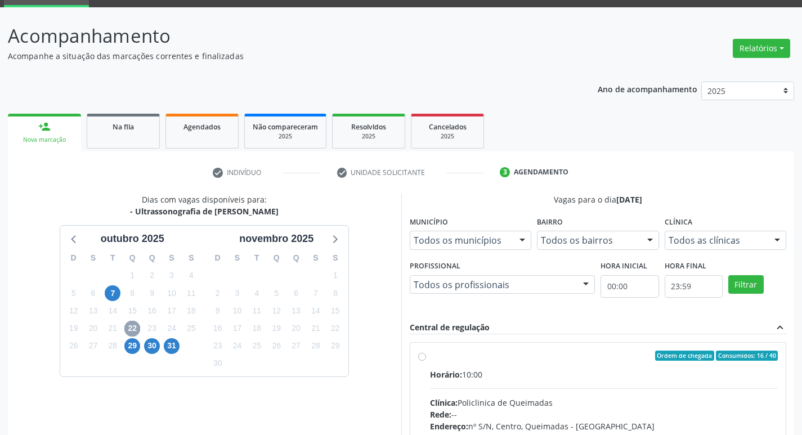
scroll to position [217, 0]
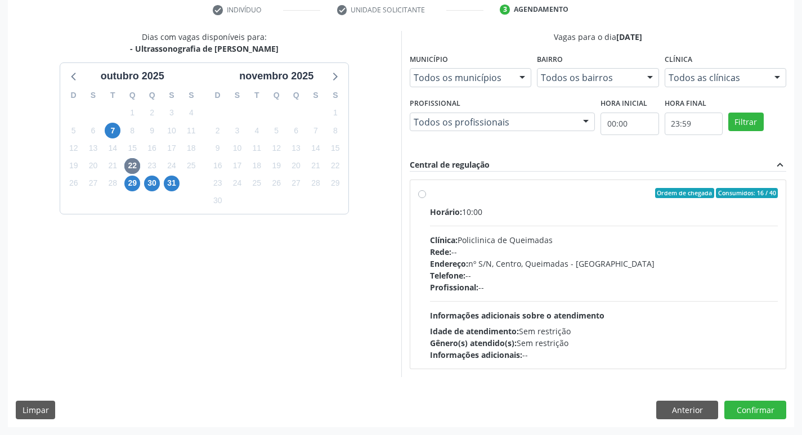
click at [545, 240] on div "Clínica: Policlinica de Queimadas" at bounding box center [604, 240] width 348 height 12
click at [426, 198] on input "Ordem de chegada Consumidos: 16 / 40 Horário: 10:00 Clínica: Policlinica de Que…" at bounding box center [422, 193] width 8 height 10
radio input "true"
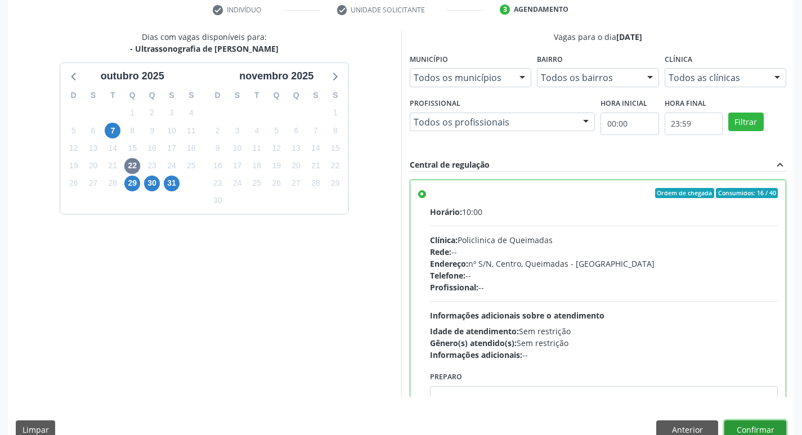
click at [752, 422] on button "Confirmar" at bounding box center [755, 429] width 62 height 19
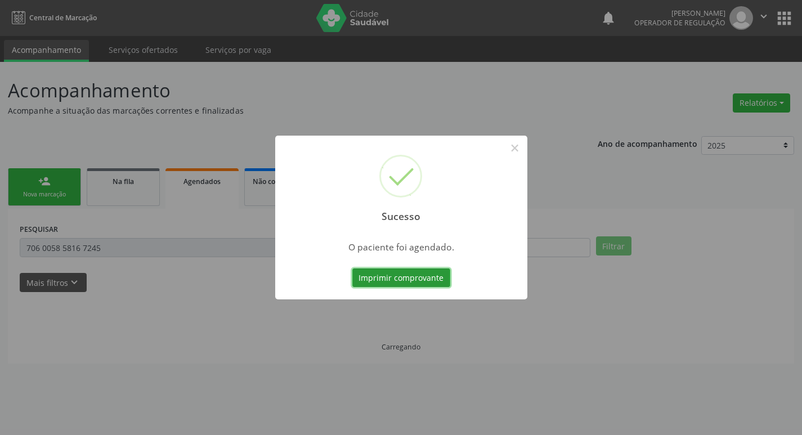
scroll to position [0, 0]
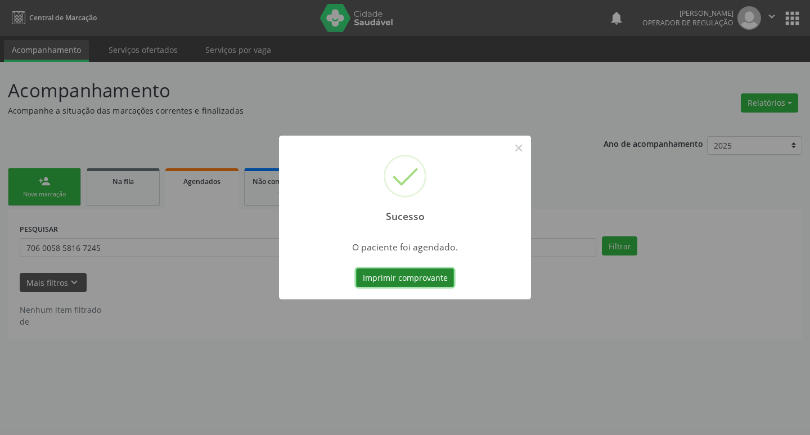
click at [434, 282] on button "Imprimir comprovante" at bounding box center [405, 277] width 98 height 19
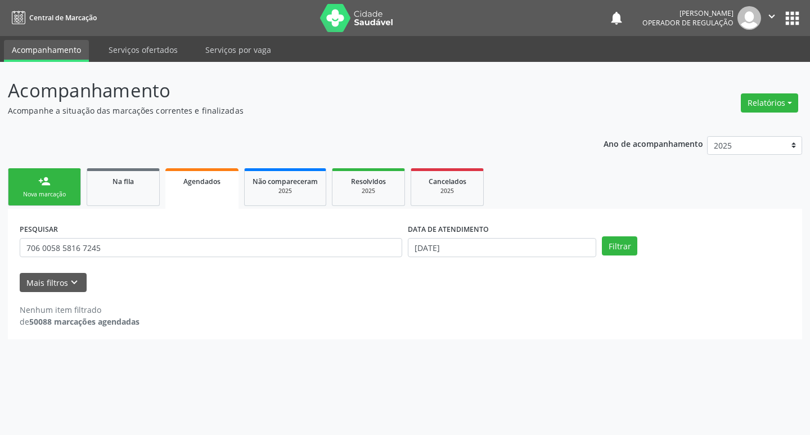
click at [73, 182] on link "person_add Nova marcação" at bounding box center [44, 187] width 73 height 38
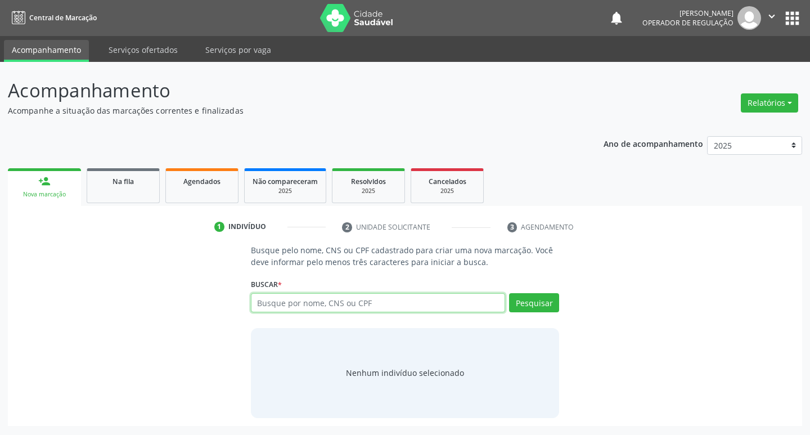
click at [297, 303] on input "text" at bounding box center [378, 302] width 255 height 19
type input "706406181758089"
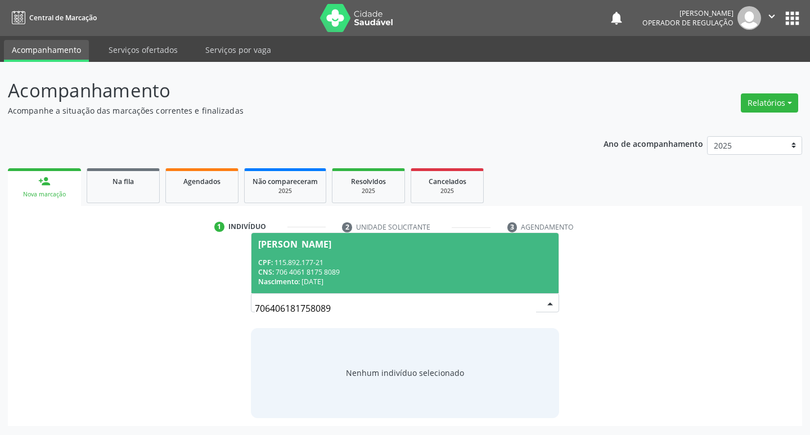
click at [340, 250] on span "Maria Betânia Gomes de Albuquerque CPF: 115.892.177-21 CNS: 706 4061 8175 8089 …" at bounding box center [406, 263] width 308 height 60
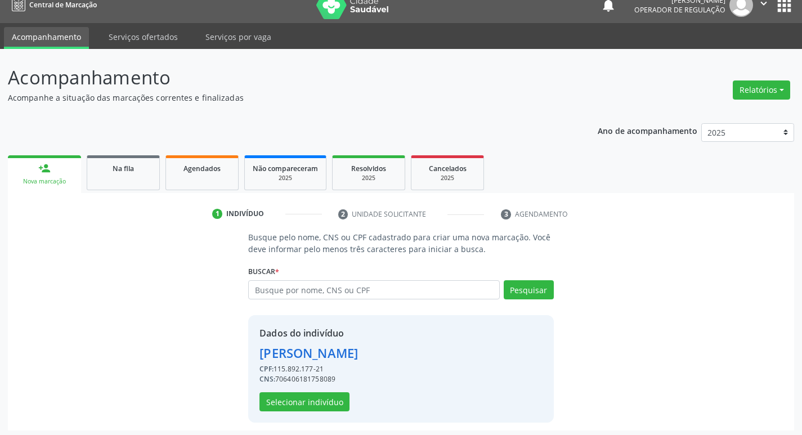
scroll to position [16, 0]
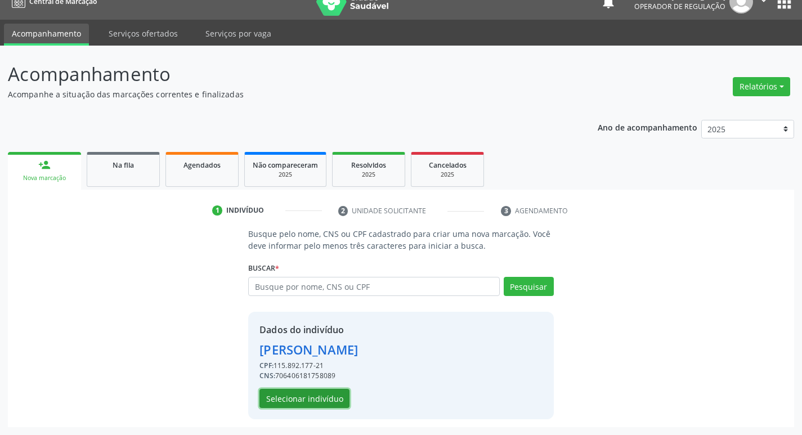
click at [298, 398] on button "Selecionar indivíduo" at bounding box center [304, 398] width 90 height 19
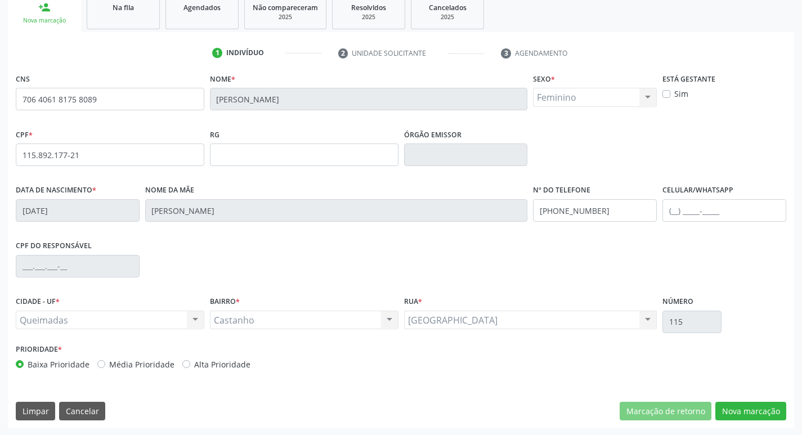
scroll to position [175, 0]
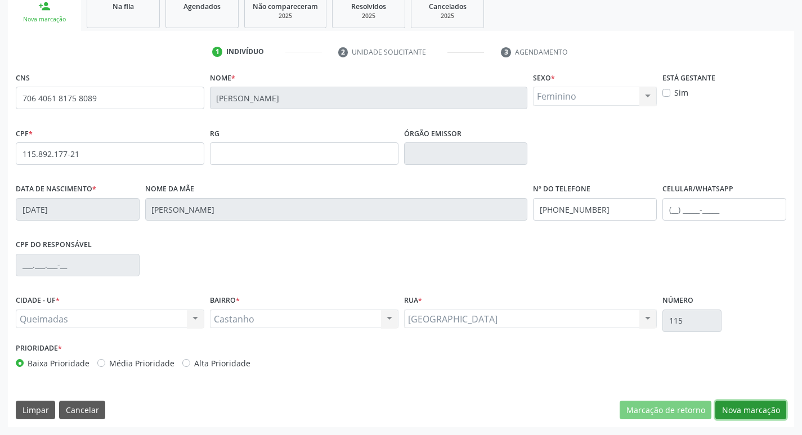
click at [731, 404] on button "Nova marcação" at bounding box center [750, 410] width 71 height 19
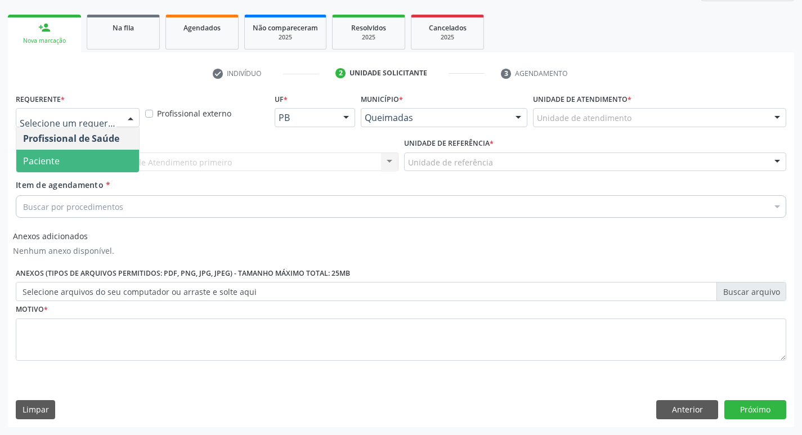
click at [100, 158] on span "Paciente" at bounding box center [77, 161] width 123 height 23
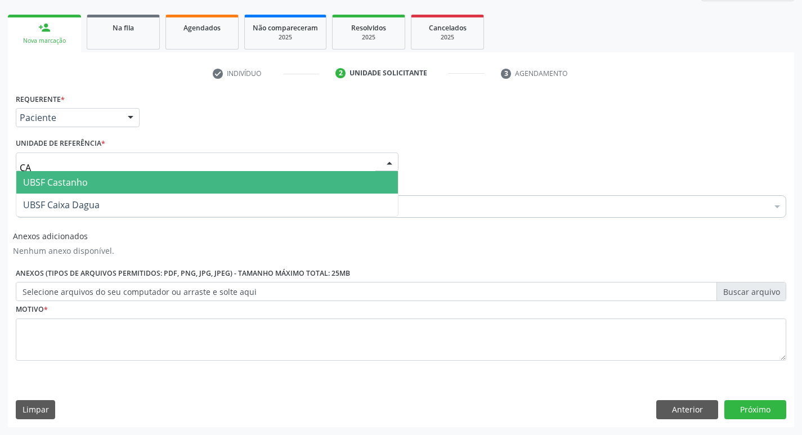
type input "CAS"
click at [85, 180] on span "UBSF Castanho" at bounding box center [55, 182] width 65 height 12
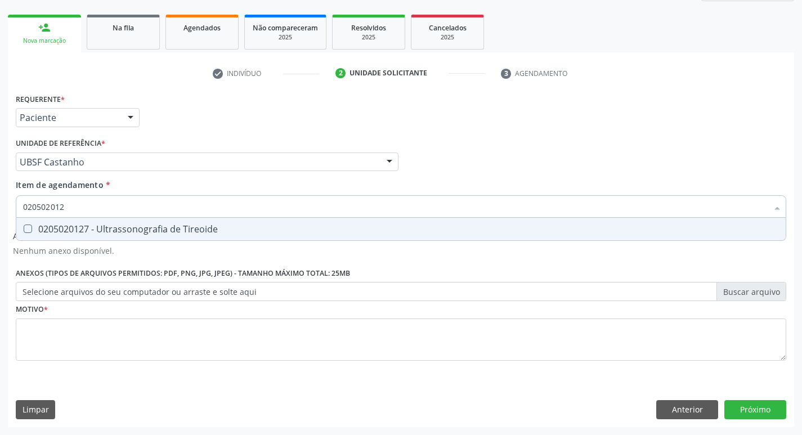
type input "0205020127"
click at [69, 218] on span "0205020127 - Ultrassonografia de Tireoide" at bounding box center [400, 229] width 769 height 23
checkbox Tireoide "true"
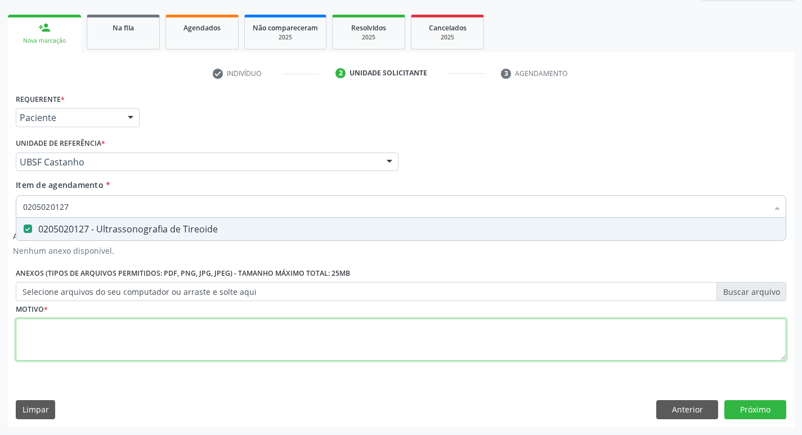
click at [67, 347] on div "Requerente * Paciente Profissional de Saúde Paciente Nenhum resultado encontrad…" at bounding box center [401, 234] width 770 height 286
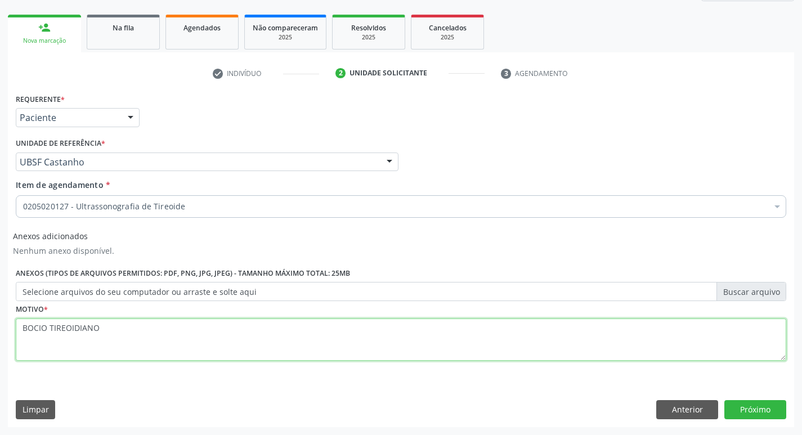
type textarea "BOCIO TIREOIDIANO"
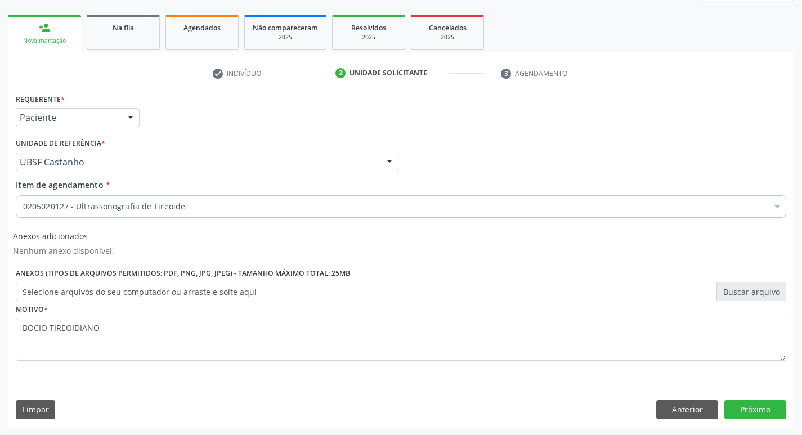
click at [750, 398] on div "Requerente * Paciente Profissional de Saúde Paciente Nenhum resultado encontrad…" at bounding box center [401, 259] width 786 height 336
click at [753, 407] on button "Próximo" at bounding box center [755, 409] width 62 height 19
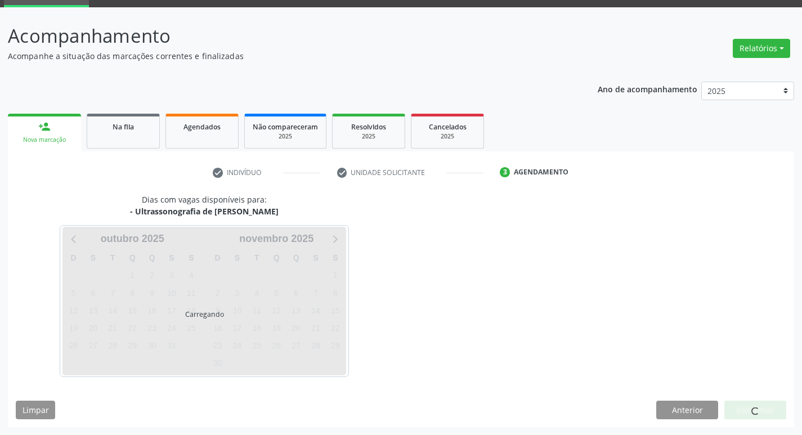
scroll to position [55, 0]
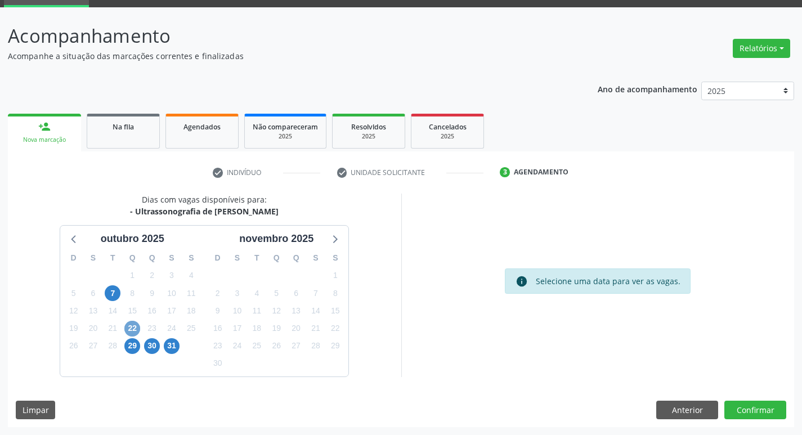
click at [135, 325] on span "22" at bounding box center [132, 329] width 16 height 16
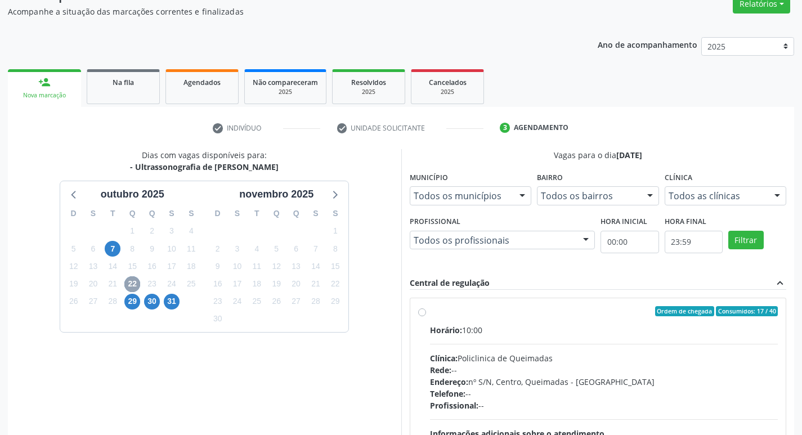
scroll to position [111, 0]
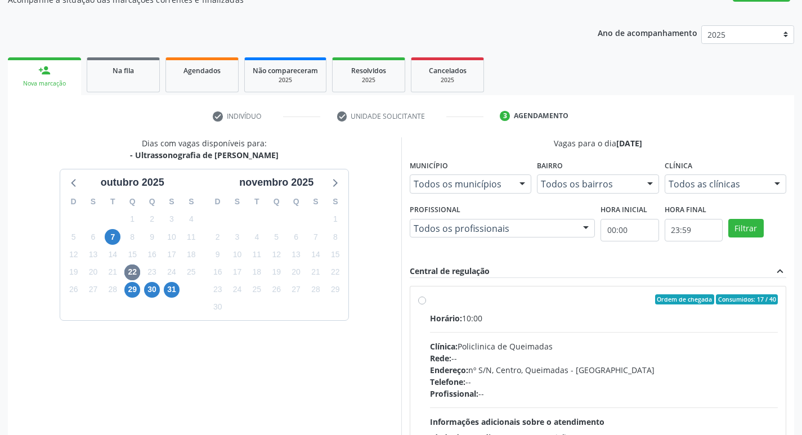
click at [603, 379] on div "Telefone: --" at bounding box center [604, 382] width 348 height 12
click at [426, 304] on input "Ordem de chegada Consumidos: 17 / 40 Horário: 10:00 Clínica: Policlinica de Que…" at bounding box center [422, 299] width 8 height 10
radio input "true"
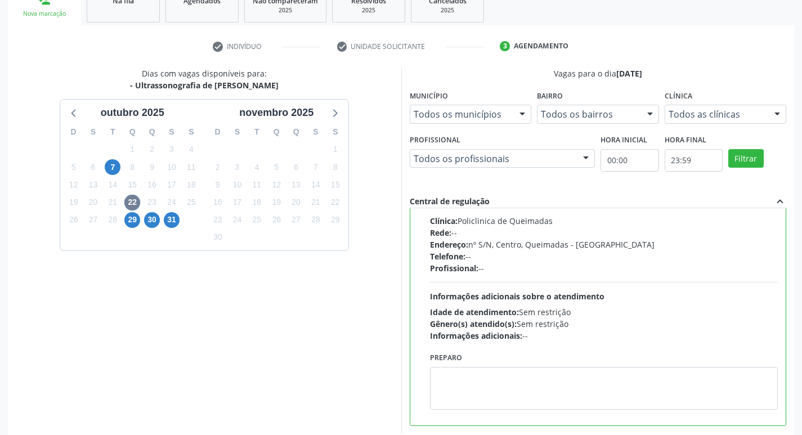
scroll to position [237, 0]
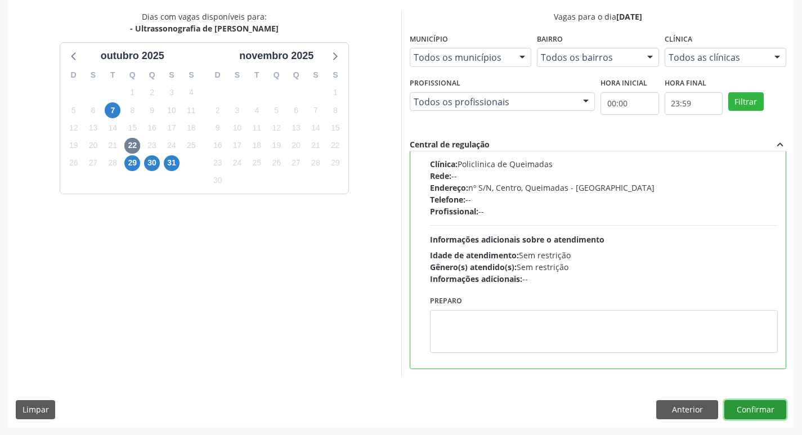
click at [754, 406] on button "Confirmar" at bounding box center [755, 409] width 62 height 19
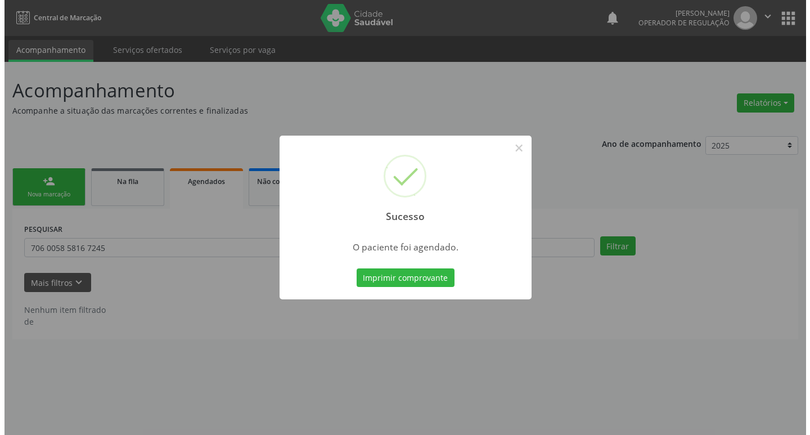
scroll to position [0, 0]
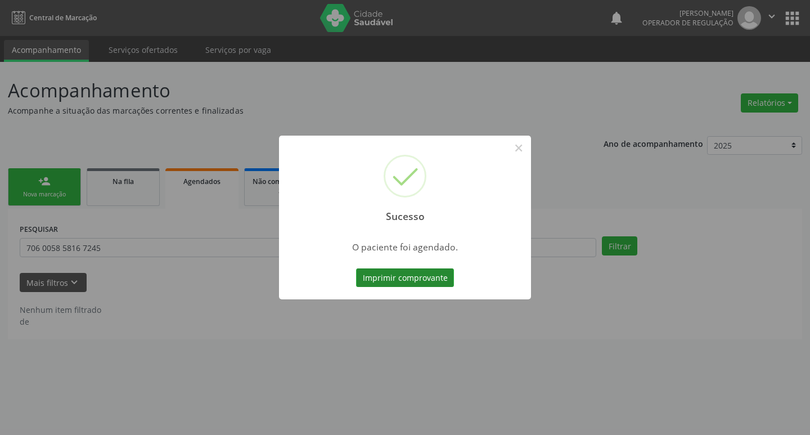
click at [396, 279] on button "Imprimir comprovante" at bounding box center [405, 277] width 98 height 19
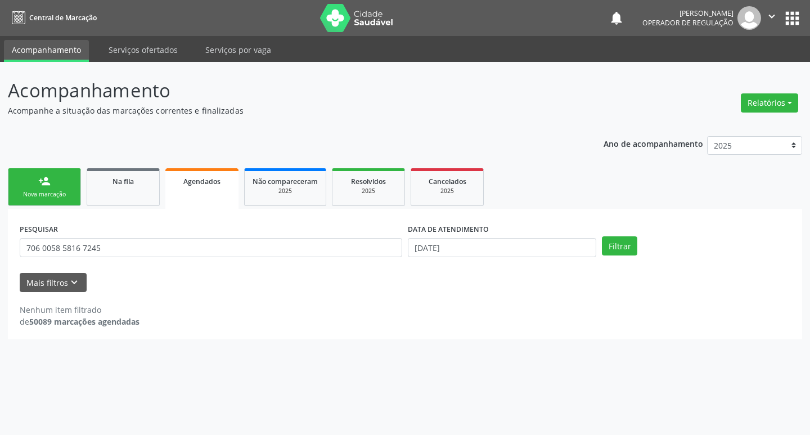
click at [55, 201] on link "person_add Nova marcação" at bounding box center [44, 187] width 73 height 38
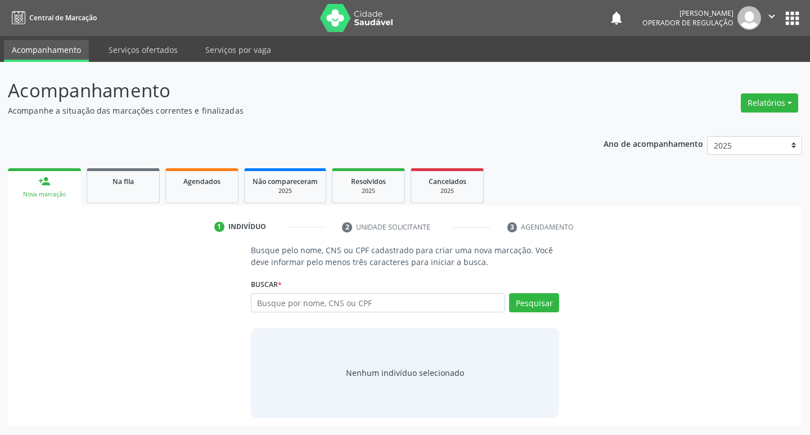
click at [769, 20] on icon "" at bounding box center [772, 16] width 12 height 12
click at [751, 62] on link "Sair" at bounding box center [744, 69] width 78 height 16
